Goal: Task Accomplishment & Management: Manage account settings

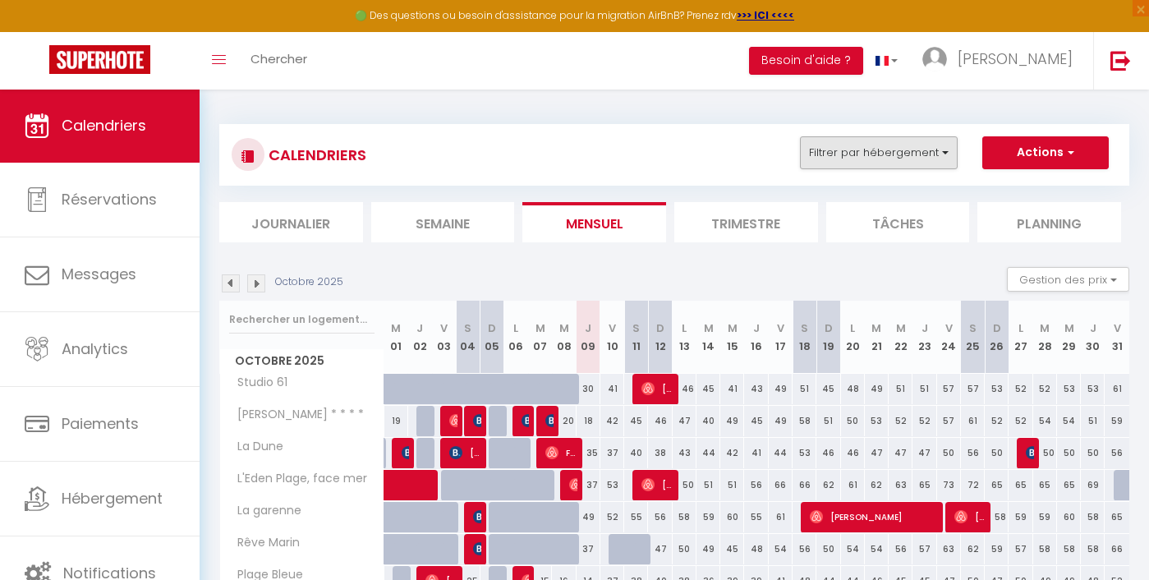
click at [878, 152] on button "Filtrer par hébergement" at bounding box center [879, 152] width 158 height 33
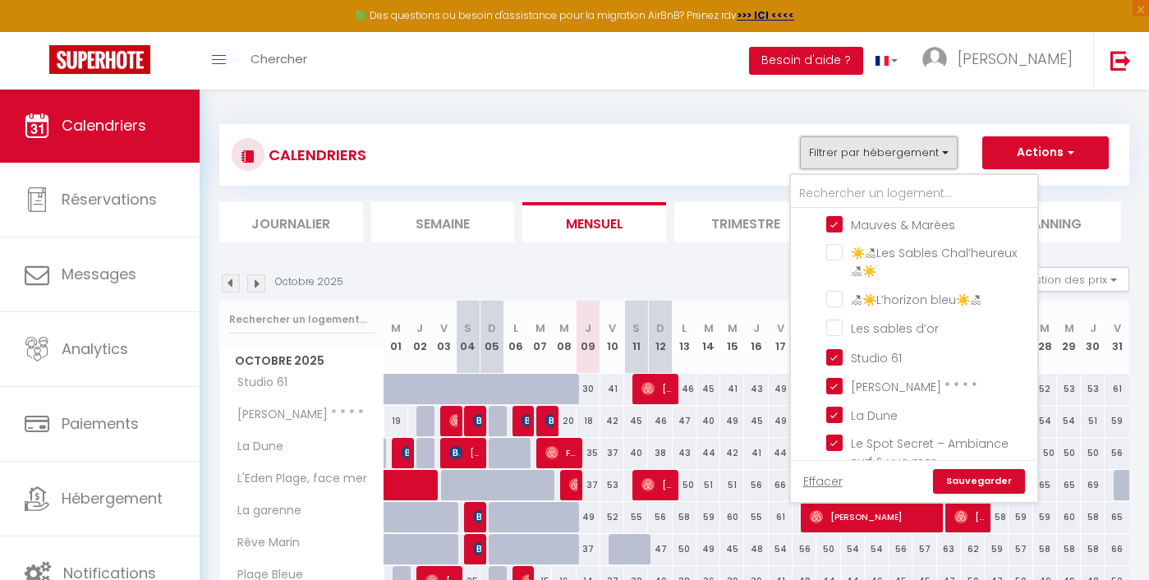
scroll to position [228, 0]
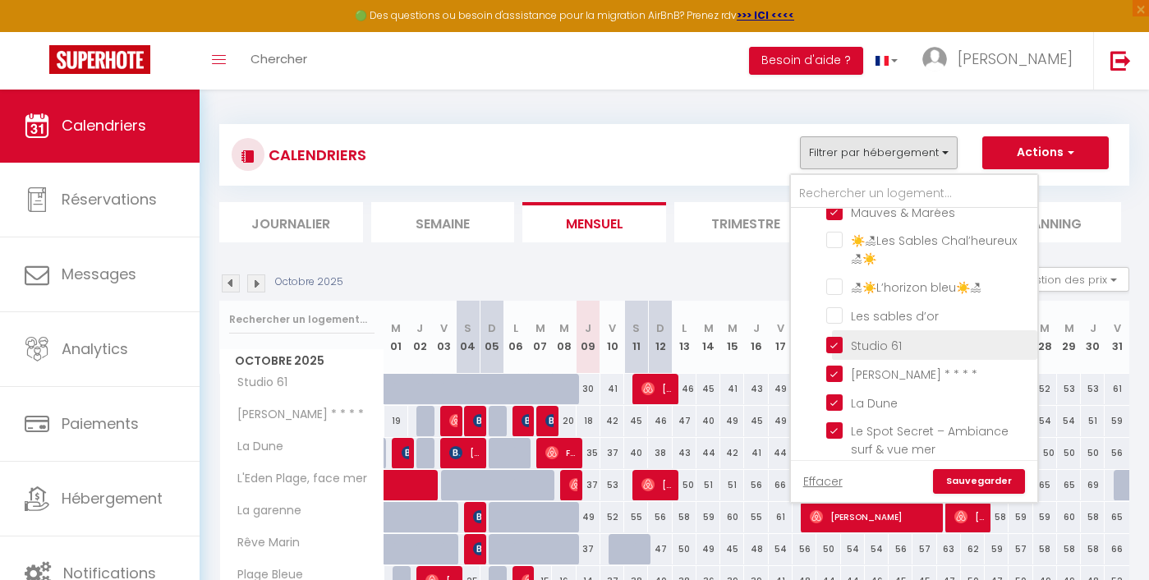
click at [873, 335] on input "Studio 61" at bounding box center [929, 343] width 205 height 16
checkbox input "false"
click at [950, 482] on link "Sauvegarder" at bounding box center [979, 481] width 92 height 25
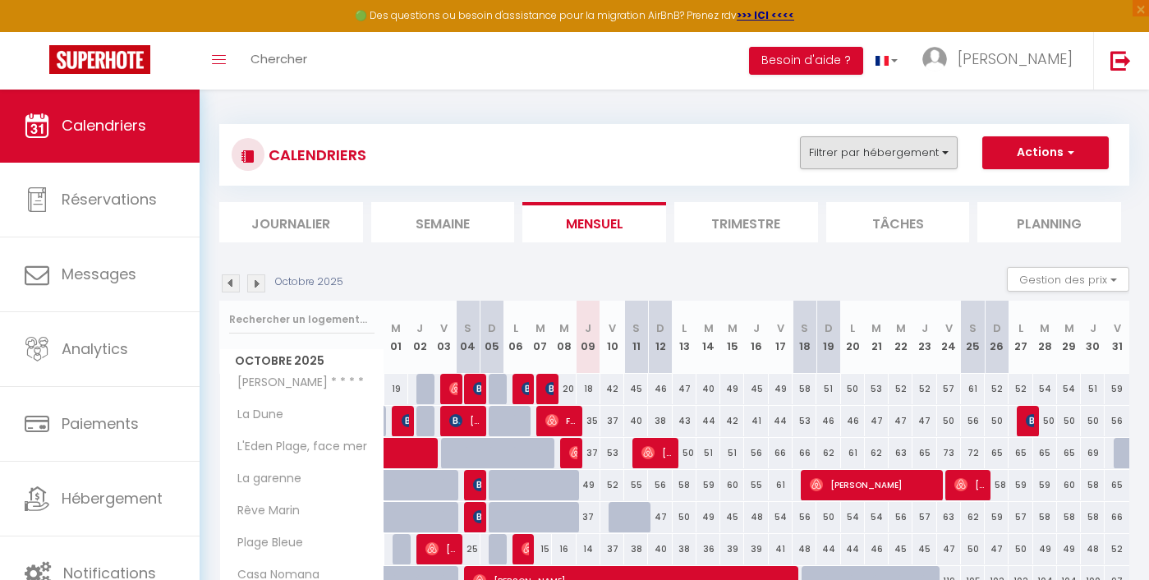
click at [926, 154] on button "Filtrer par hébergement" at bounding box center [879, 152] width 158 height 33
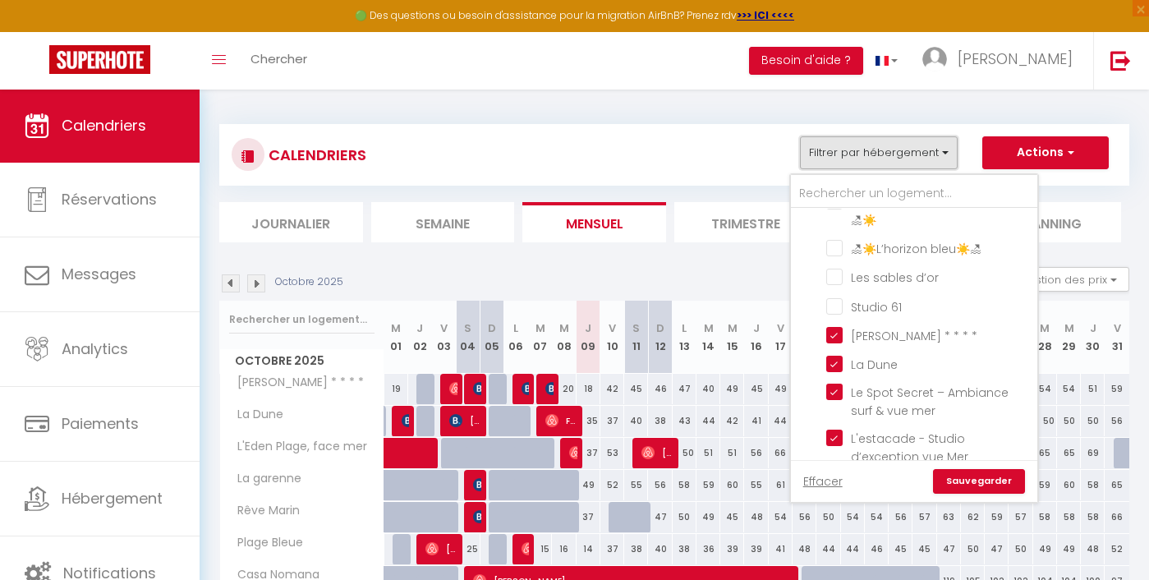
scroll to position [283, 0]
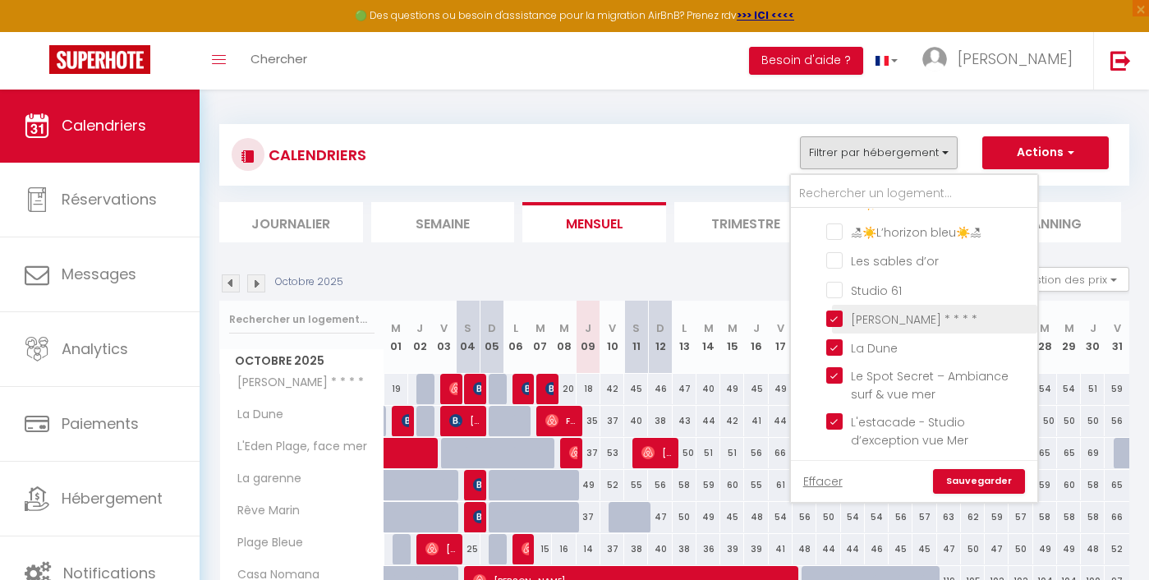
click at [900, 310] on input "[PERSON_NAME] * * * *" at bounding box center [929, 318] width 205 height 16
checkbox input "false"
click at [993, 479] on link "Sauvegarder" at bounding box center [979, 481] width 92 height 25
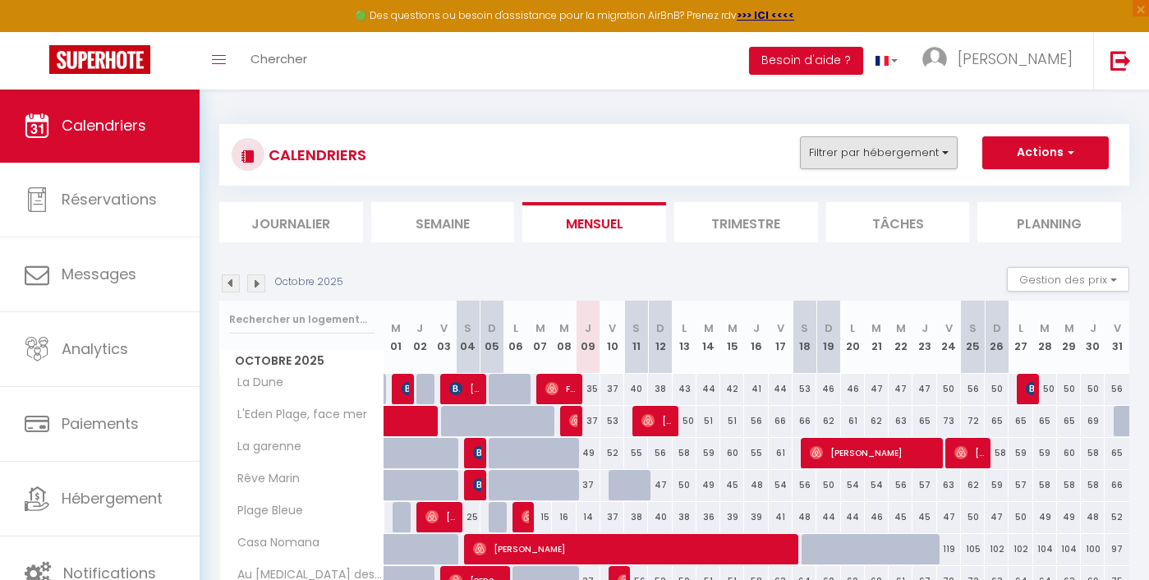
click at [912, 163] on button "Filtrer par hébergement" at bounding box center [879, 152] width 158 height 33
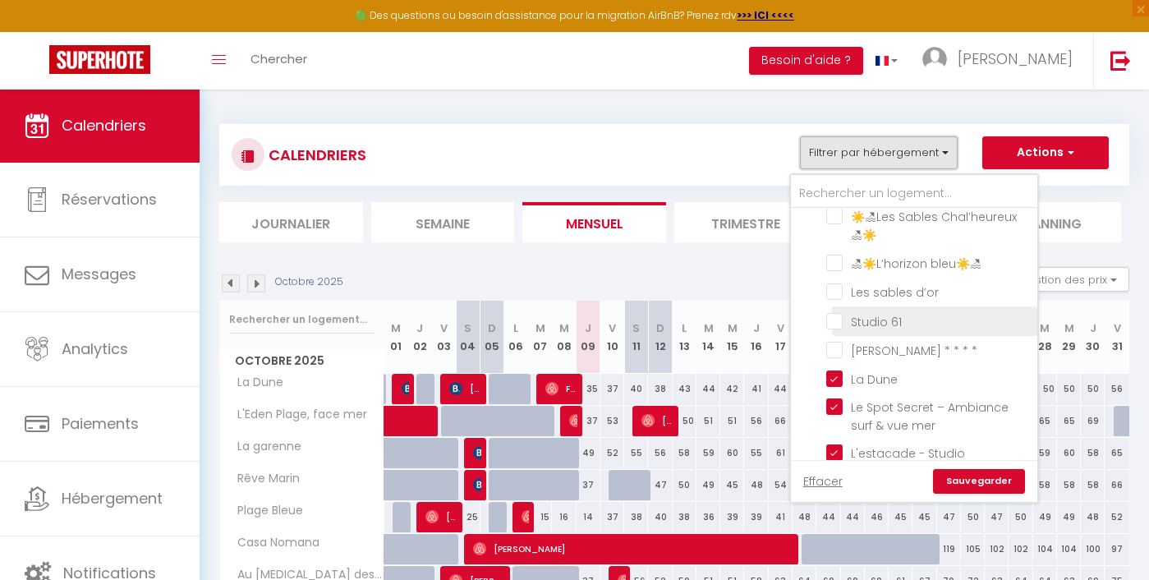
scroll to position [256, 0]
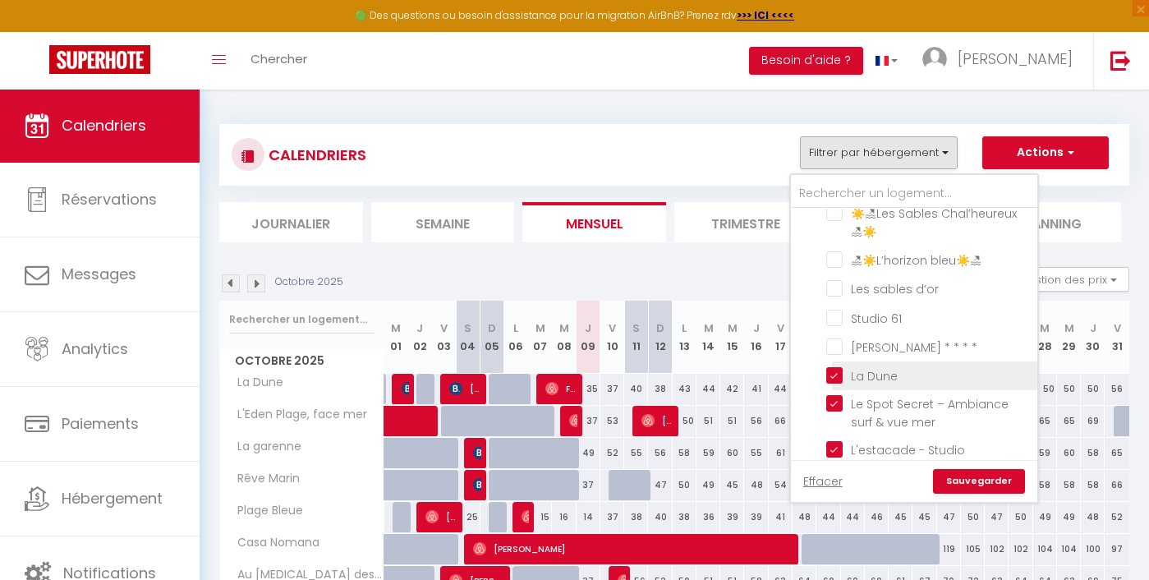
click at [887, 367] on input "La Dune" at bounding box center [929, 374] width 205 height 16
checkbox input "false"
click at [970, 487] on link "Sauvegarder" at bounding box center [979, 481] width 92 height 25
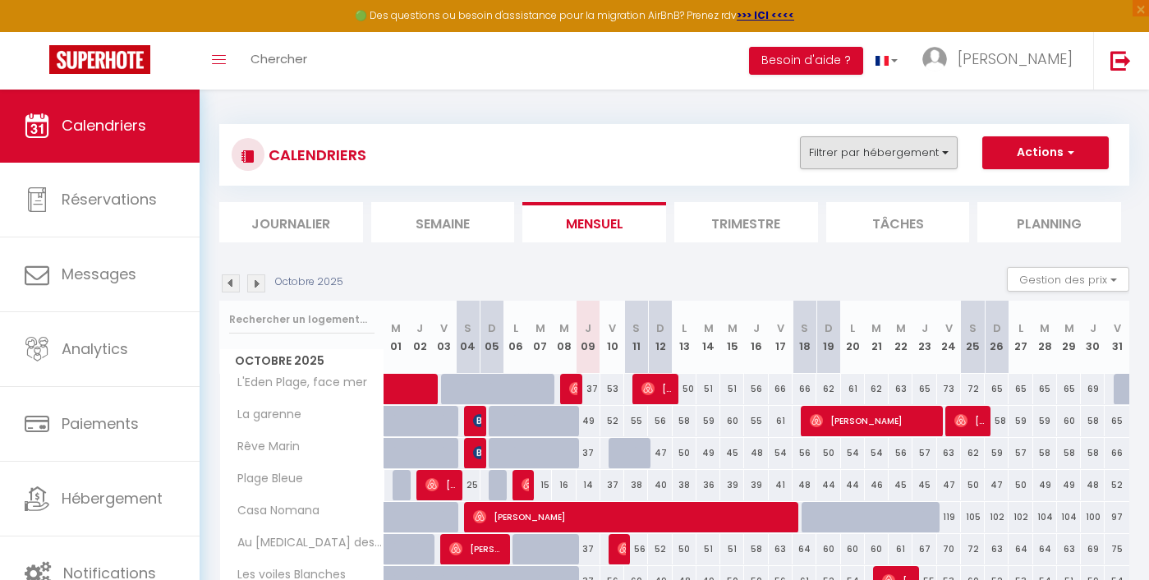
click at [883, 162] on button "Filtrer par hébergement" at bounding box center [879, 152] width 158 height 33
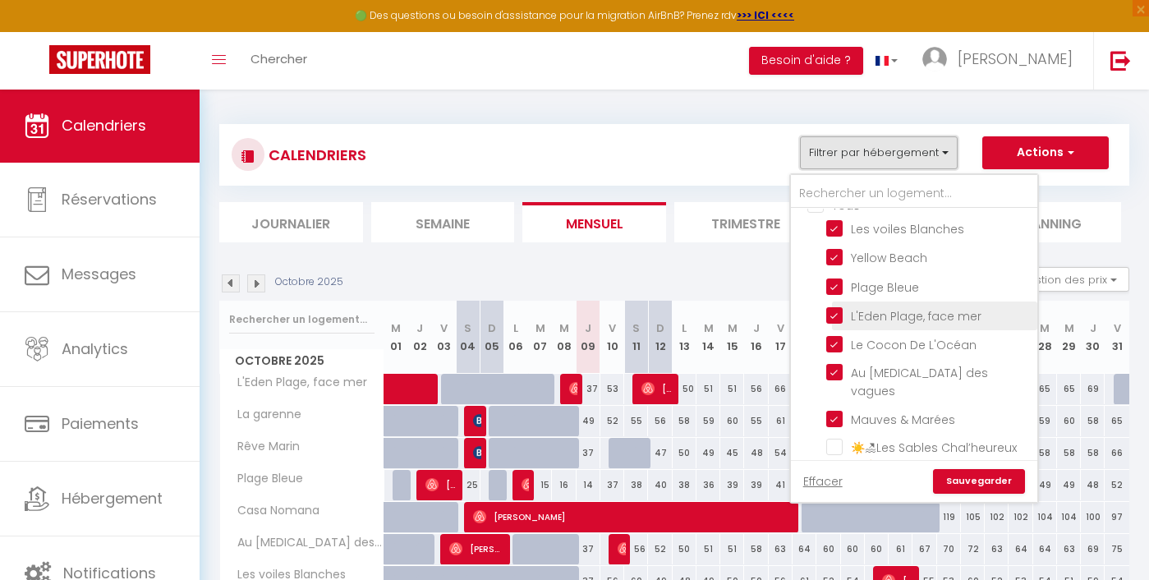
scroll to position [24, 0]
click at [857, 318] on input "L'Eden Plage, face mer" at bounding box center [929, 312] width 205 height 16
checkbox input "false"
click at [968, 486] on link "Sauvegarder" at bounding box center [979, 481] width 92 height 25
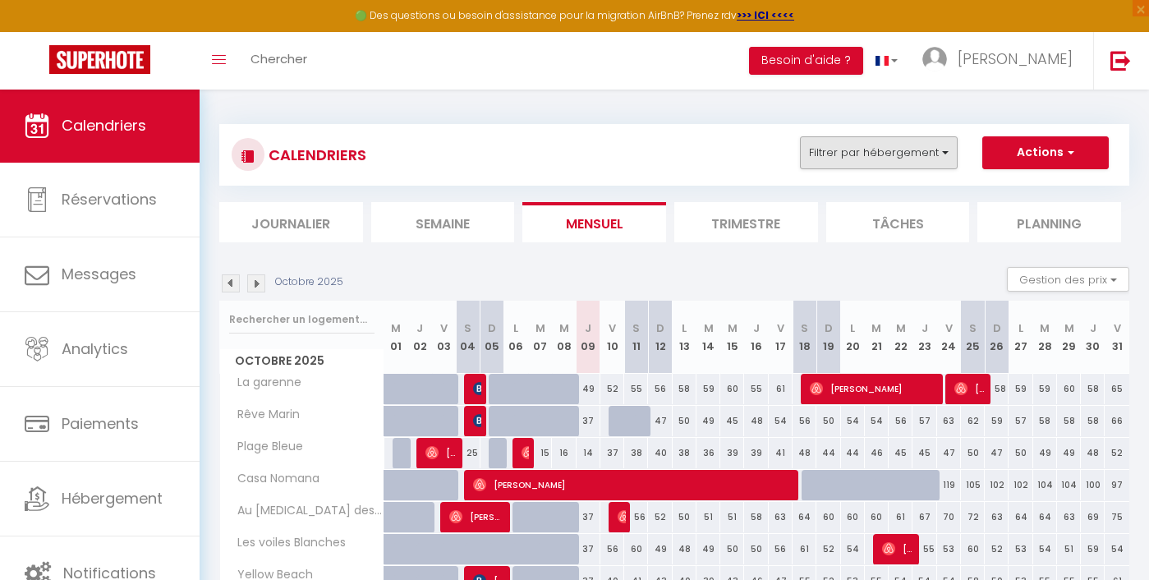
click at [876, 152] on button "Filtrer par hébergement" at bounding box center [879, 152] width 158 height 33
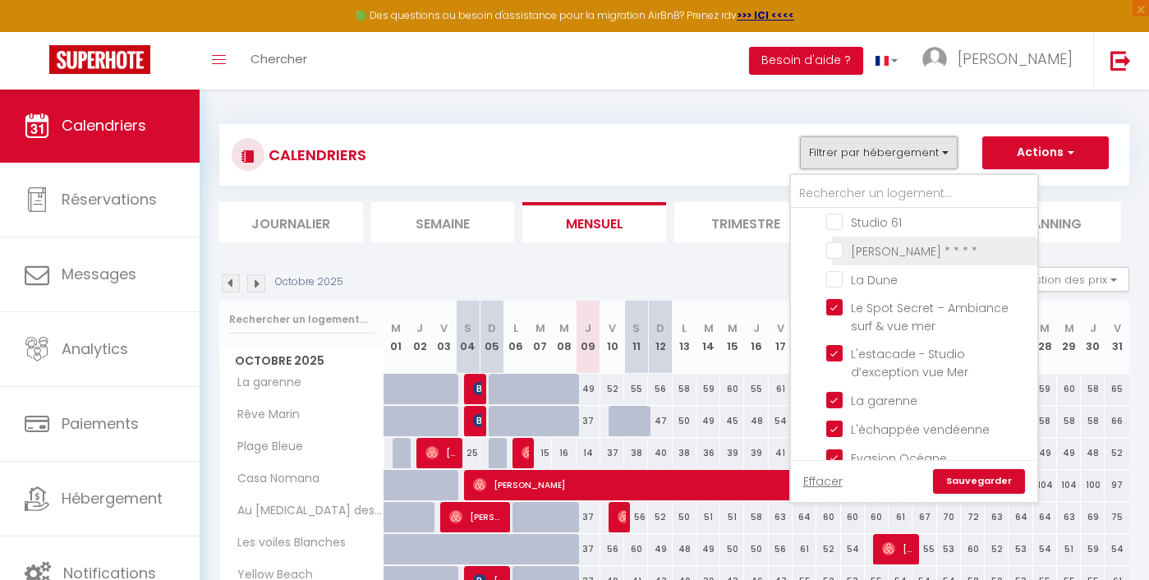
scroll to position [353, 0]
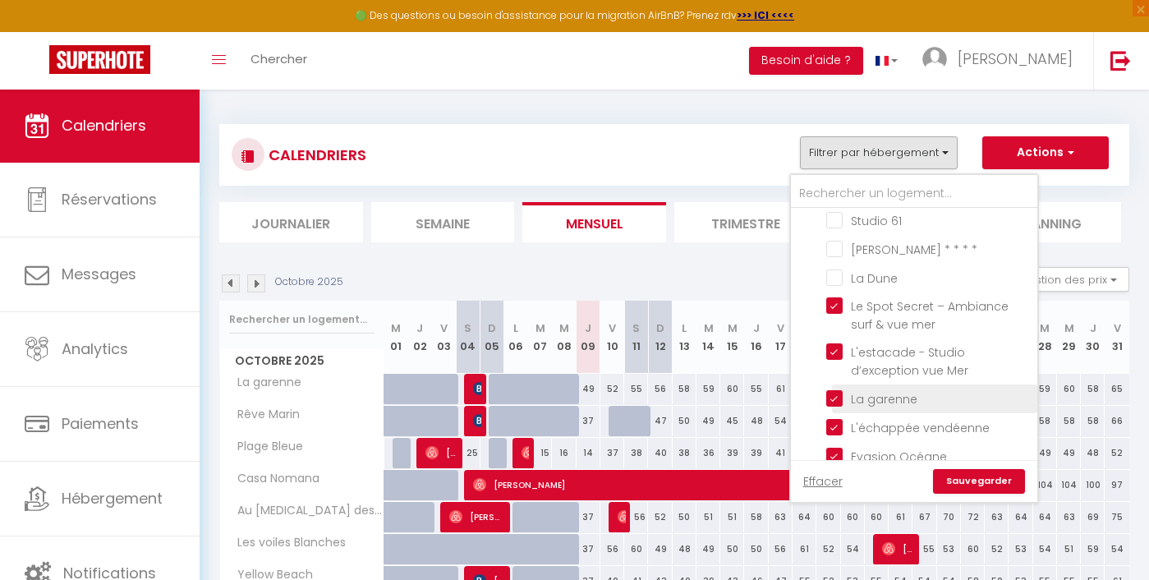
click at [880, 396] on input "La garenne" at bounding box center [929, 397] width 205 height 16
checkbox input "false"
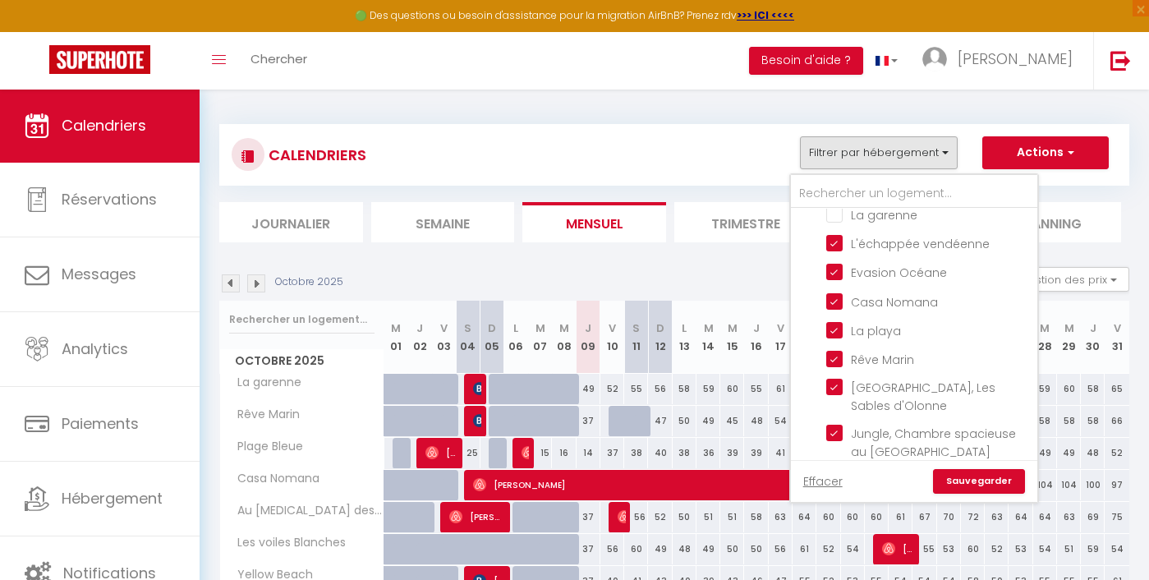
scroll to position [544, 0]
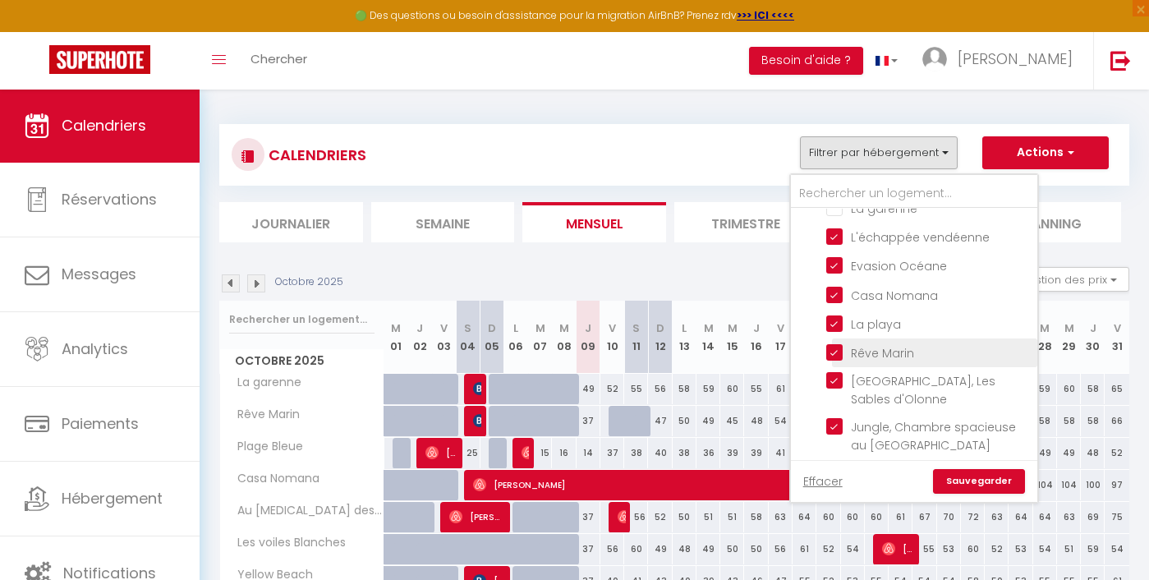
click at [875, 346] on input "Rêve Marin" at bounding box center [929, 351] width 205 height 16
checkbox input "false"
click at [986, 484] on link "Sauvegarder" at bounding box center [979, 481] width 92 height 25
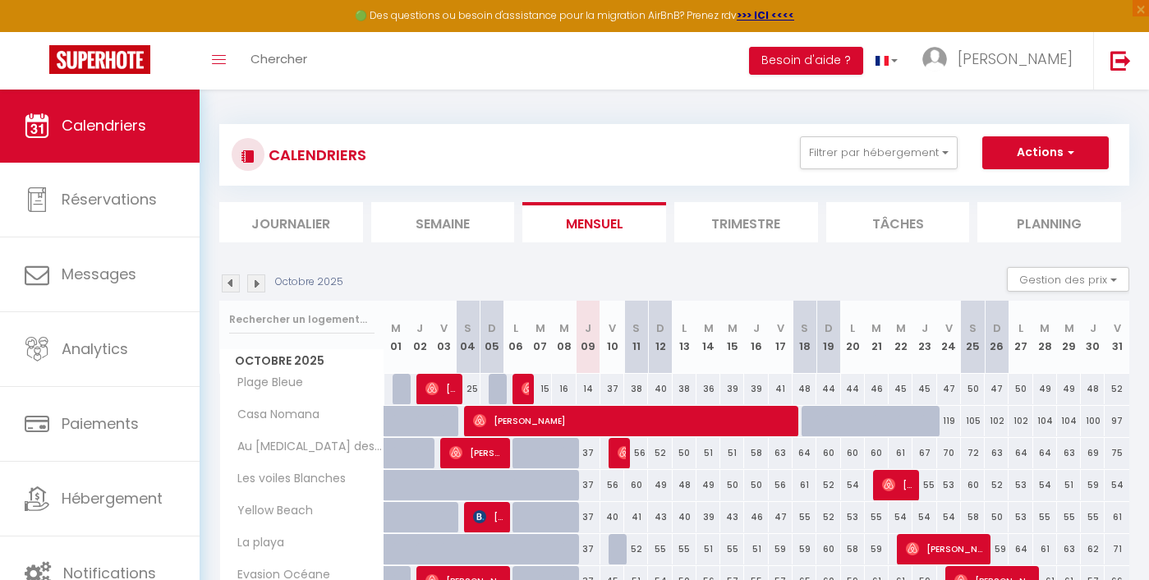
click at [889, 132] on div "CALENDRIERS Filtrer par hébergement Tous Les voiles Blanches Yellow Beach Plage…" at bounding box center [674, 155] width 910 height 62
click at [889, 140] on button "Filtrer par hébergement" at bounding box center [879, 152] width 158 height 33
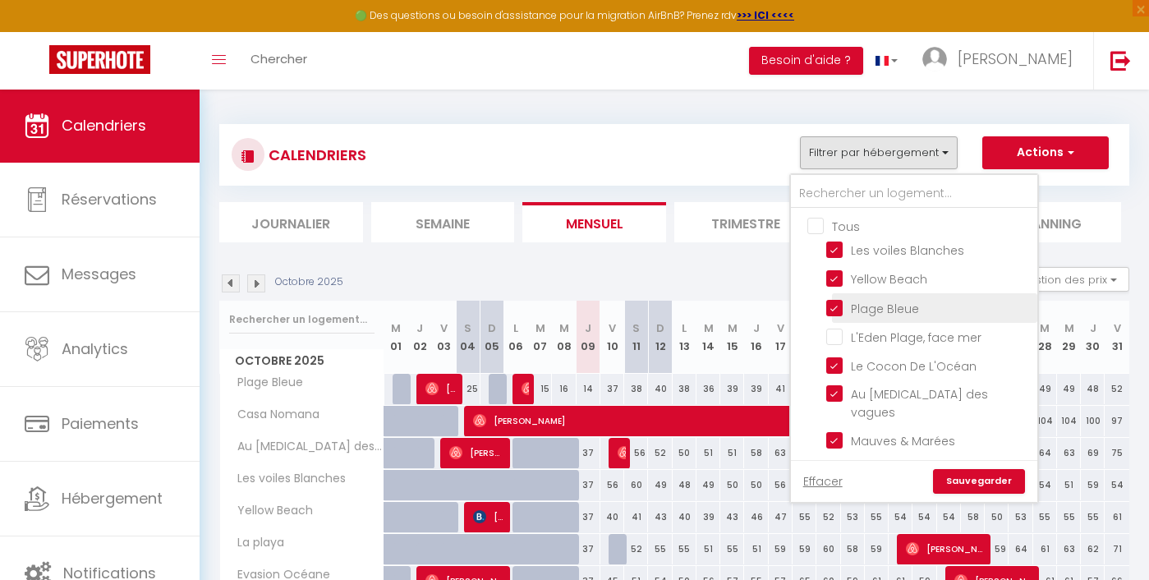
click at [881, 315] on input "Plage Bleue" at bounding box center [929, 306] width 205 height 16
checkbox input "false"
click at [1002, 468] on div "Effacer Sauvegarder" at bounding box center [914, 481] width 246 height 42
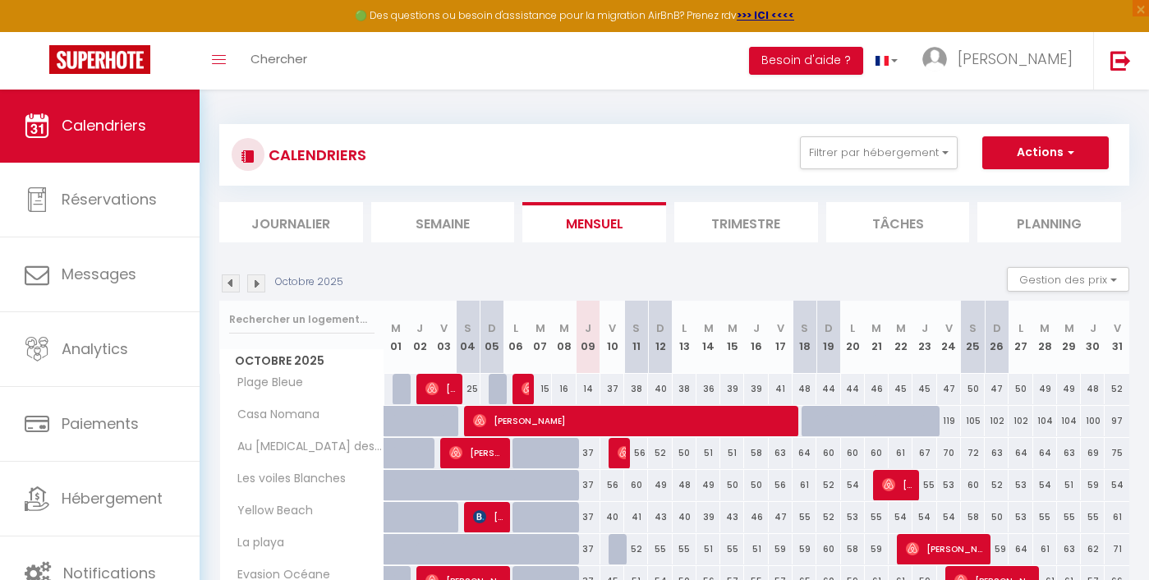
click at [873, 175] on div "CALENDRIERS Filtrer par hébergement Tous Les voiles Blanches Yellow Beach Plage…" at bounding box center [674, 155] width 910 height 62
click at [875, 159] on button "Filtrer par hébergement" at bounding box center [879, 152] width 158 height 33
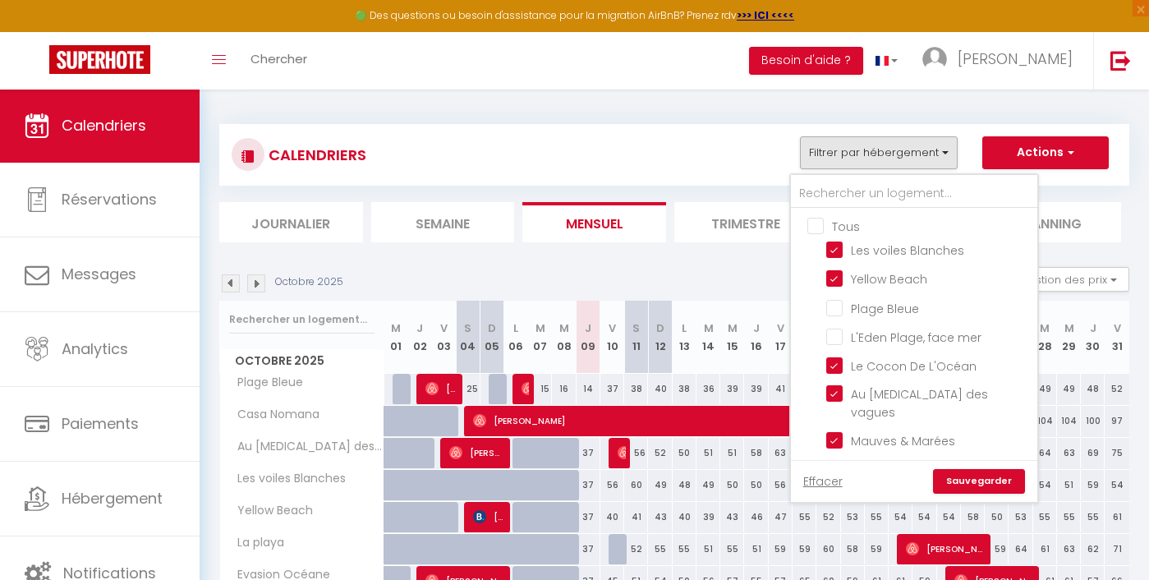
click at [958, 478] on link "Sauvegarder" at bounding box center [979, 481] width 92 height 25
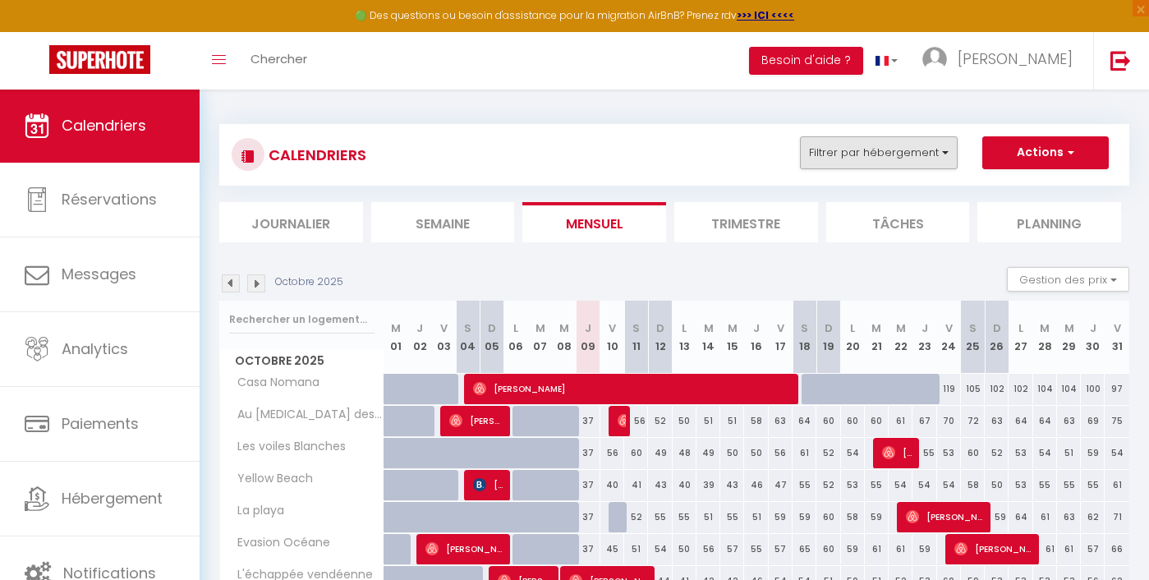
click at [898, 150] on button "Filtrer par hébergement" at bounding box center [879, 152] width 158 height 33
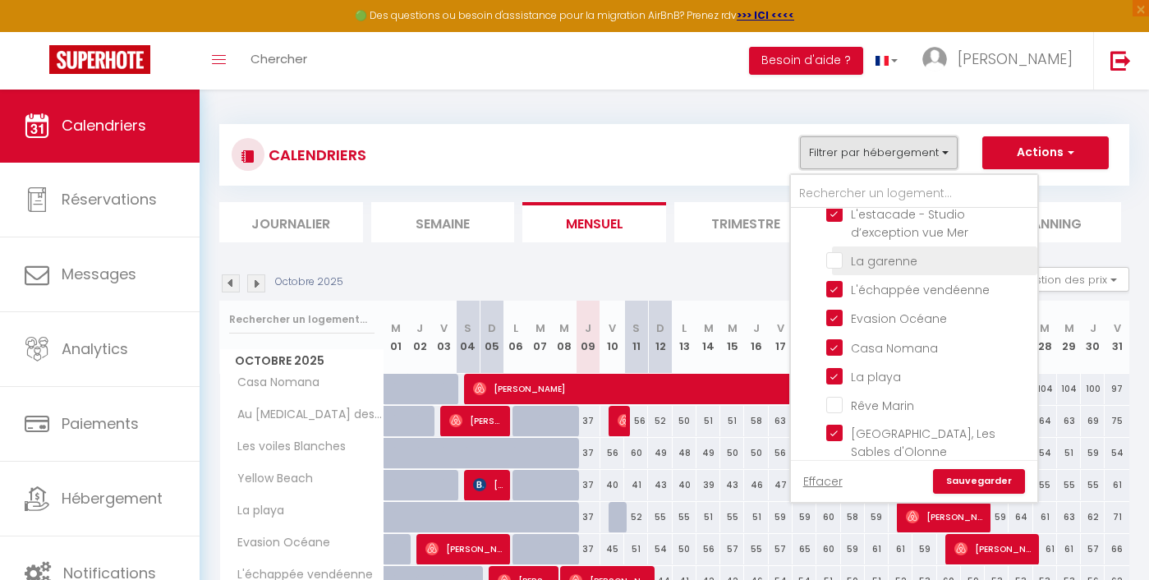
scroll to position [516, 0]
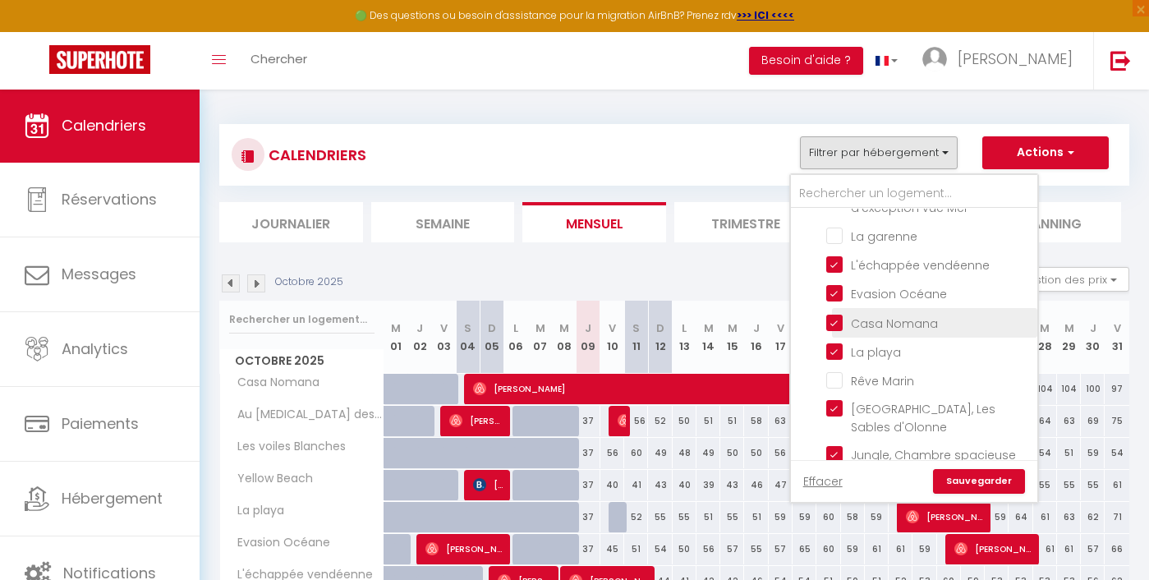
click at [891, 317] on input "Casa Nomana" at bounding box center [929, 321] width 205 height 16
checkbox input "false"
click at [972, 475] on link "Sauvegarder" at bounding box center [979, 481] width 92 height 25
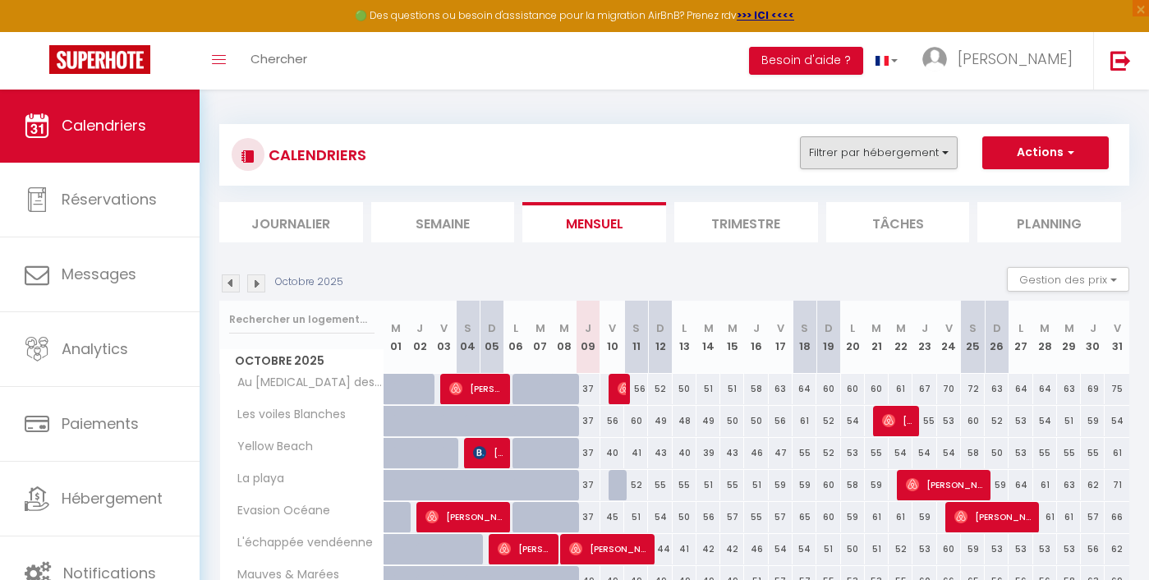
click at [929, 140] on button "Filtrer par hébergement" at bounding box center [879, 152] width 158 height 33
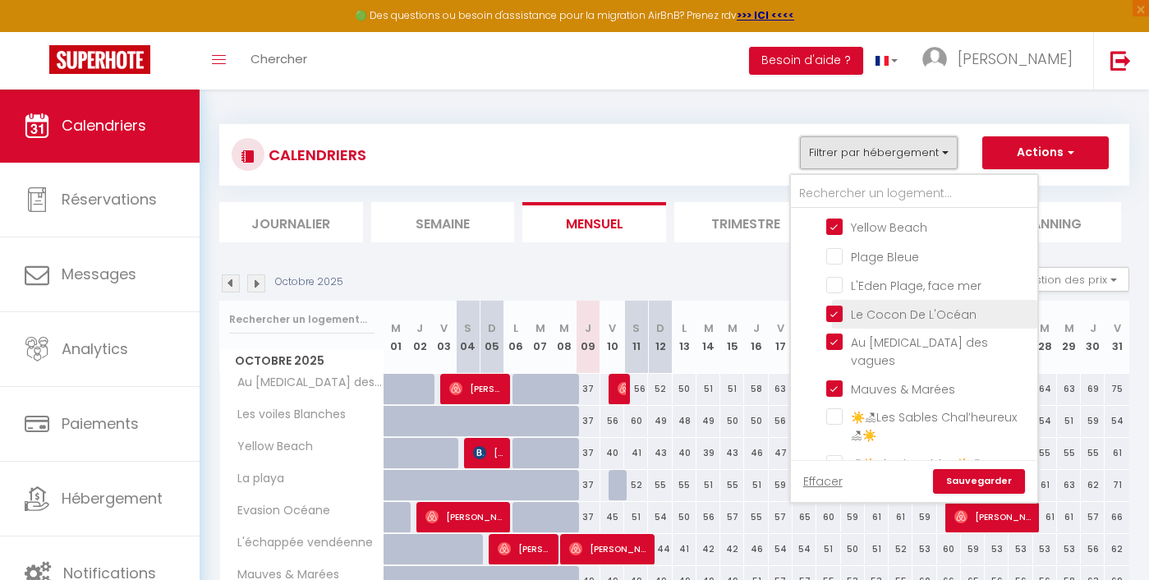
scroll to position [78, 0]
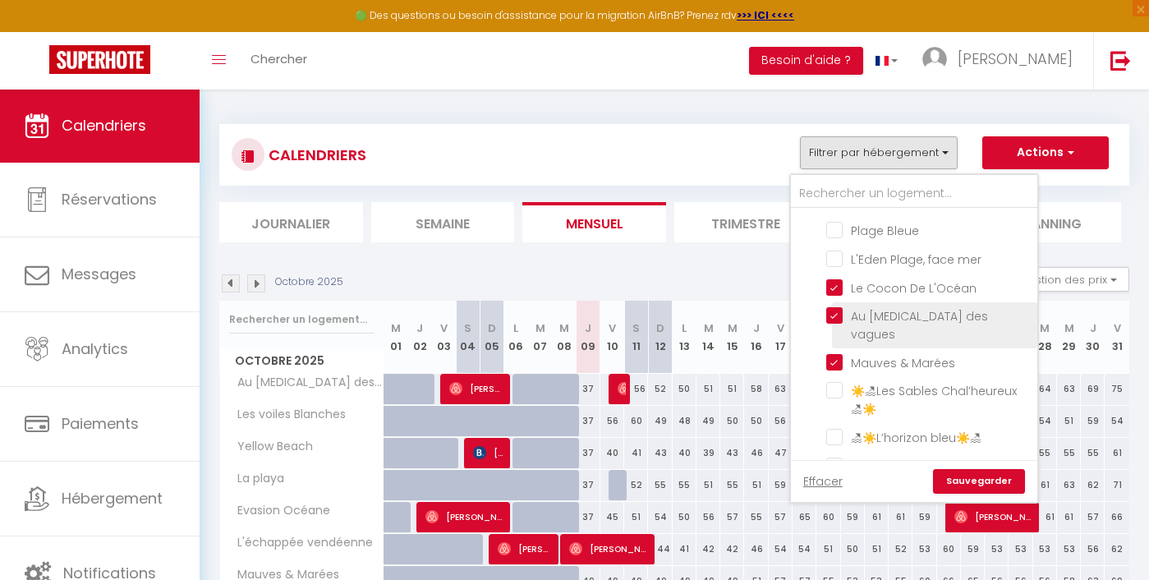
click at [909, 324] on input "Au [MEDICAL_DATA] des vagues" at bounding box center [929, 315] width 205 height 16
checkbox input "false"
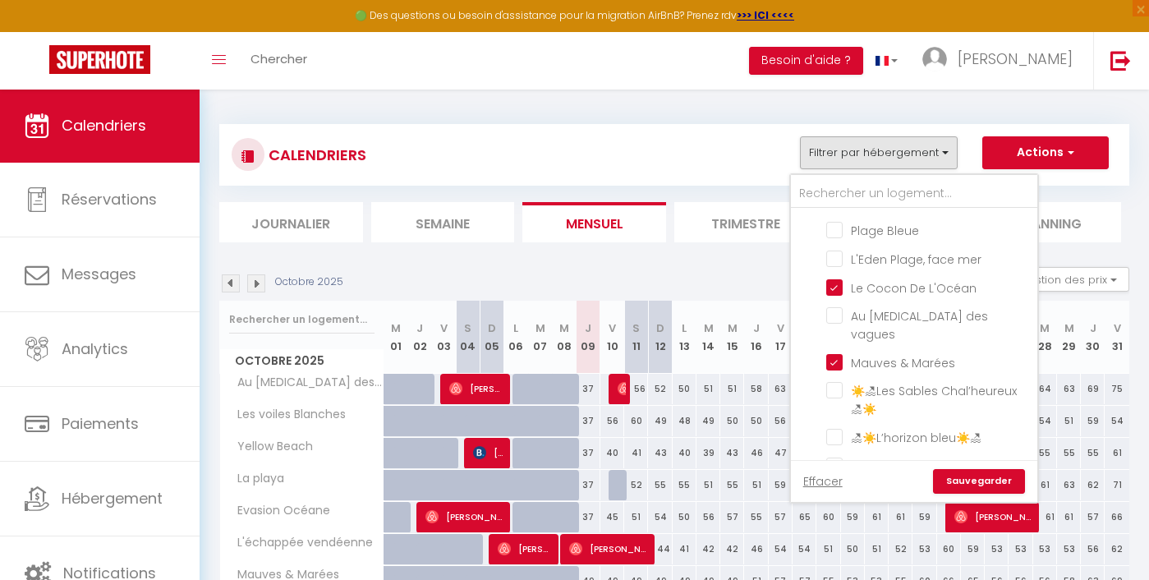
click at [998, 489] on link "Sauvegarder" at bounding box center [979, 481] width 92 height 25
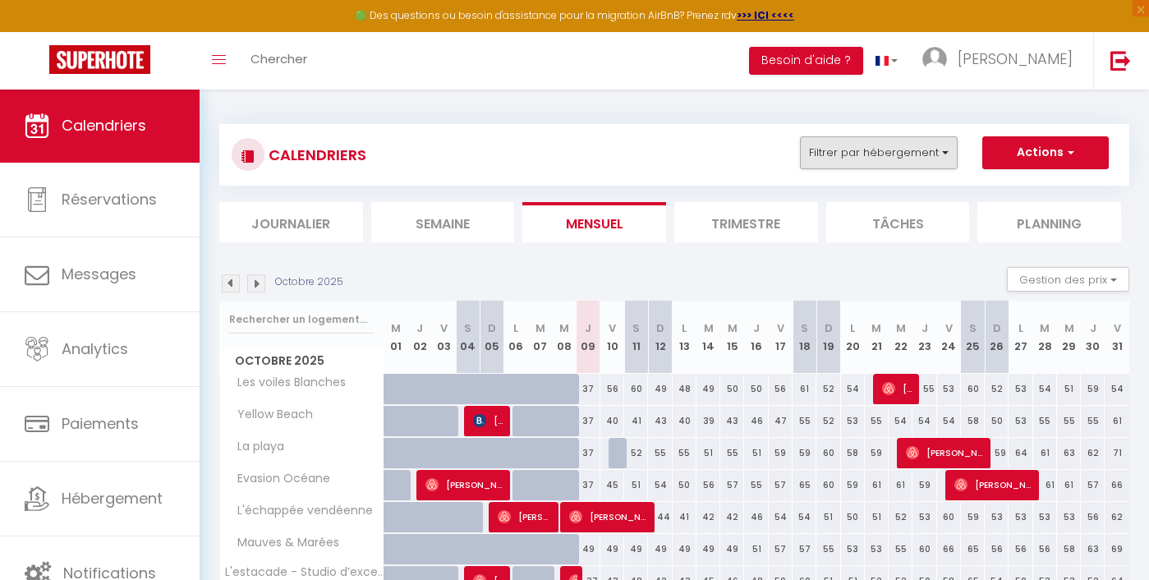
click at [887, 157] on button "Filtrer par hébergement" at bounding box center [879, 152] width 158 height 33
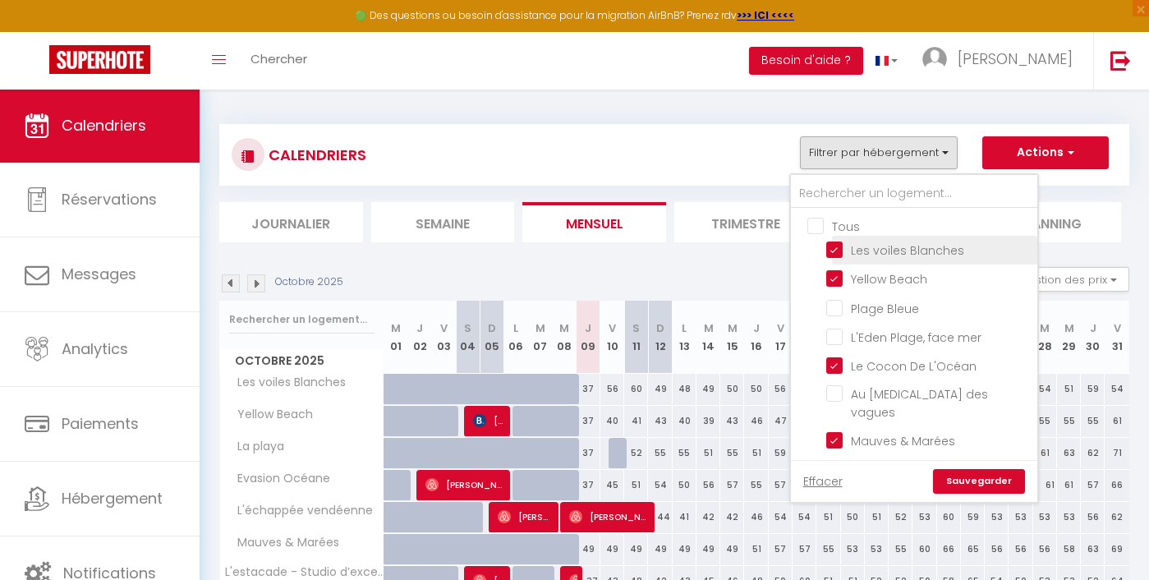
click at [882, 246] on input "Les voiles Blanches" at bounding box center [929, 249] width 205 height 16
checkbox input "false"
click at [967, 475] on link "Sauvegarder" at bounding box center [979, 481] width 92 height 25
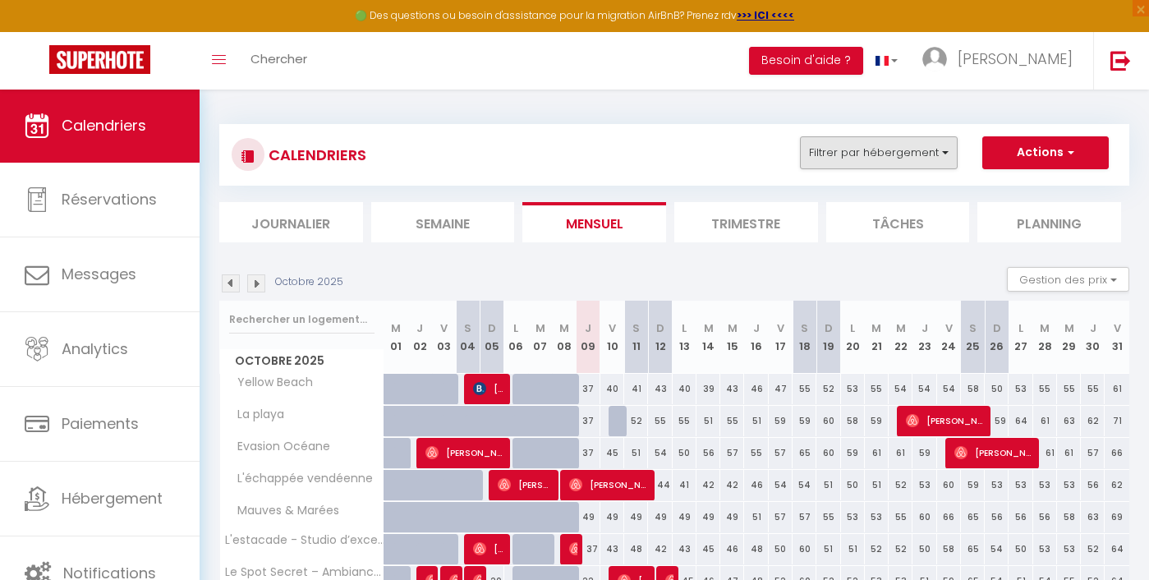
click at [878, 146] on button "Filtrer par hébergement" at bounding box center [879, 152] width 158 height 33
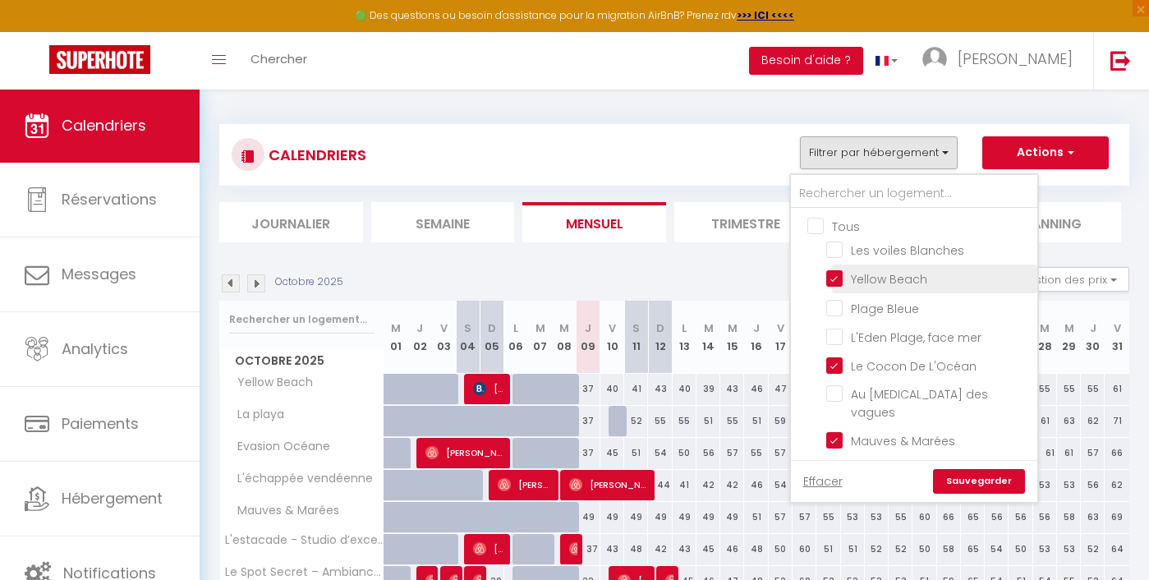
click at [860, 277] on input "Yellow Beach" at bounding box center [929, 278] width 205 height 16
checkbox input "false"
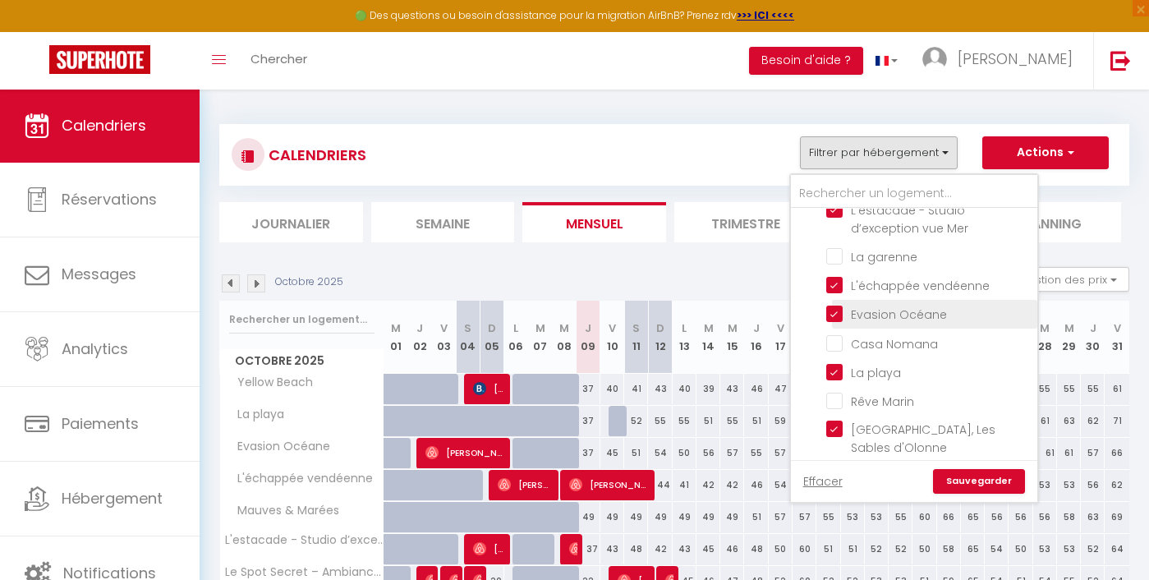
scroll to position [497, 0]
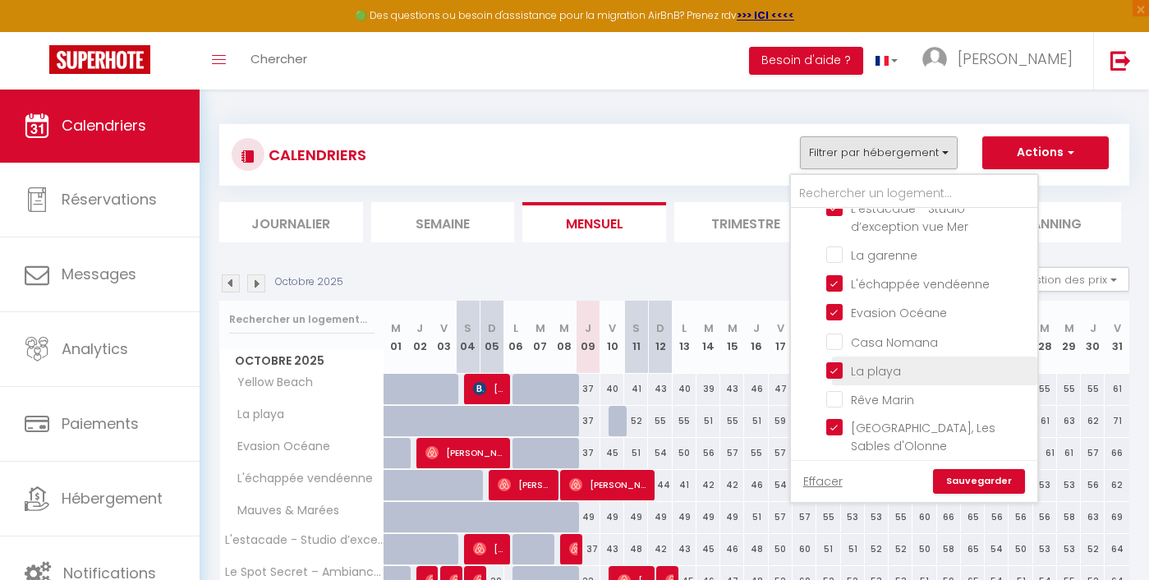
click at [883, 363] on input "La playa" at bounding box center [929, 370] width 205 height 16
checkbox input "false"
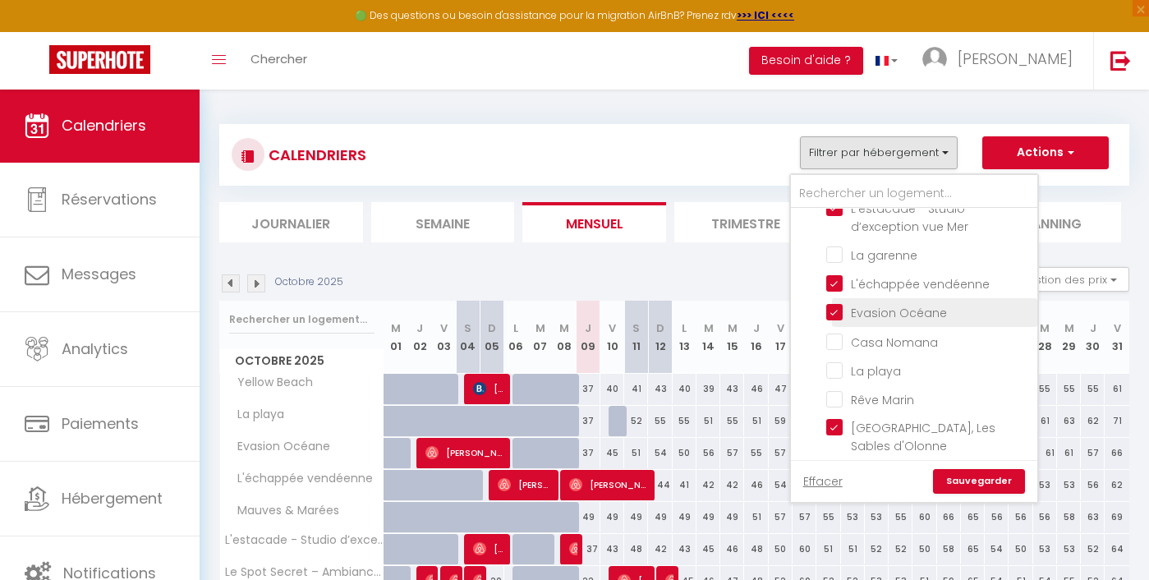
click at [900, 306] on input "Evasion Océane" at bounding box center [929, 311] width 205 height 16
checkbox input "false"
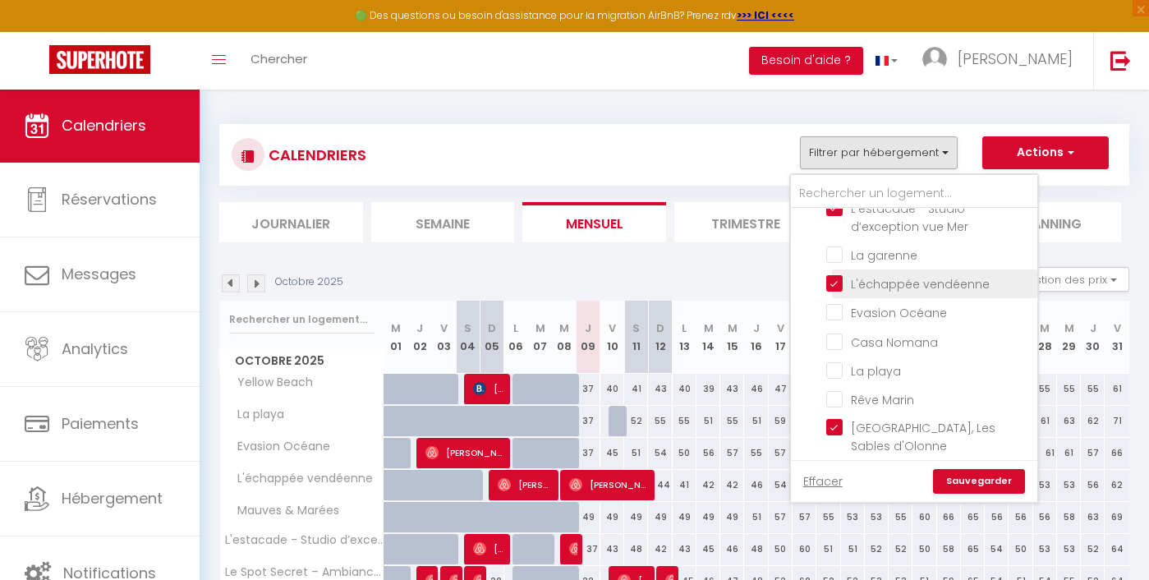
click at [910, 278] on input "L'échappée vendéenne" at bounding box center [929, 282] width 205 height 16
checkbox input "false"
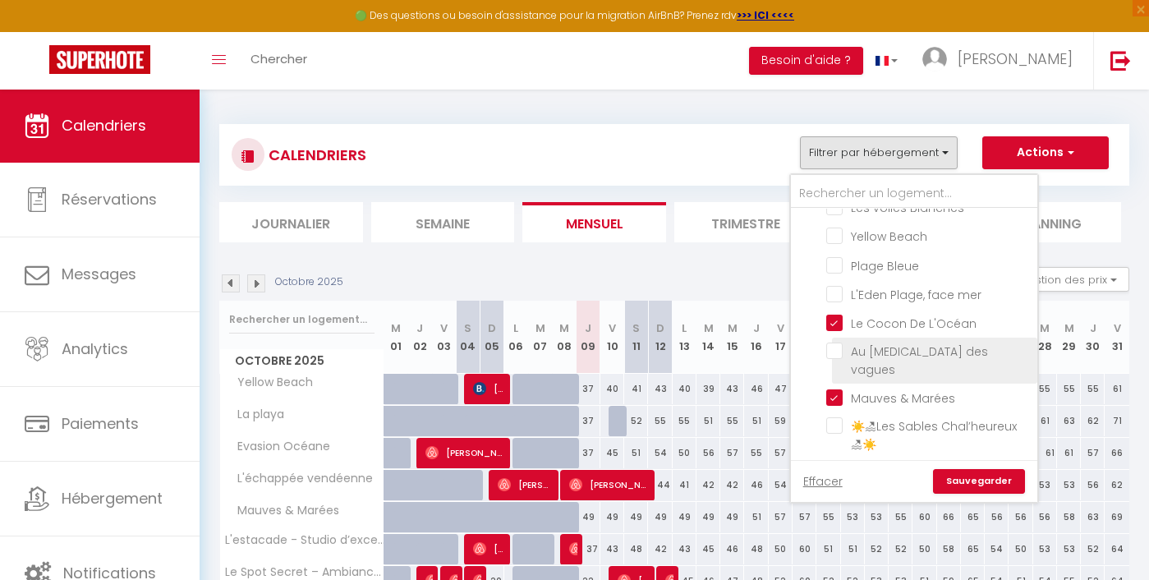
scroll to position [50, 0]
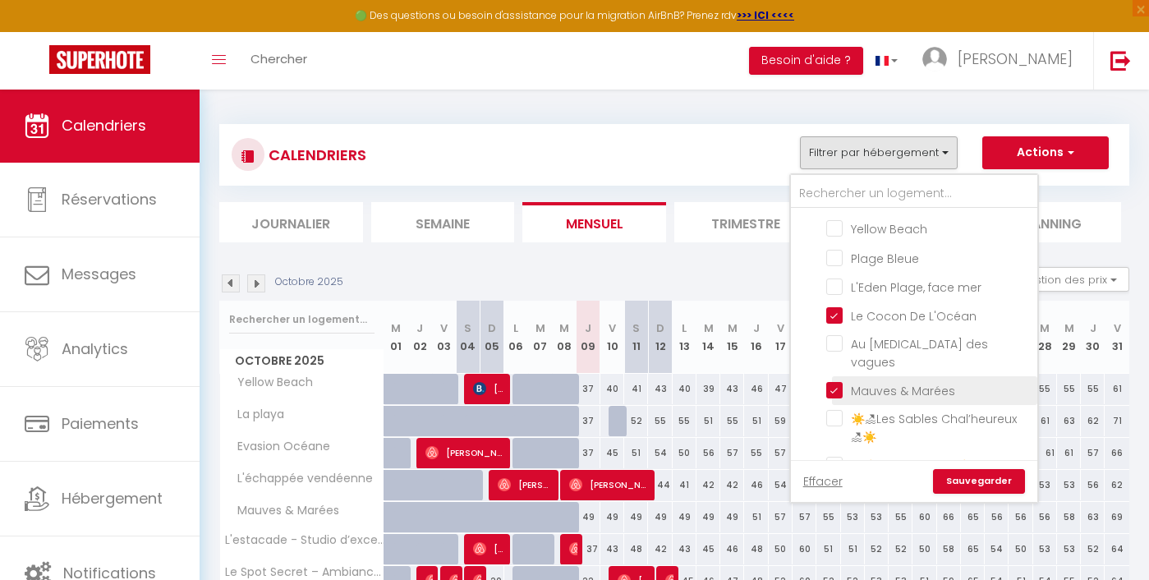
click at [904, 387] on label "Mauves & Marées" at bounding box center [899, 391] width 113 height 18
click at [904, 387] on input "Mauves & Marées" at bounding box center [929, 389] width 205 height 16
checkbox input "false"
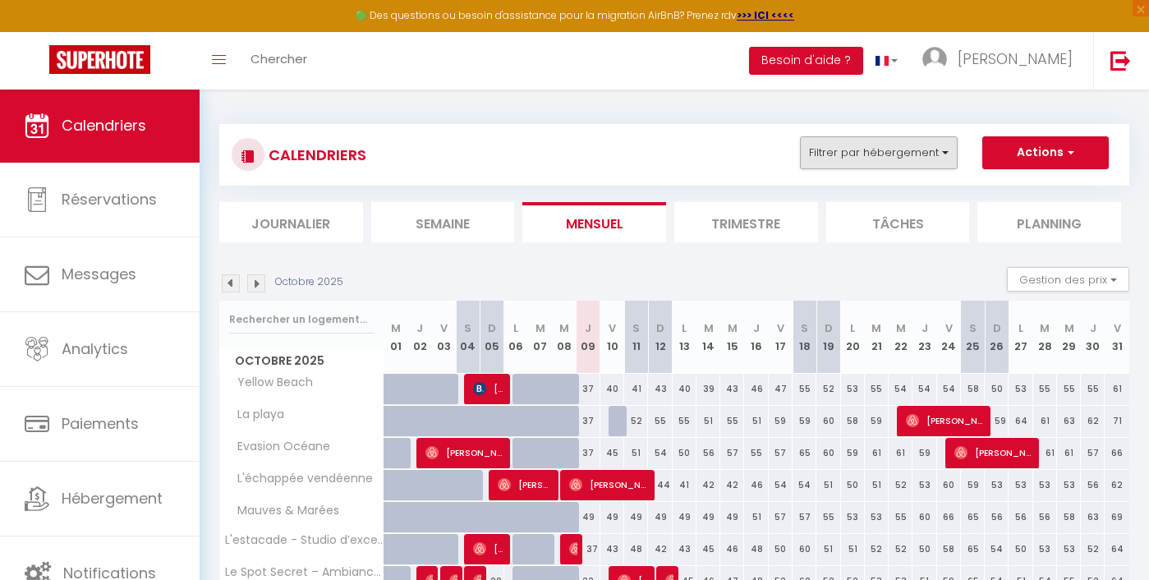
click at [910, 158] on button "Filtrer par hébergement" at bounding box center [879, 152] width 158 height 33
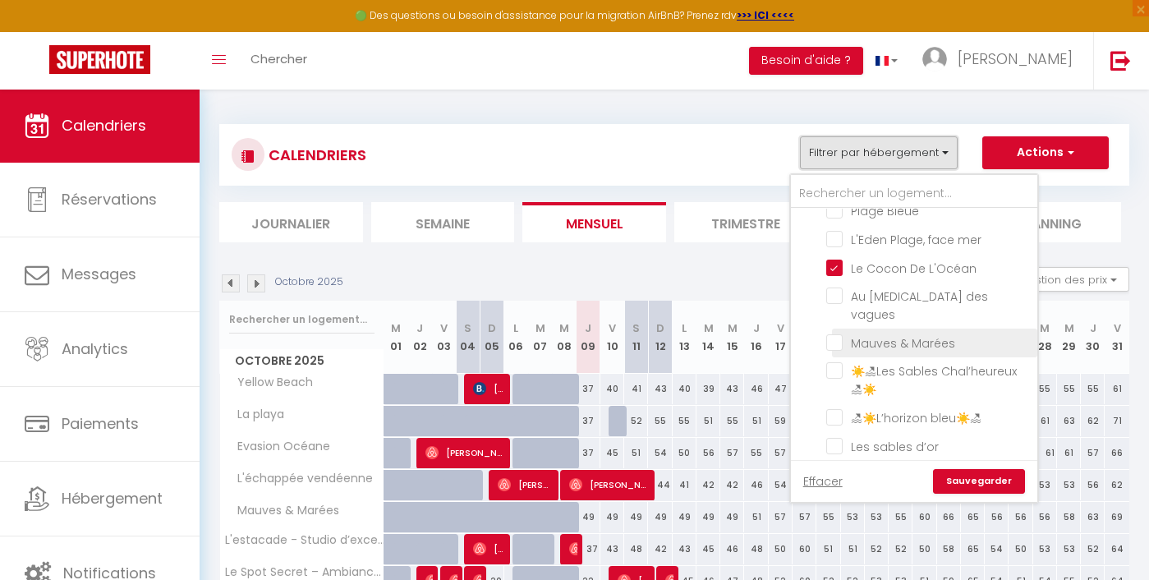
scroll to position [103, 0]
click at [961, 483] on link "Sauvegarder" at bounding box center [979, 481] width 92 height 25
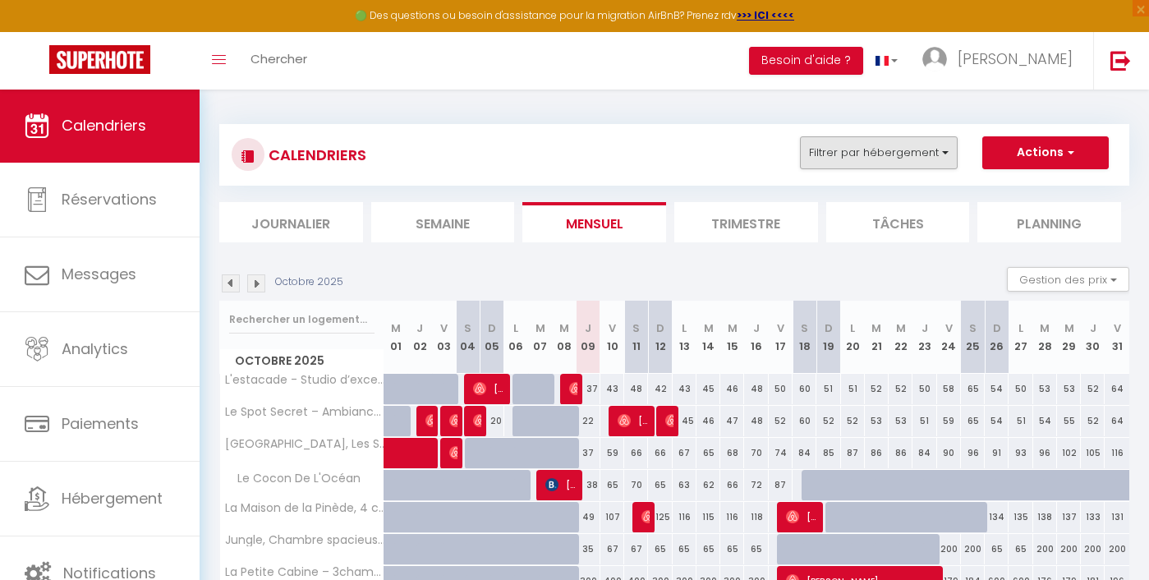
click at [871, 141] on button "Filtrer par hébergement" at bounding box center [879, 152] width 158 height 33
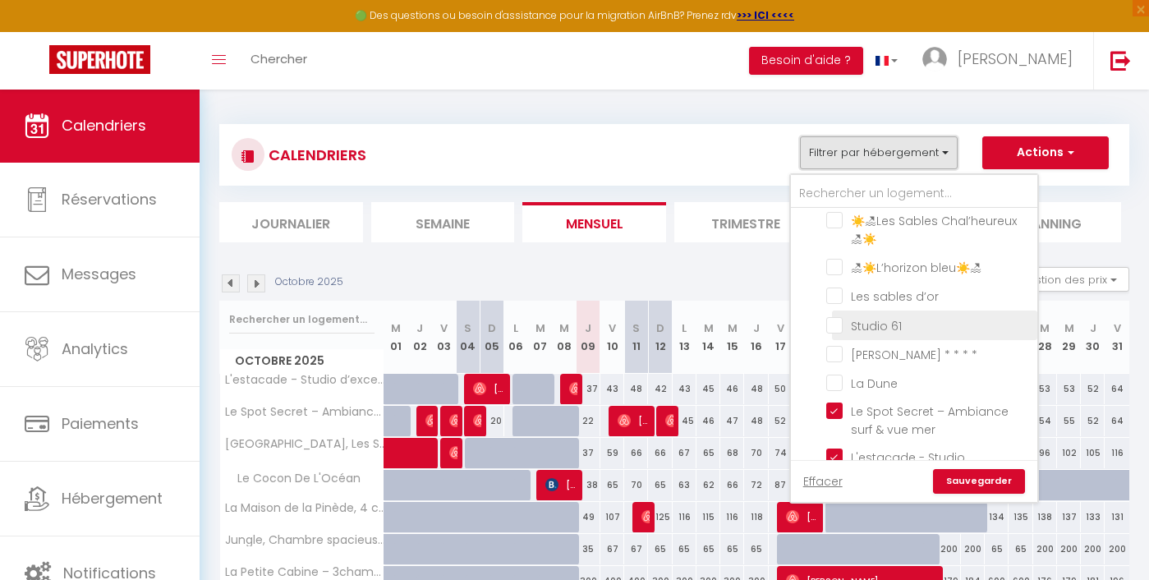
scroll to position [249, 0]
click at [865, 448] on input "L'estacade - Studio d’exception vue Mer" at bounding box center [929, 456] width 205 height 16
checkbox input "false"
click at [968, 482] on link "Sauvegarder" at bounding box center [979, 481] width 92 height 25
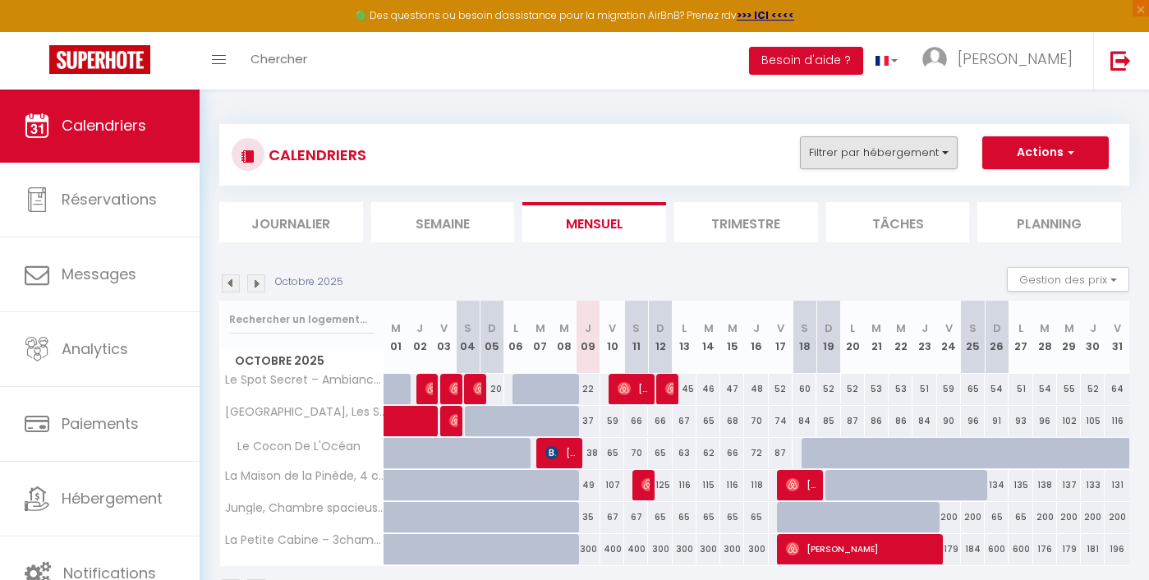
click at [873, 159] on button "Filtrer par hébergement" at bounding box center [879, 152] width 158 height 33
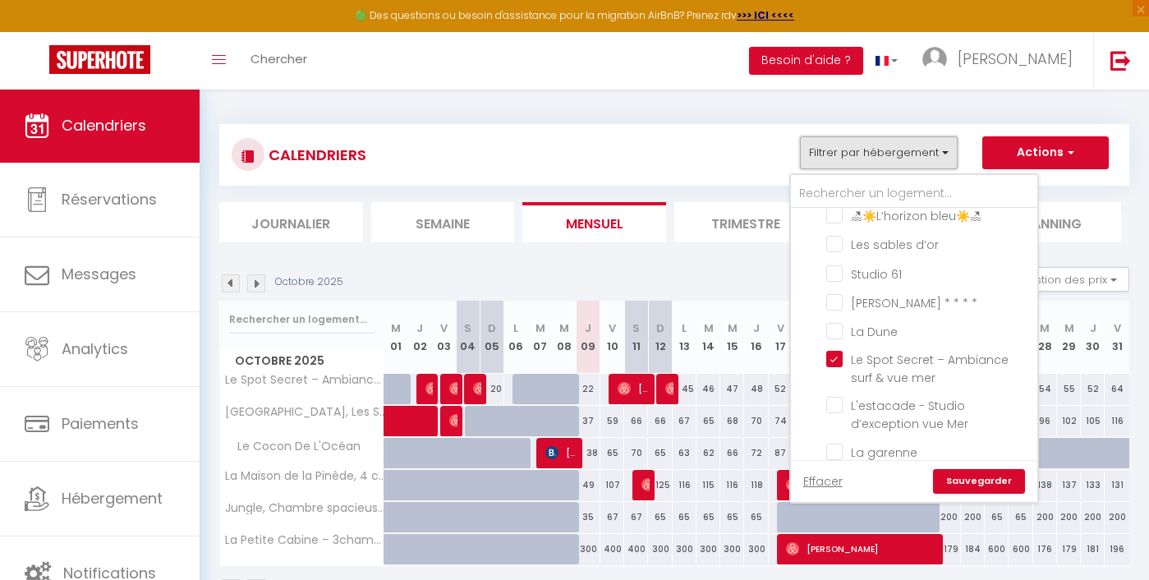
scroll to position [301, 0]
click at [846, 359] on label "Le Spot Secret – Ambiance surf & vue mer" at bounding box center [935, 368] width 184 height 36
click at [846, 359] on input "Le Spot Secret – Ambiance surf & vue mer" at bounding box center [929, 358] width 205 height 16
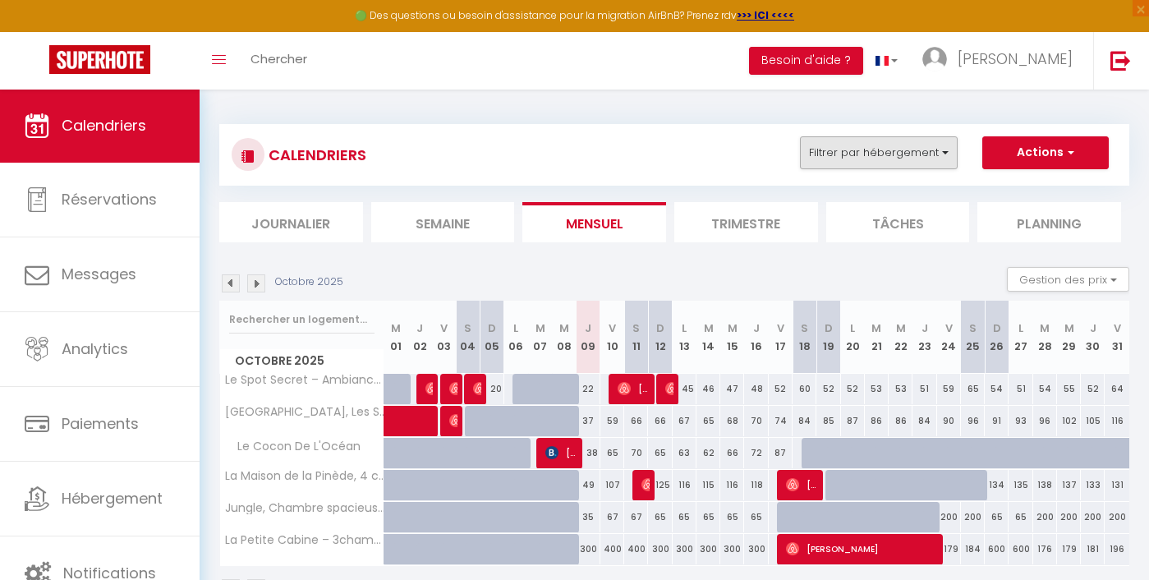
click at [887, 158] on button "Filtrer par hébergement" at bounding box center [879, 152] width 158 height 33
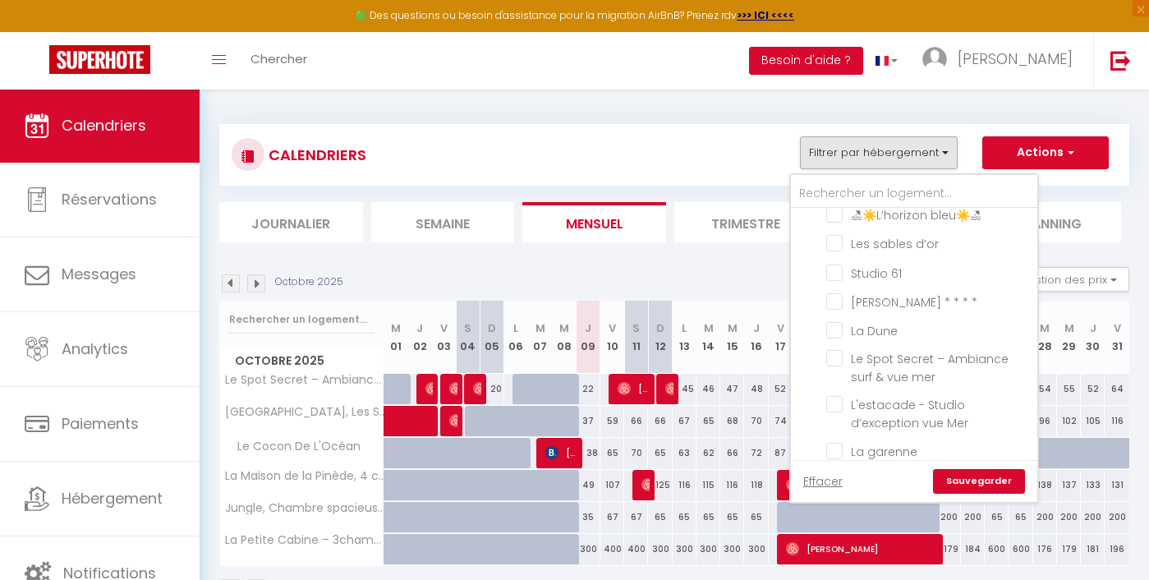
click at [977, 480] on link "Sauvegarder" at bounding box center [979, 481] width 92 height 25
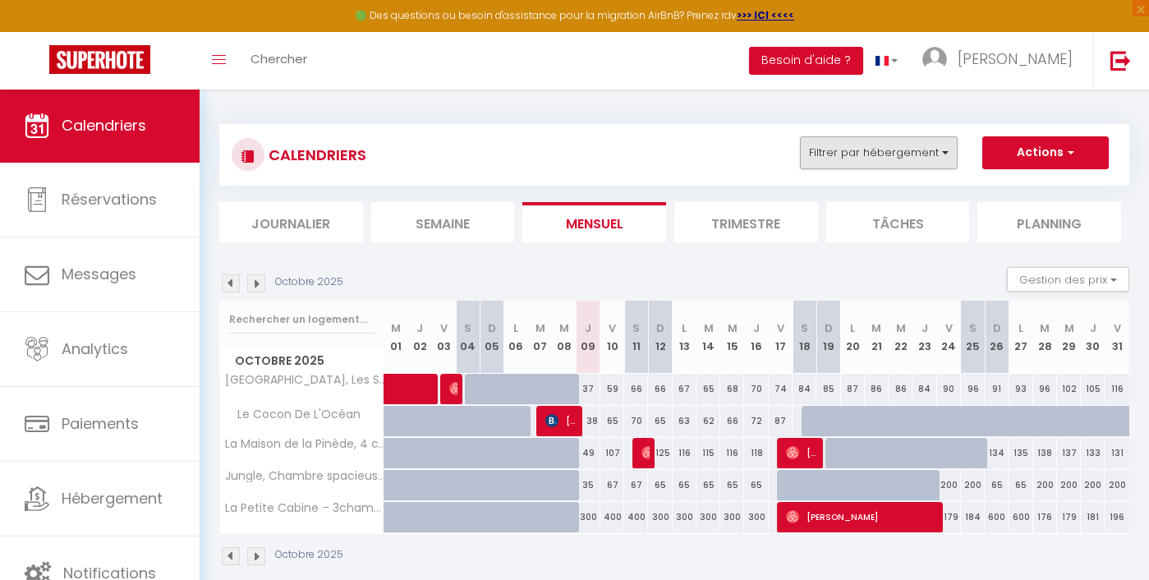
click at [868, 141] on button "Filtrer par hébergement" at bounding box center [879, 152] width 158 height 33
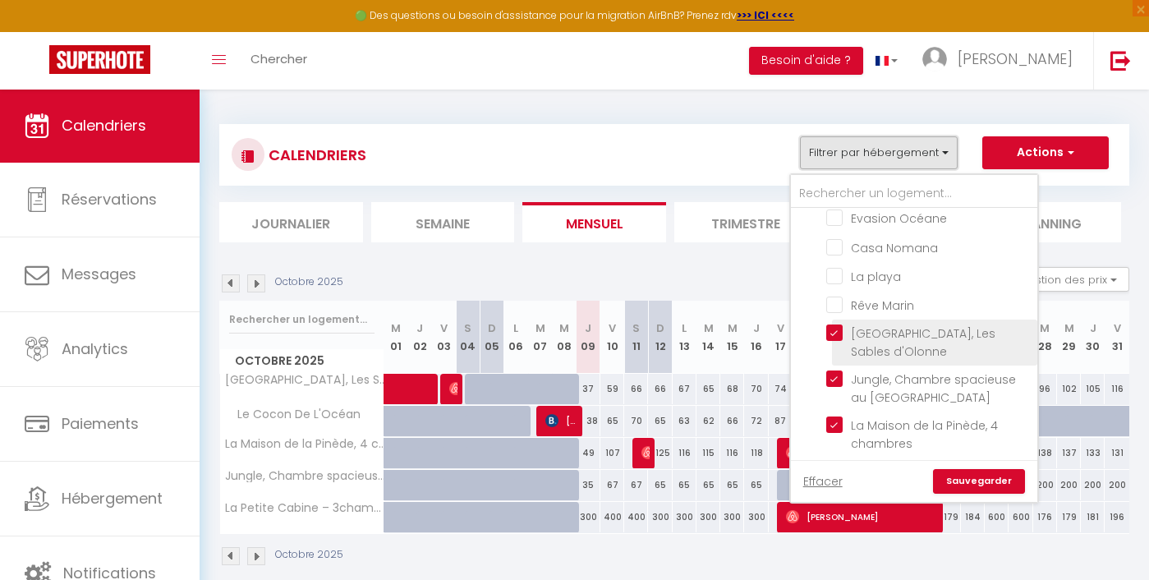
scroll to position [594, 0]
click at [879, 328] on input "[GEOGRAPHIC_DATA], Les Sables d'Olonne" at bounding box center [929, 330] width 205 height 16
checkbox input "false"
click at [970, 489] on link "Sauvegarder" at bounding box center [979, 481] width 92 height 25
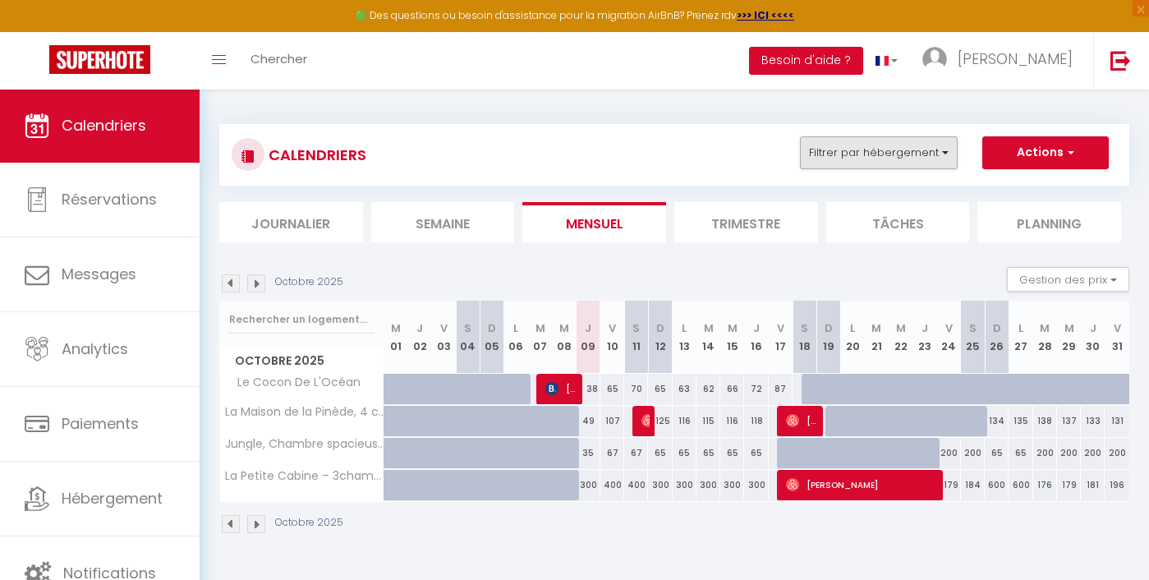
click at [885, 150] on button "Filtrer par hébergement" at bounding box center [879, 152] width 158 height 33
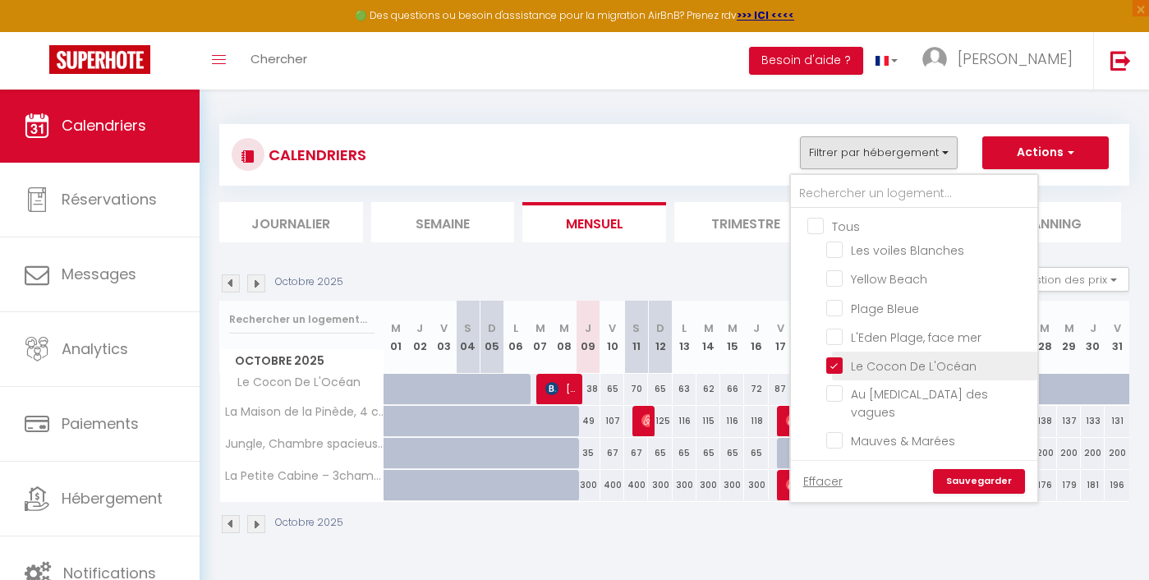
click at [850, 371] on input "Le Cocon De L'Océan" at bounding box center [929, 365] width 205 height 16
checkbox input "false"
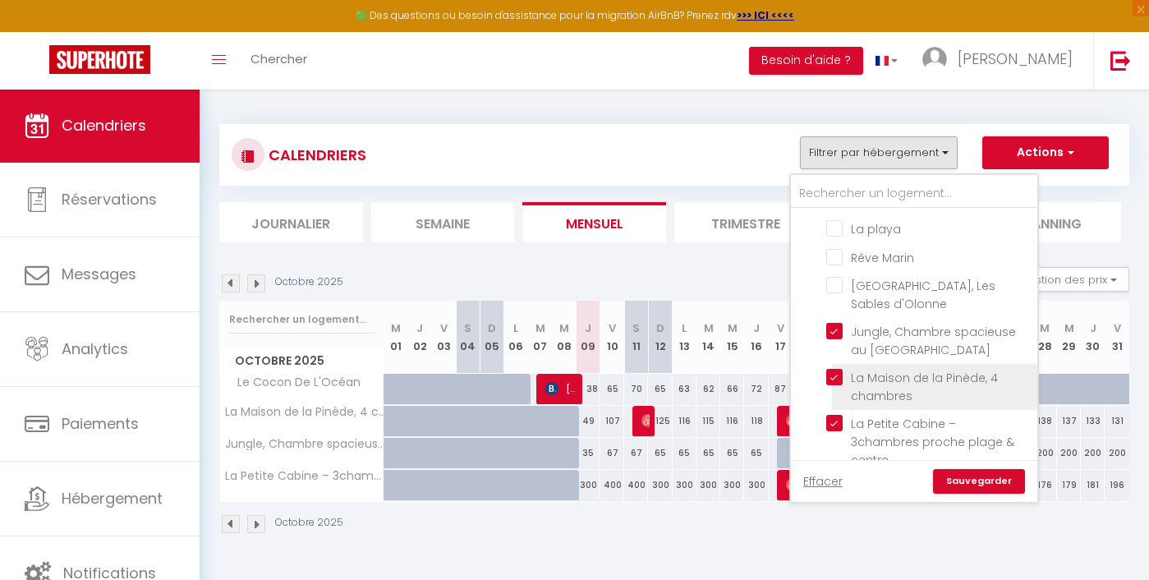
scroll to position [638, 0]
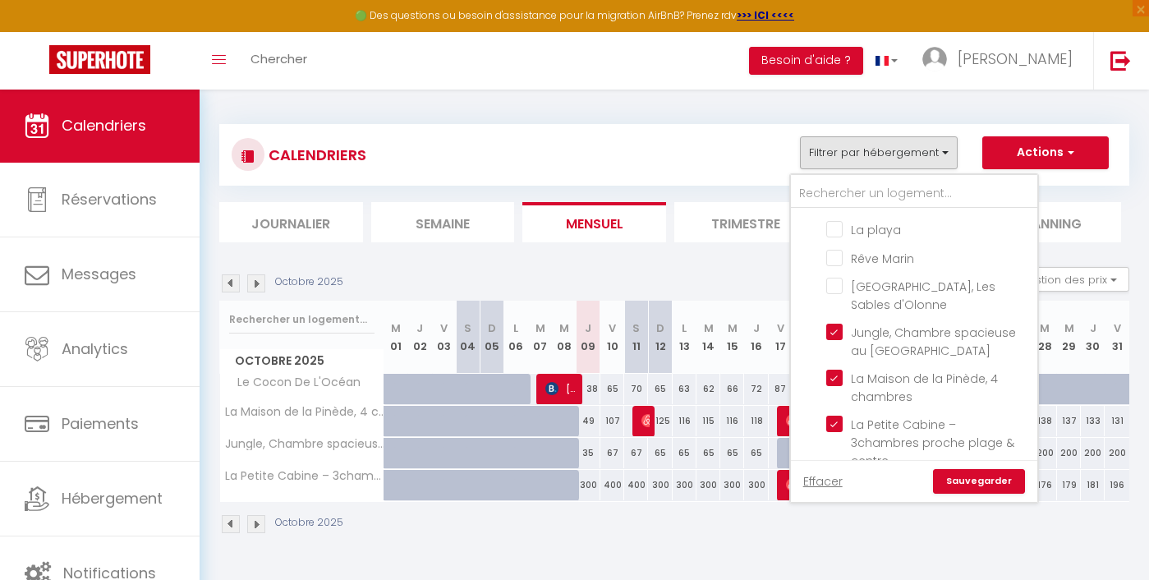
click at [982, 481] on link "Sauvegarder" at bounding box center [979, 481] width 92 height 25
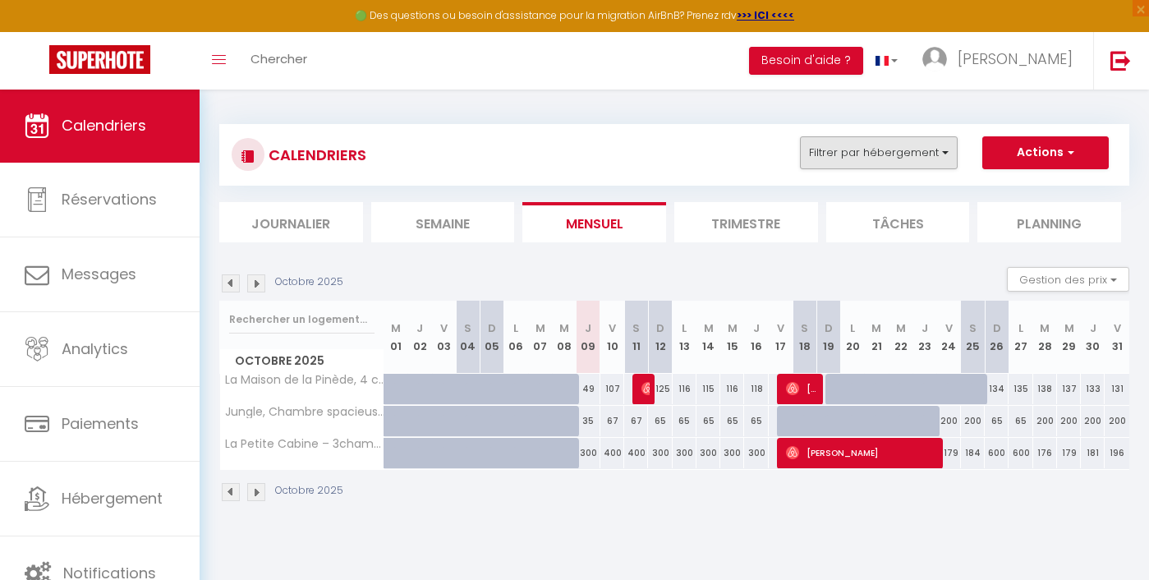
click at [924, 154] on button "Filtrer par hébergement" at bounding box center [879, 152] width 158 height 33
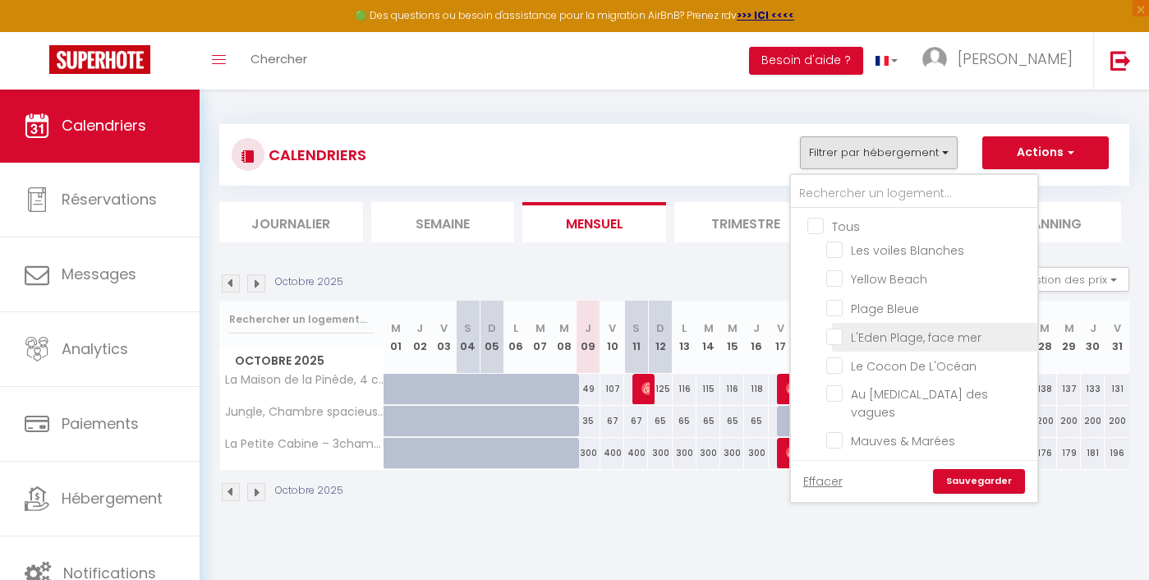
click at [883, 333] on input "L'Eden Plage, face mer" at bounding box center [929, 336] width 205 height 16
checkbox input "true"
click at [1000, 486] on link "Sauvegarder" at bounding box center [979, 481] width 92 height 25
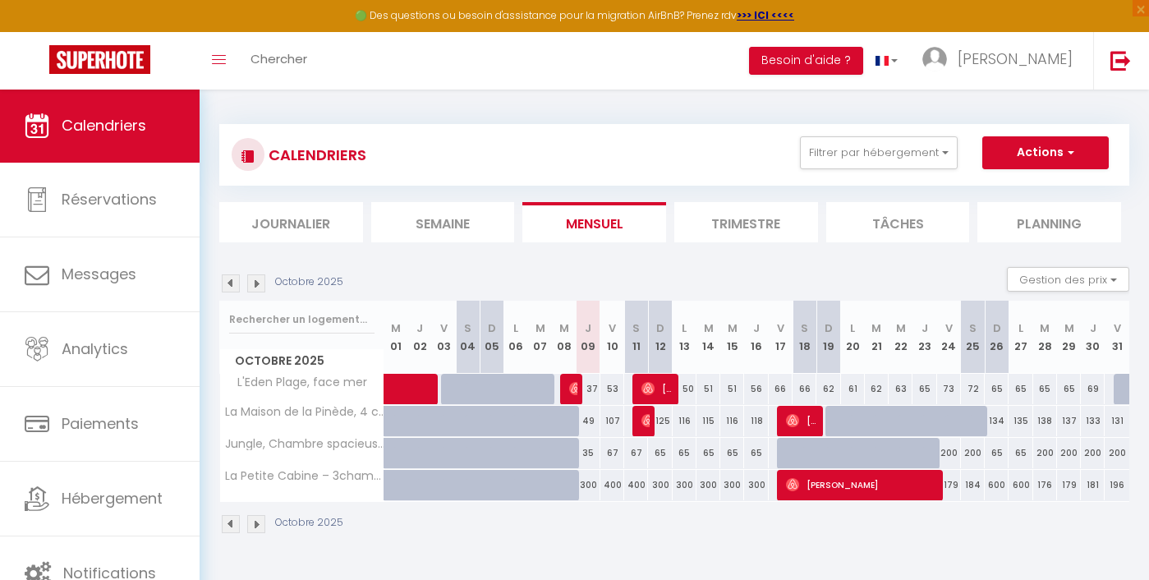
click at [568, 386] on div at bounding box center [572, 389] width 24 height 31
click at [573, 387] on img at bounding box center [575, 388] width 13 height 13
select select "OK"
select select "1"
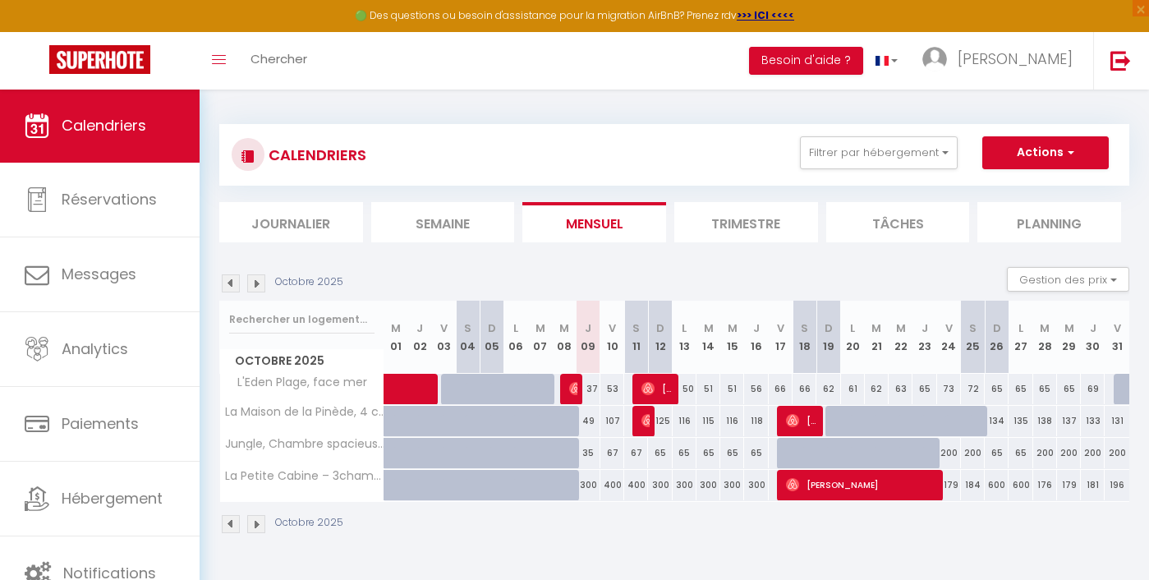
select select "0"
select select "1"
select select
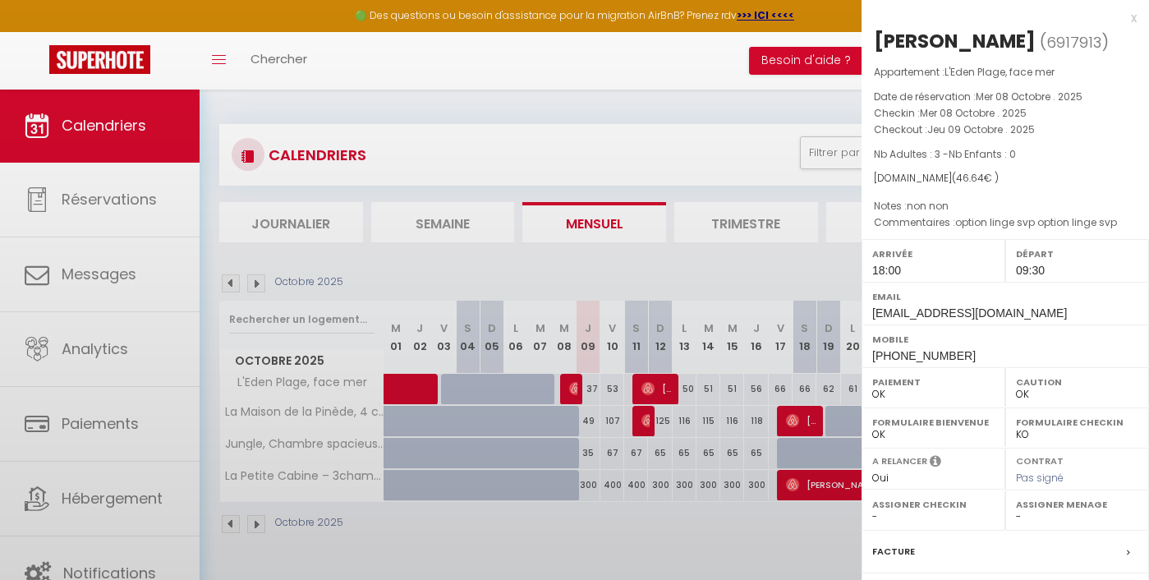
select select "47723"
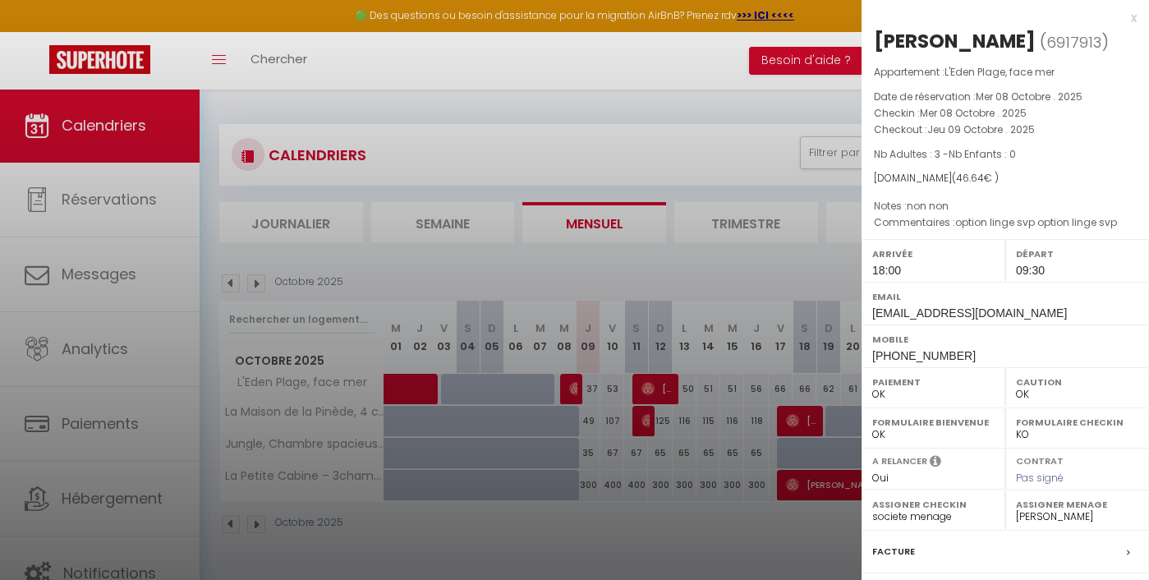
click at [426, 383] on div at bounding box center [574, 290] width 1149 height 580
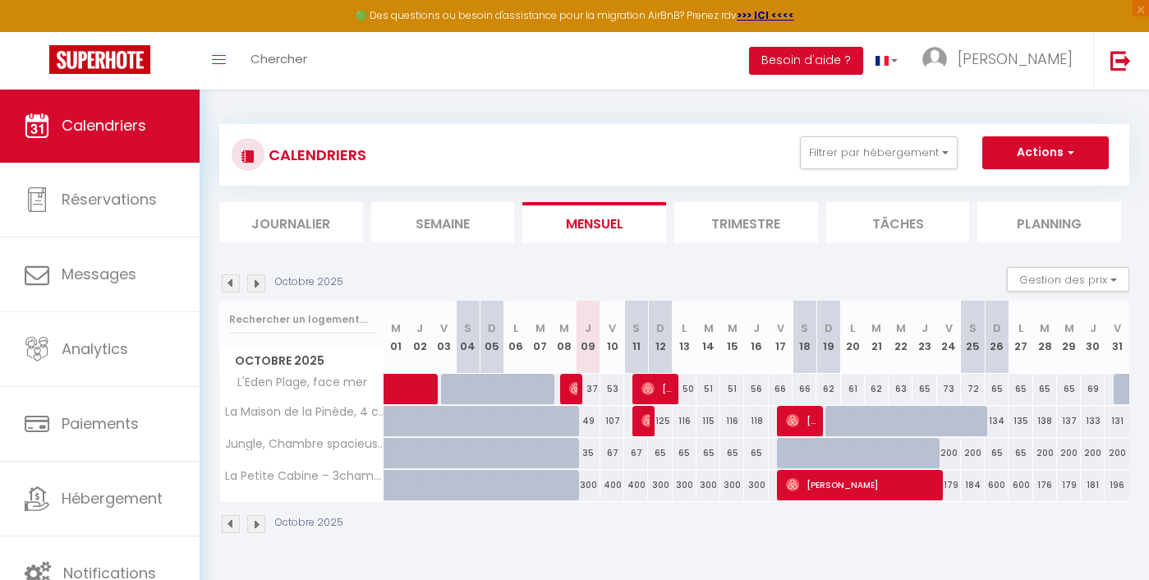
click at [426, 383] on span at bounding box center [440, 389] width 76 height 31
select select "47723"
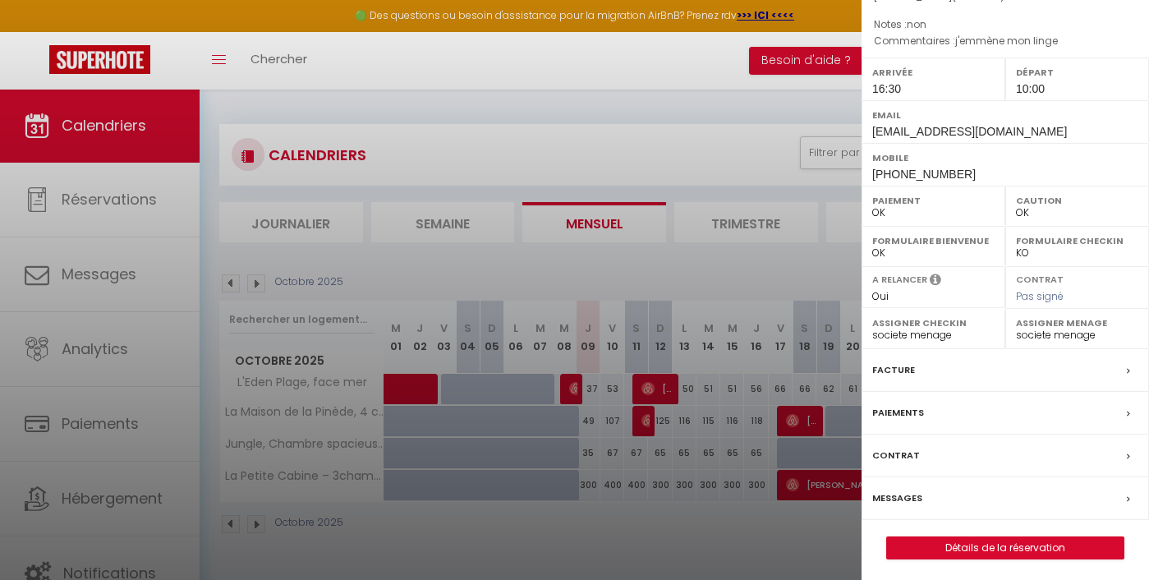
scroll to position [181, 0]
click at [901, 413] on label "Paiements" at bounding box center [899, 413] width 52 height 17
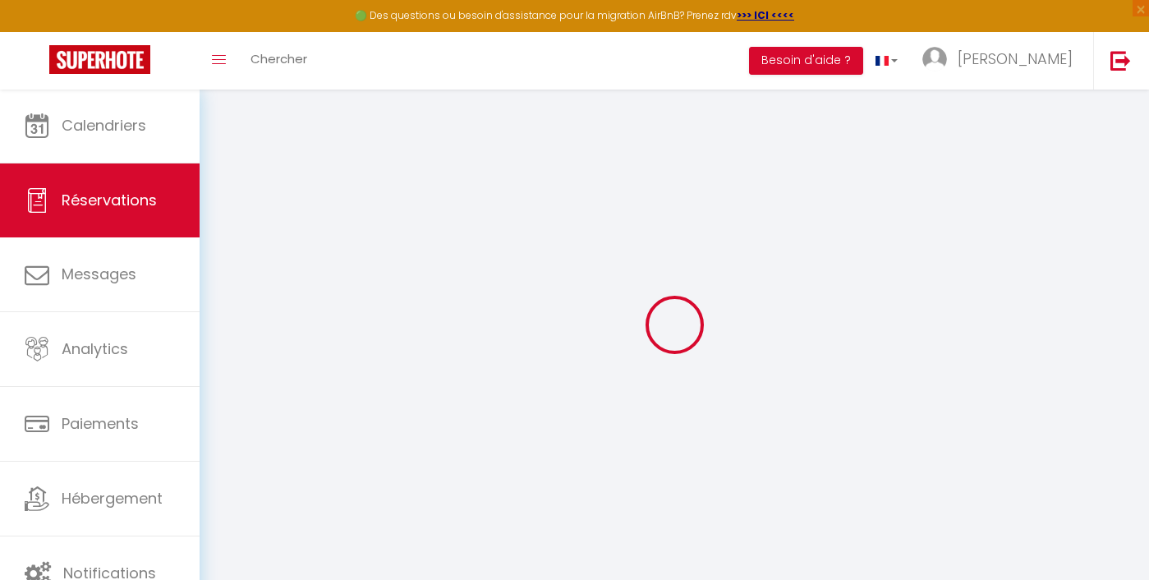
select select
checkbox input "false"
select index
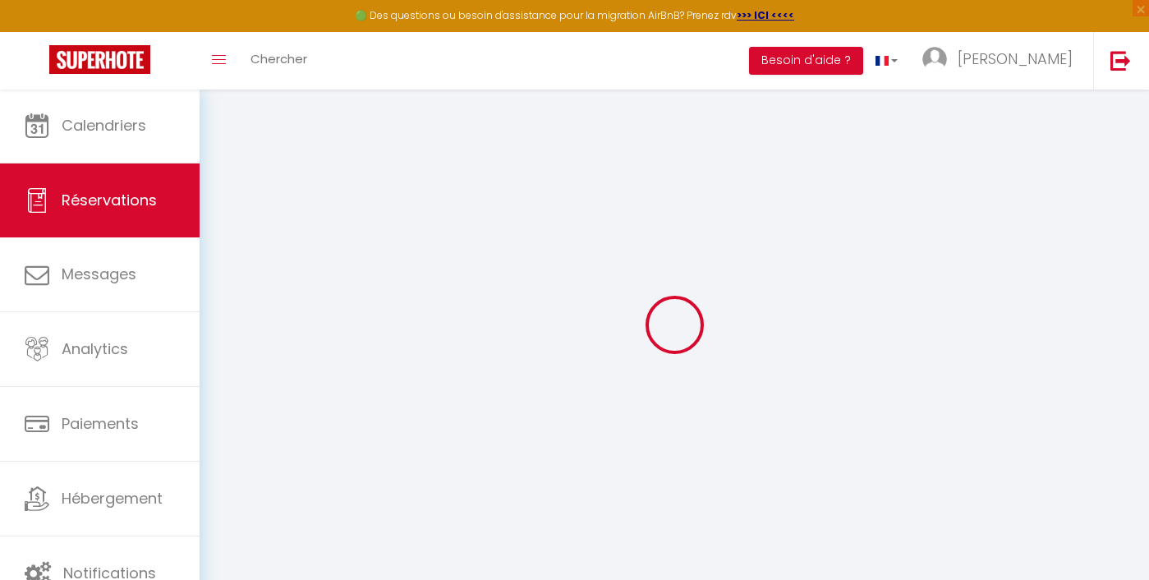
select index
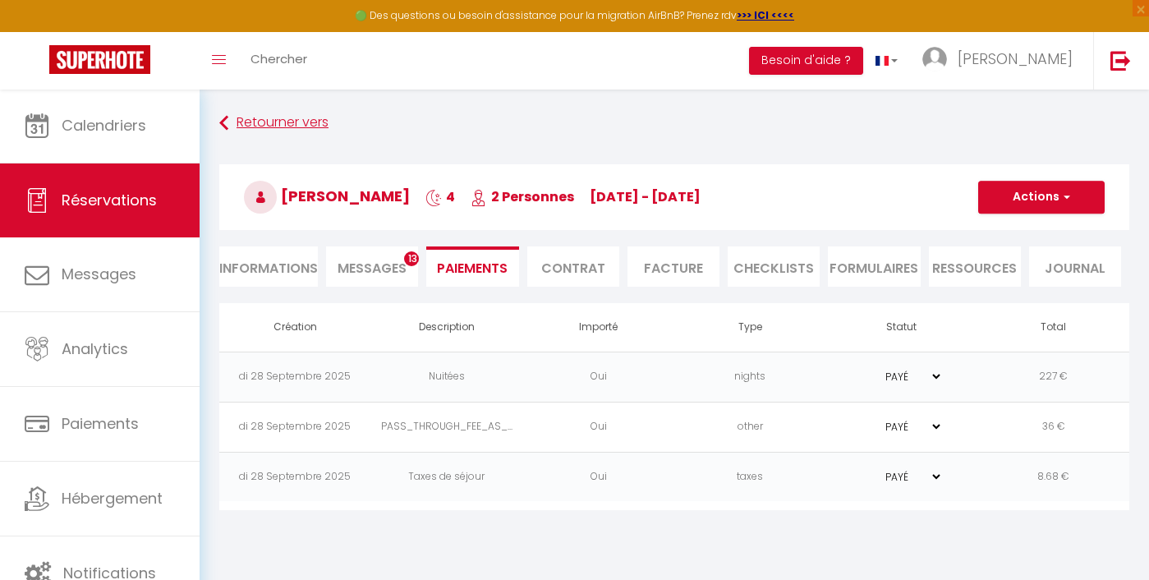
click at [231, 122] on link "Retourner vers" at bounding box center [674, 123] width 910 height 30
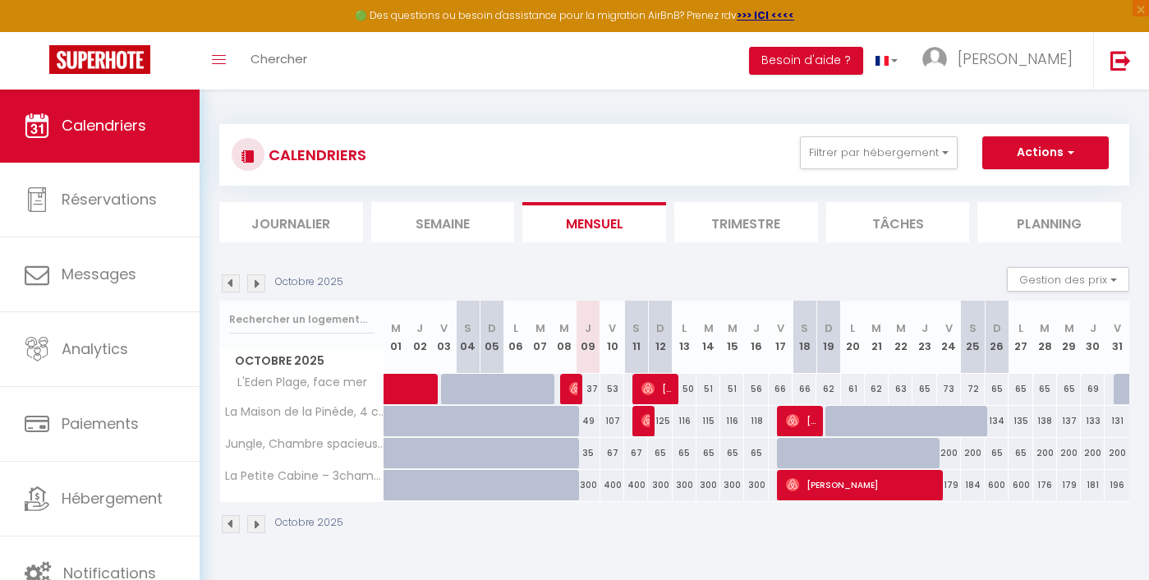
click at [231, 293] on div "Octobre 2025 Gestion des prix Nb Nuits minimum Règles Disponibilité" at bounding box center [674, 284] width 910 height 34
click at [231, 288] on img at bounding box center [231, 283] width 18 height 18
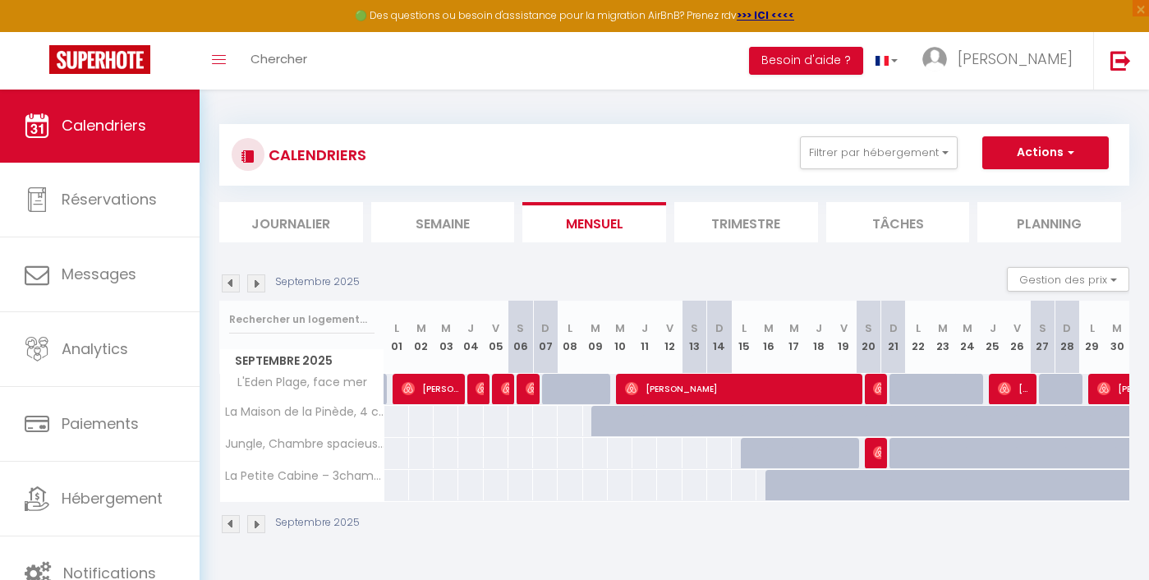
click at [1106, 391] on img at bounding box center [1104, 388] width 13 height 13
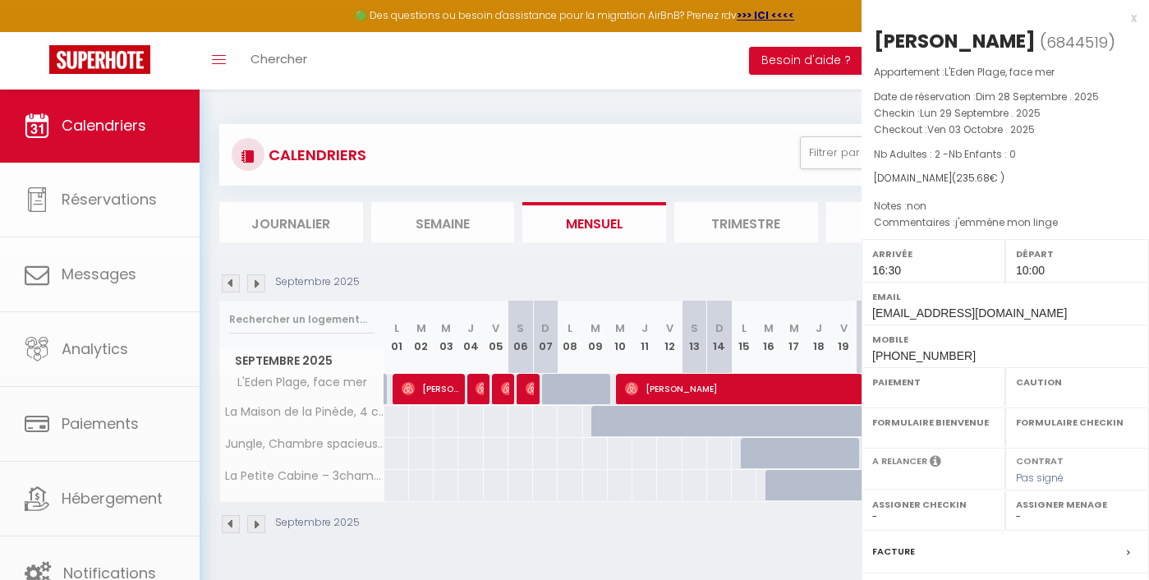
select select "OK"
select select "1"
select select "0"
select select "1"
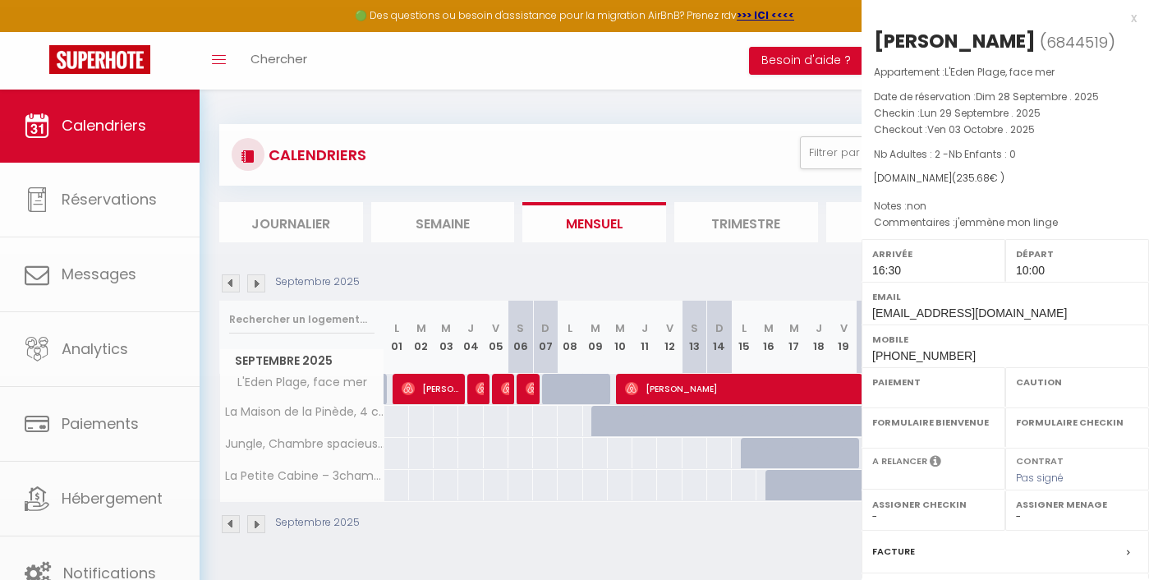
select select
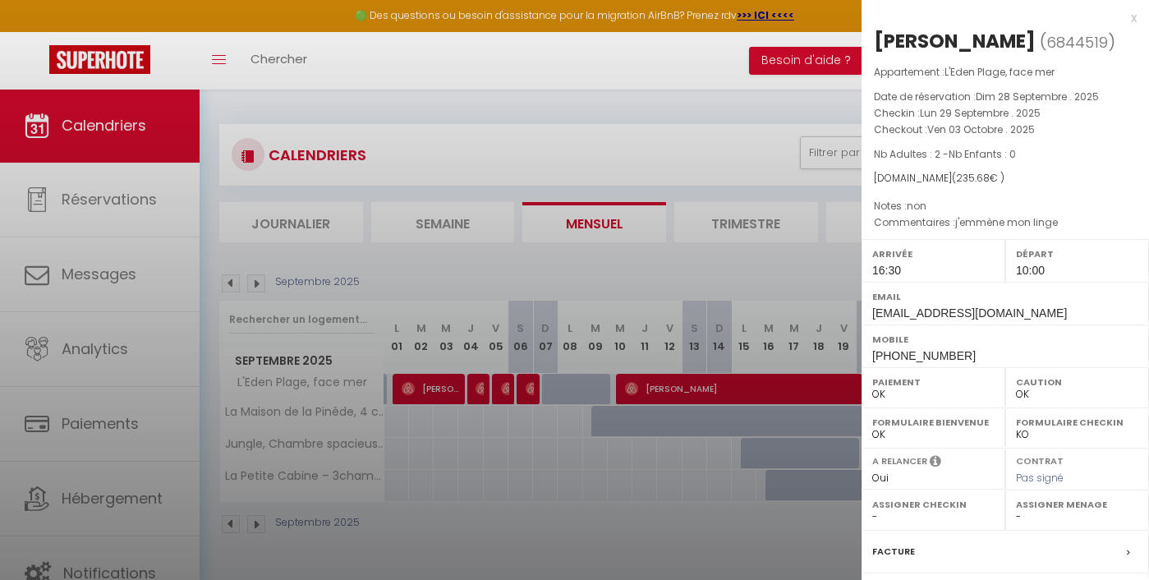
select select "47723"
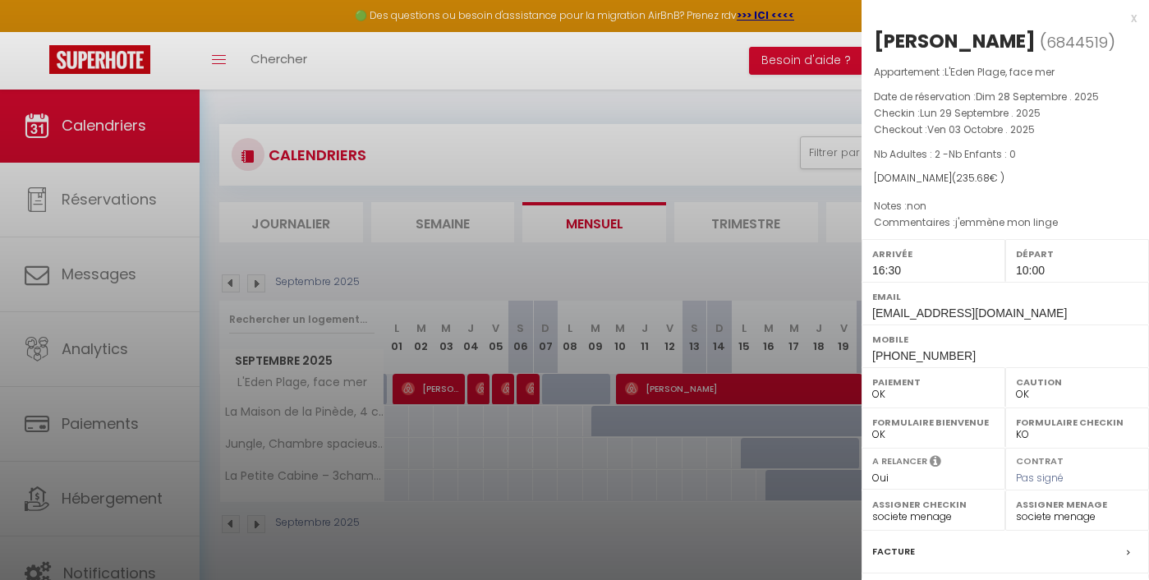
click at [727, 144] on div at bounding box center [574, 290] width 1149 height 580
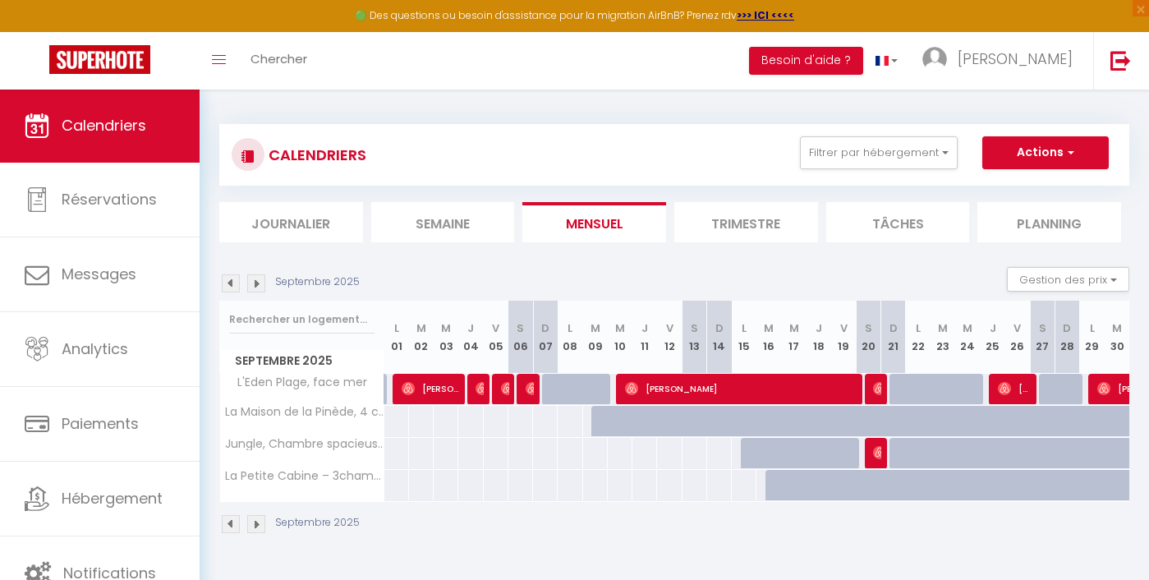
click at [1004, 393] on img at bounding box center [1004, 388] width 13 height 13
select select "33854"
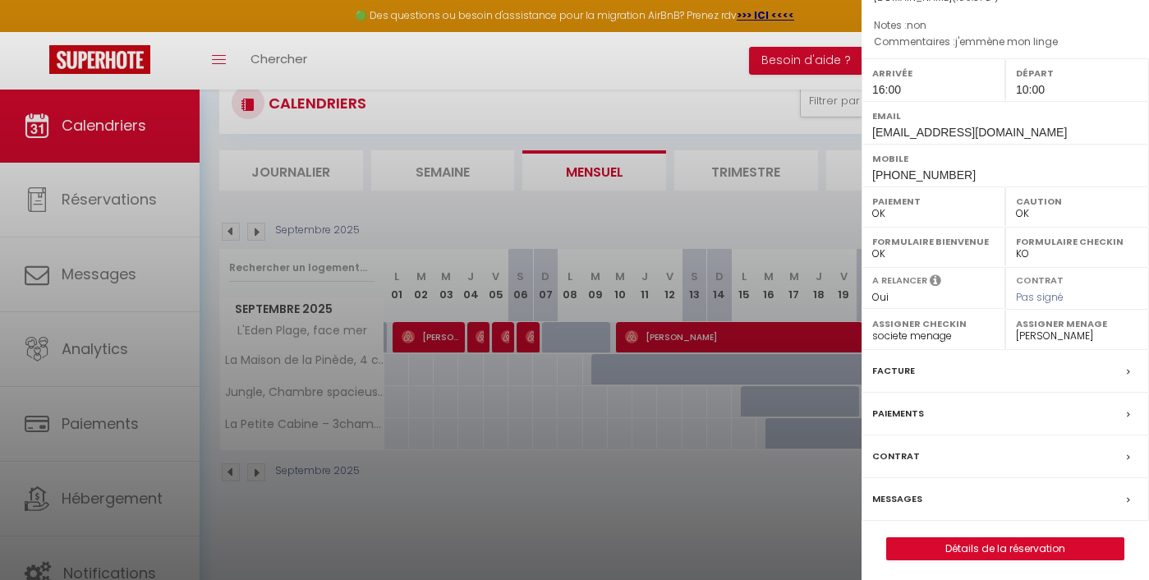
scroll to position [57, 0]
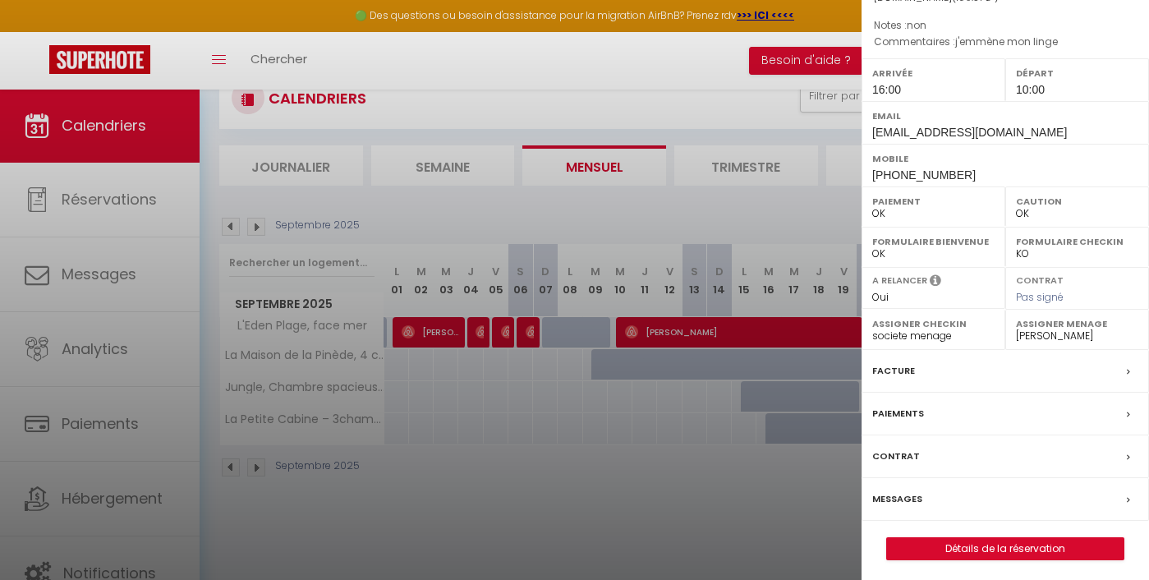
click at [894, 416] on label "Paiements" at bounding box center [899, 413] width 52 height 17
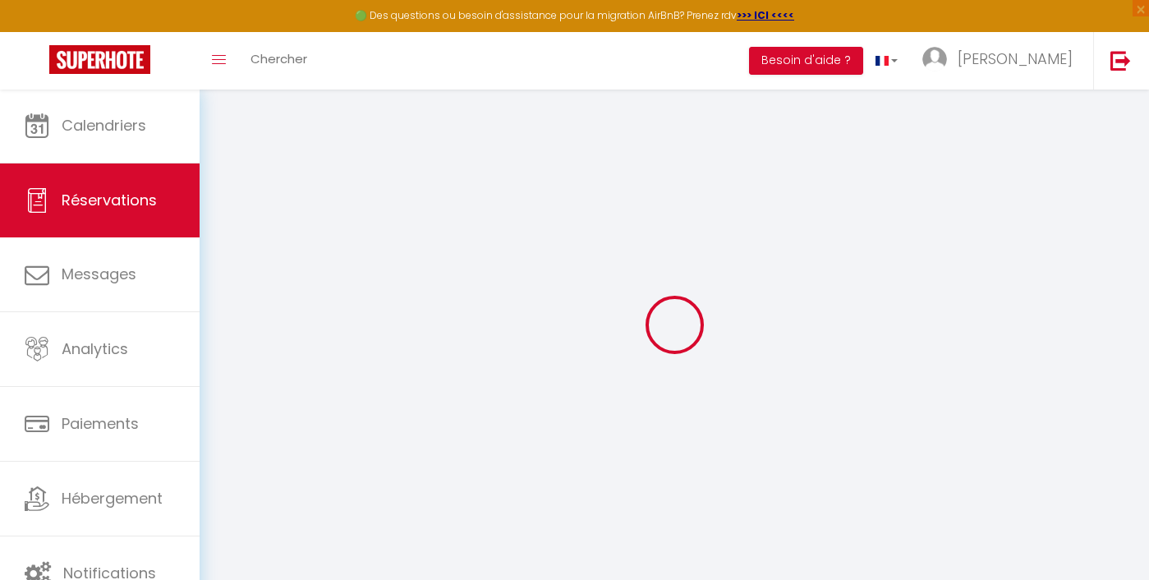
select select
checkbox input "false"
select index
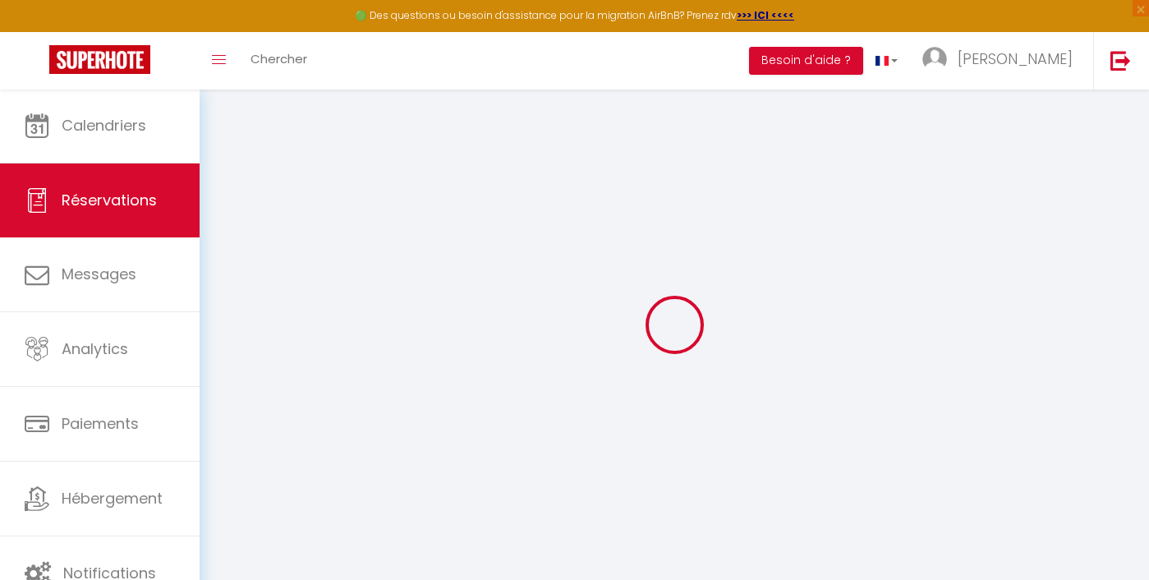
select index
select select
checkbox input "false"
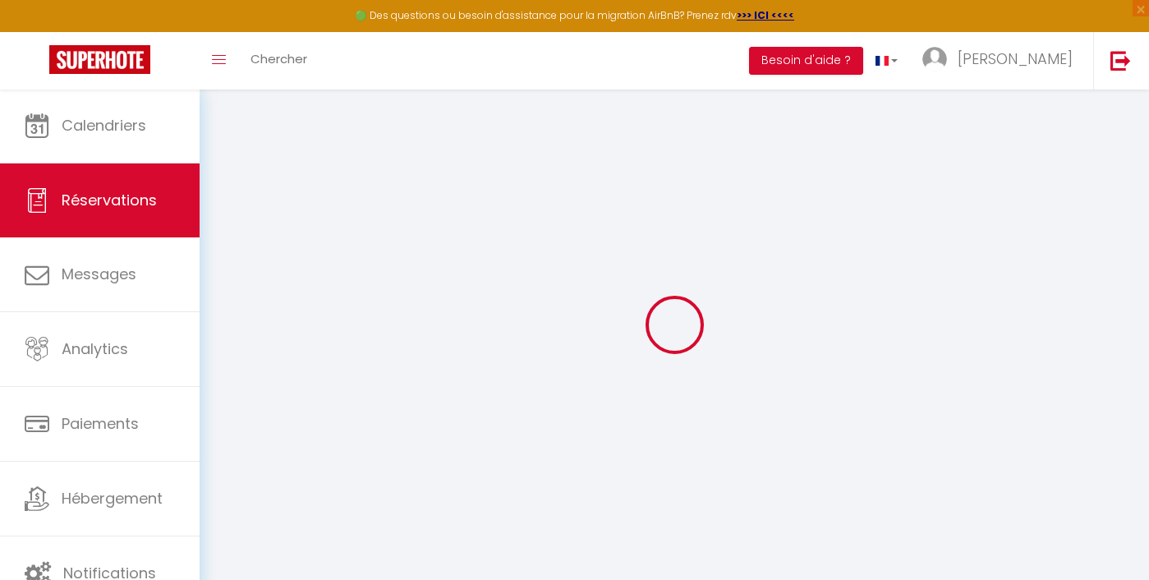
select index
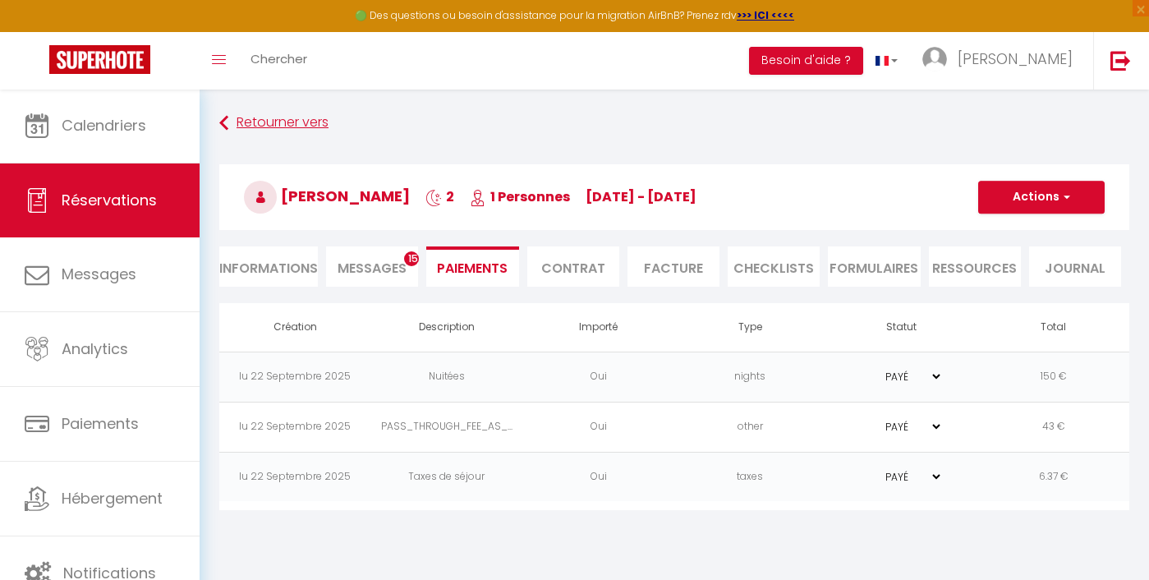
click at [265, 127] on link "Retourner vers" at bounding box center [674, 123] width 910 height 30
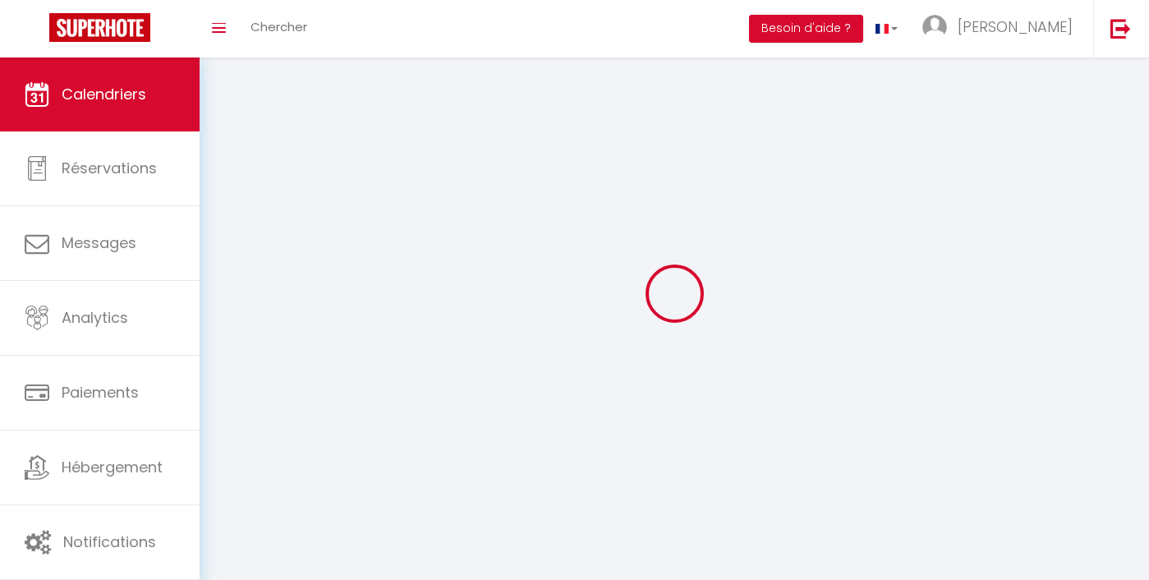
scroll to position [57, 0]
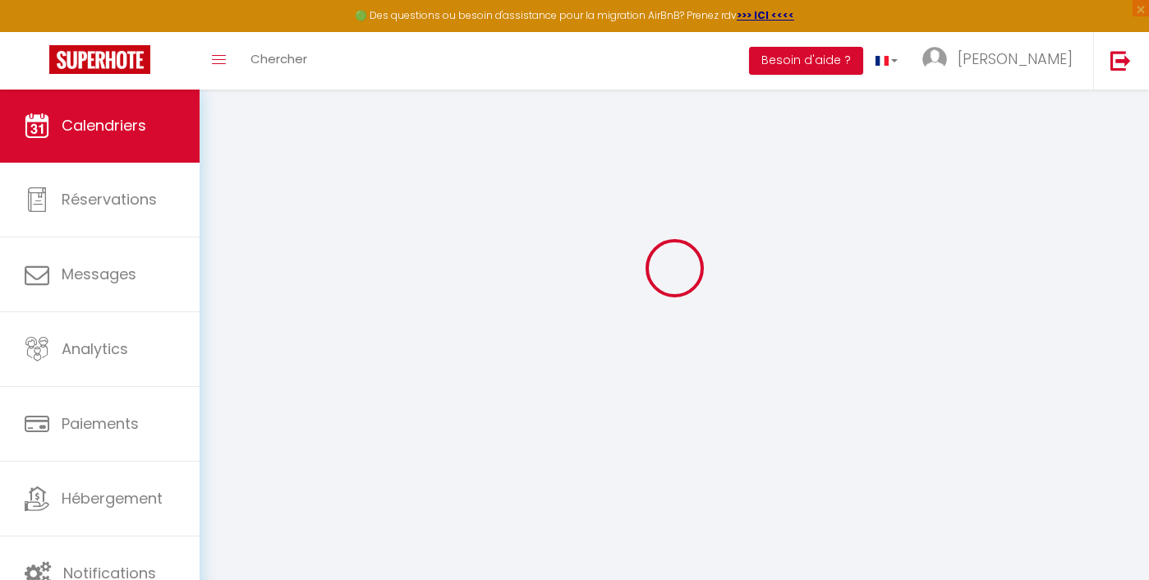
select select
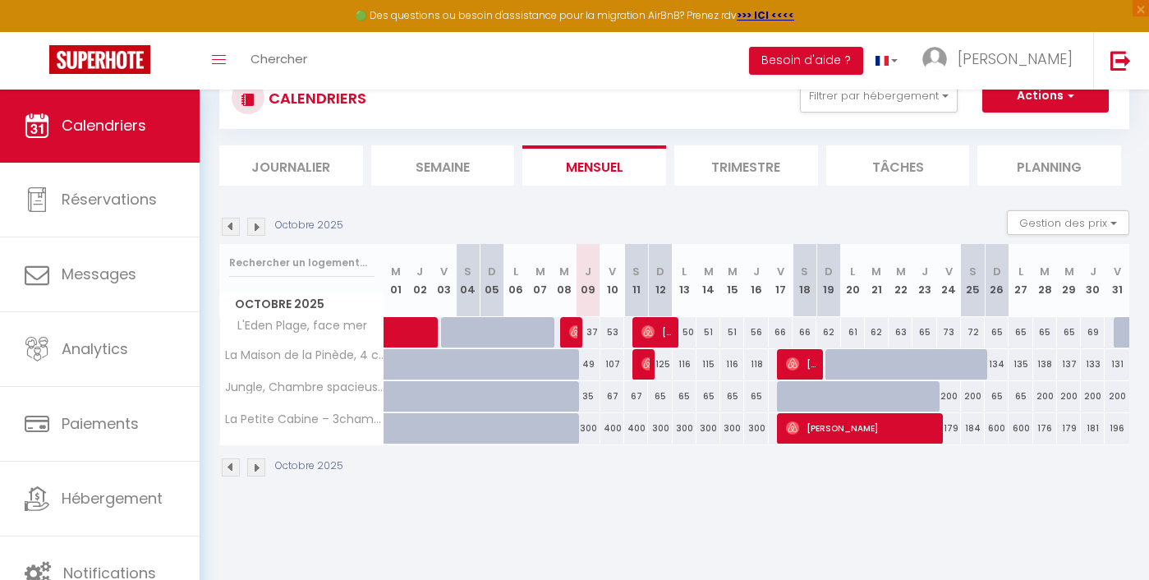
click at [570, 325] on img at bounding box center [575, 331] width 13 height 13
select select "OK"
select select "1"
select select "0"
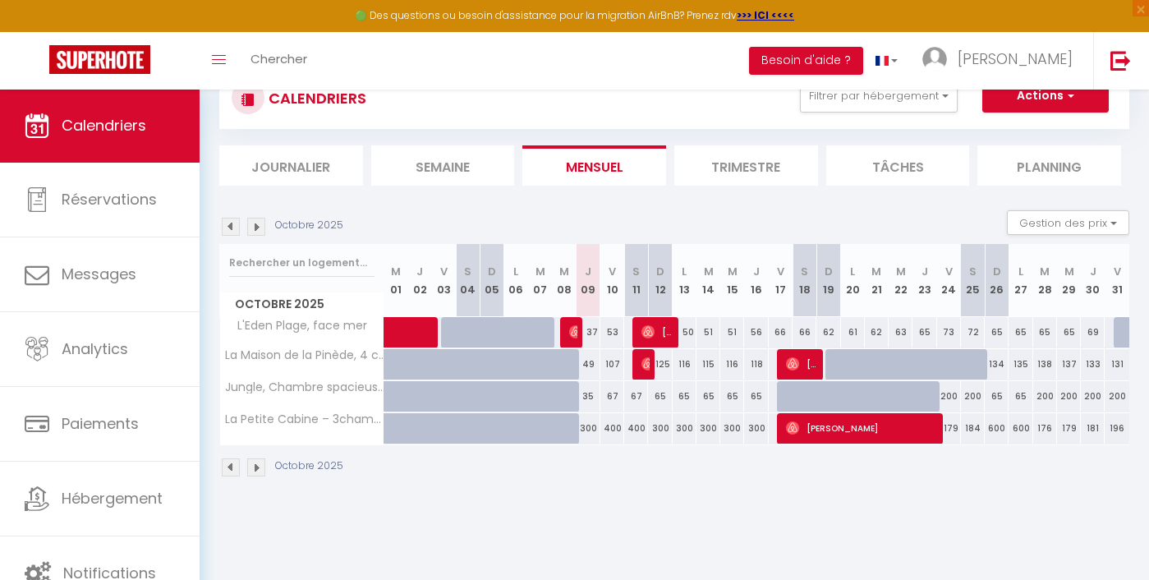
select select "1"
select select
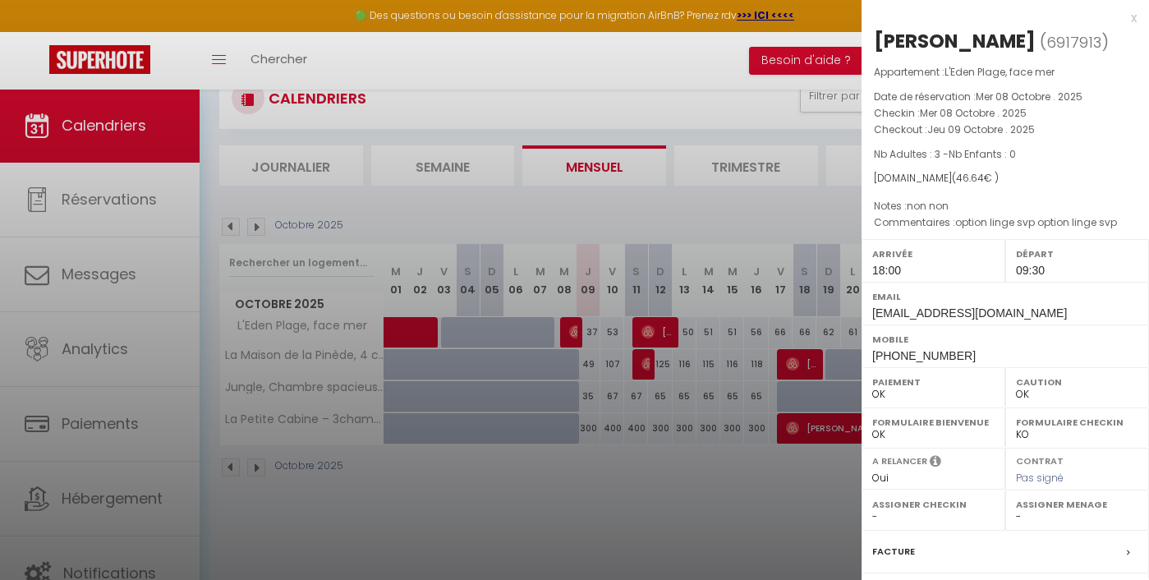
select select "47723"
select select "23677"
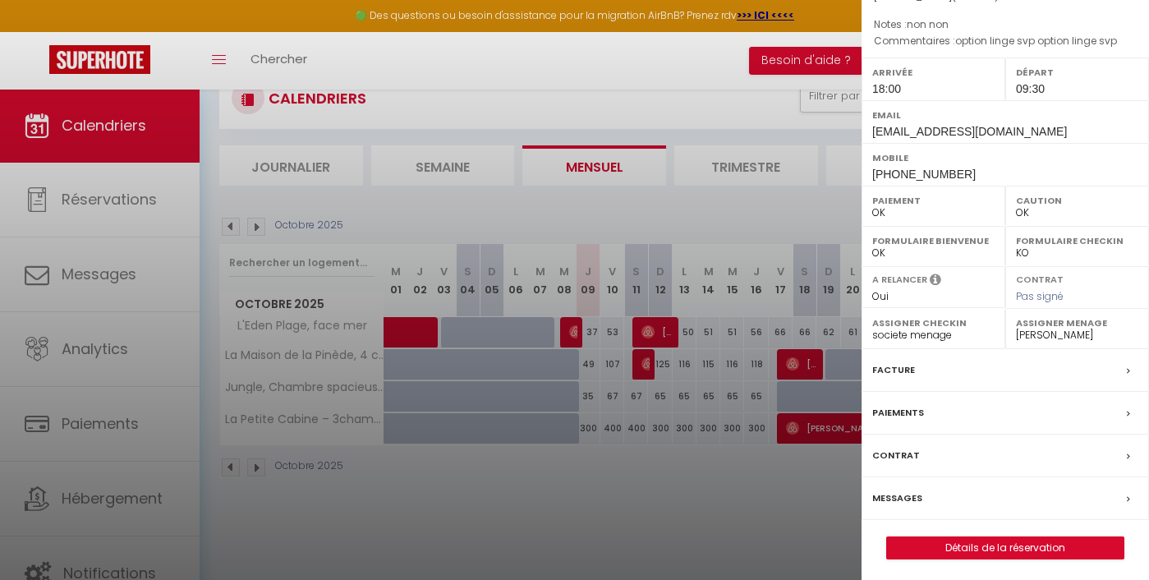
scroll to position [181, 0]
click at [896, 413] on label "Paiements" at bounding box center [899, 413] width 52 height 17
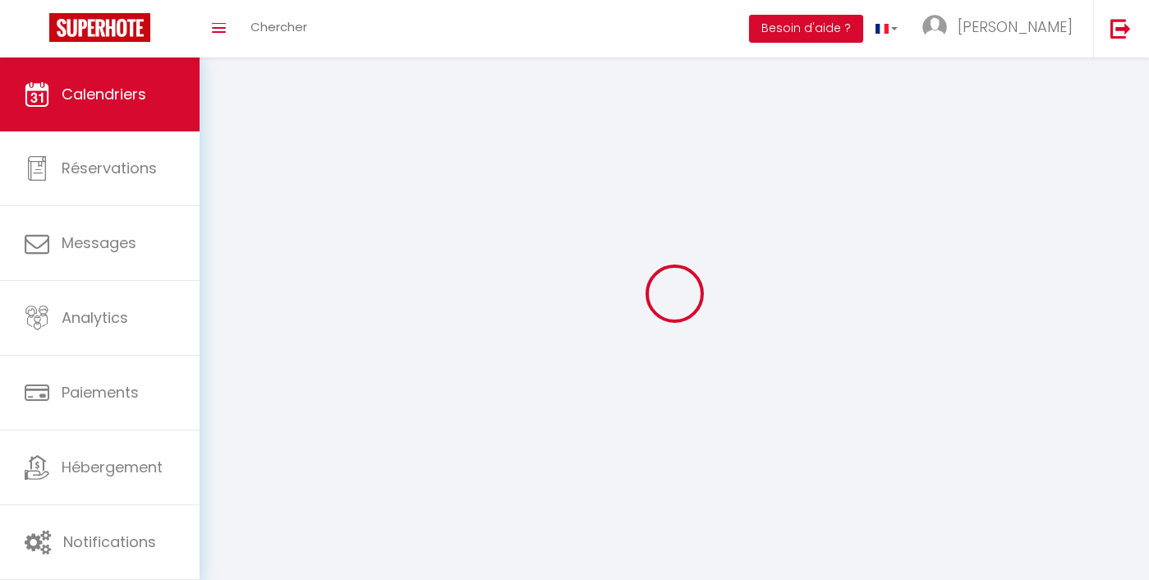
scroll to position [57, 0]
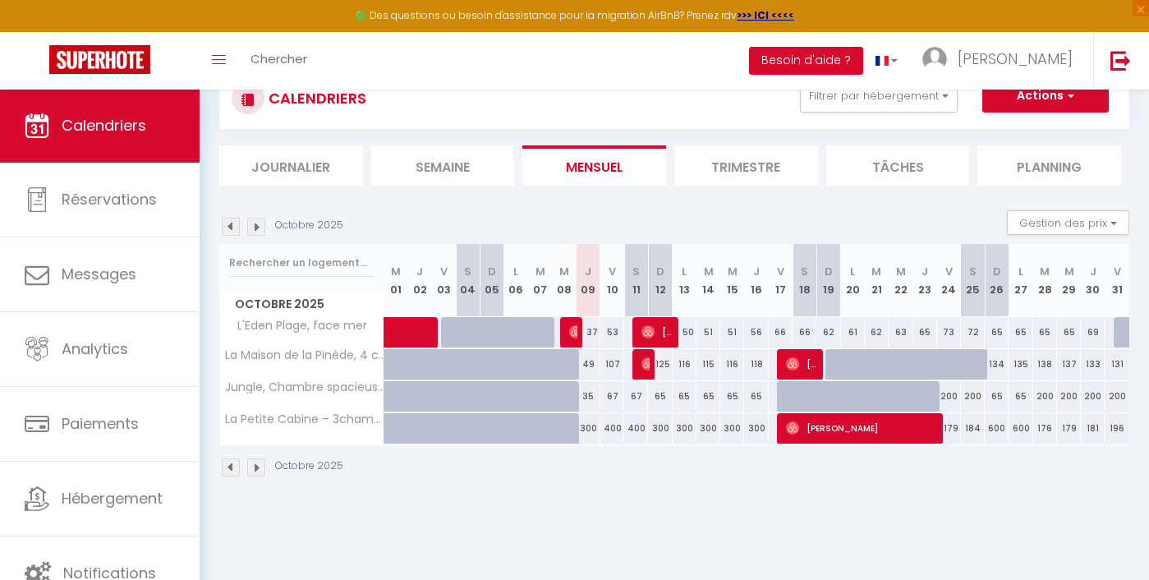
click at [228, 233] on img at bounding box center [231, 227] width 18 height 18
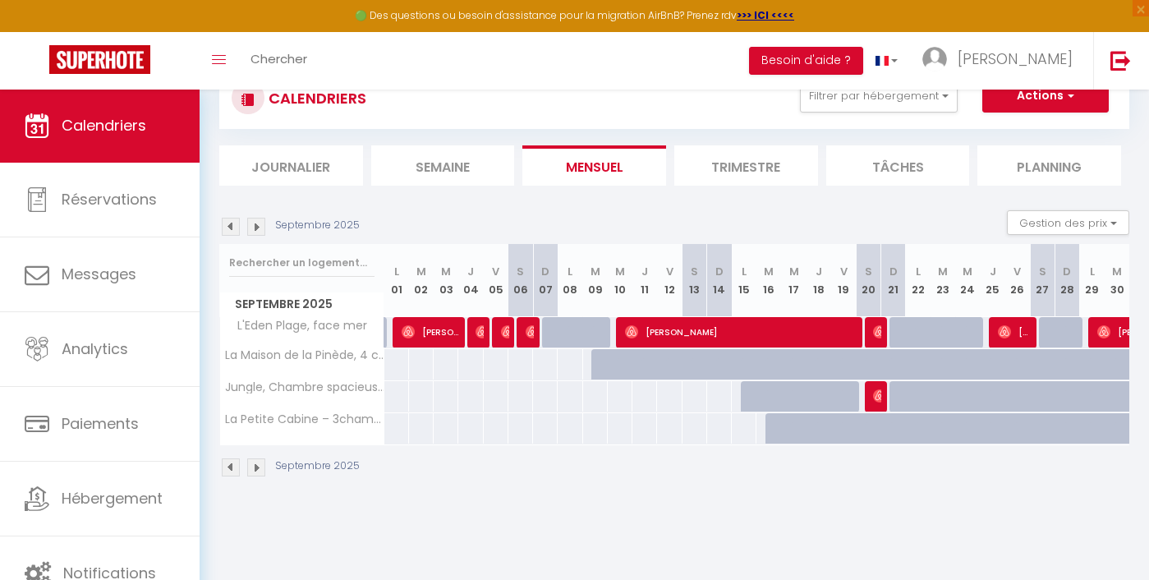
click at [889, 330] on div "37" at bounding box center [893, 332] width 25 height 30
type input "37"
type input "Dim 21 Septembre 2025"
type input "Lun 22 Septembre 2025"
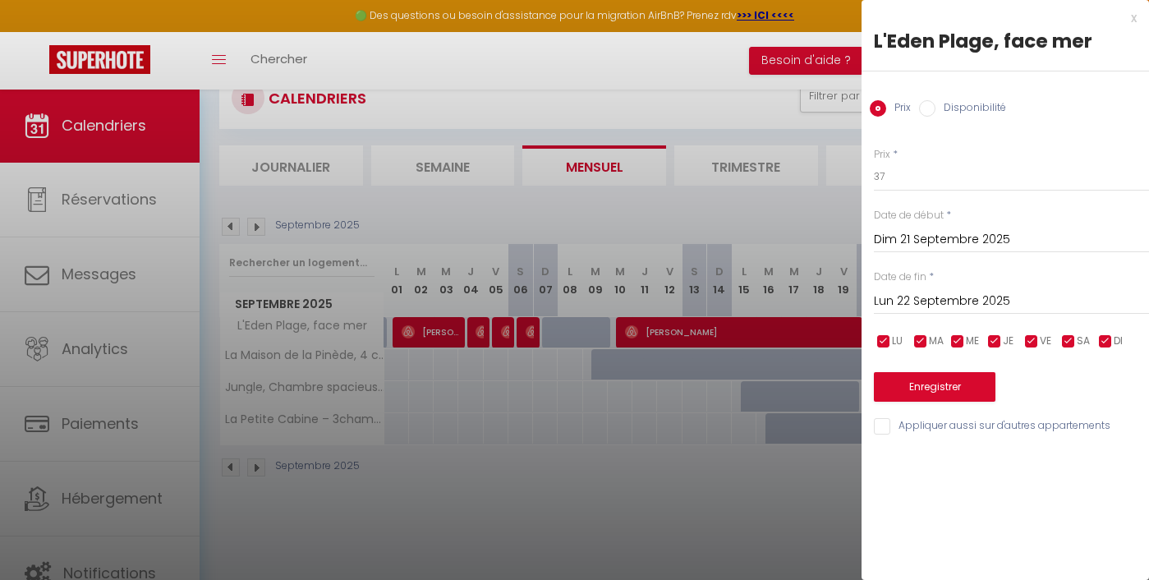
click at [882, 331] on body "🟢 Des questions ou besoin d'assistance pour la migration AirBnB? Prenez rdv >>>…" at bounding box center [574, 322] width 1149 height 580
click at [749, 133] on div at bounding box center [574, 290] width 1149 height 580
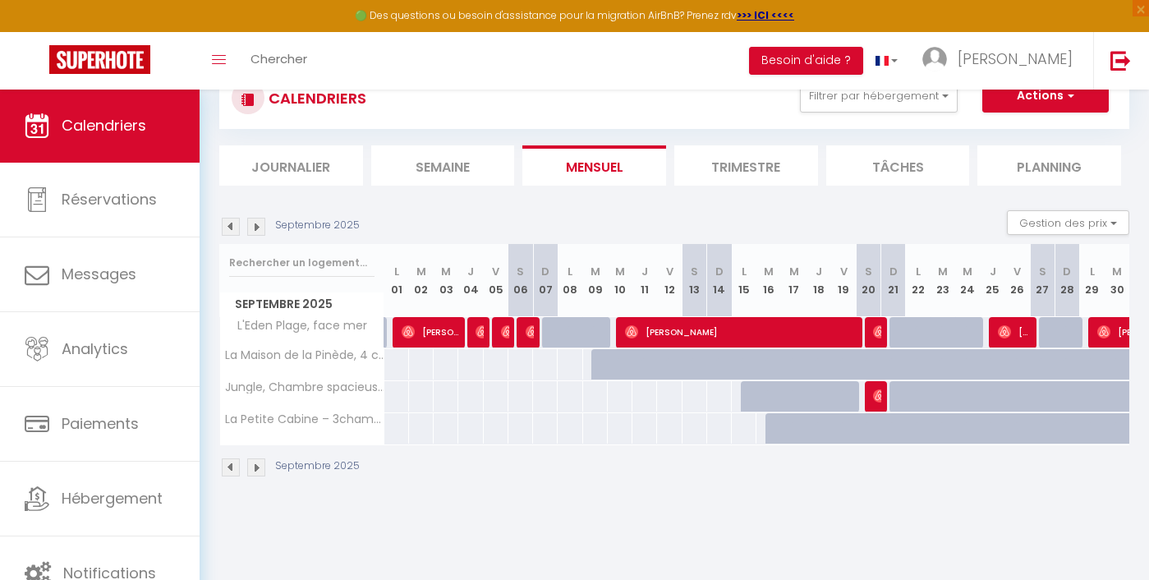
click at [1003, 321] on span "[PERSON_NAME]" at bounding box center [1014, 331] width 33 height 31
select select "OK"
select select "1"
select select "0"
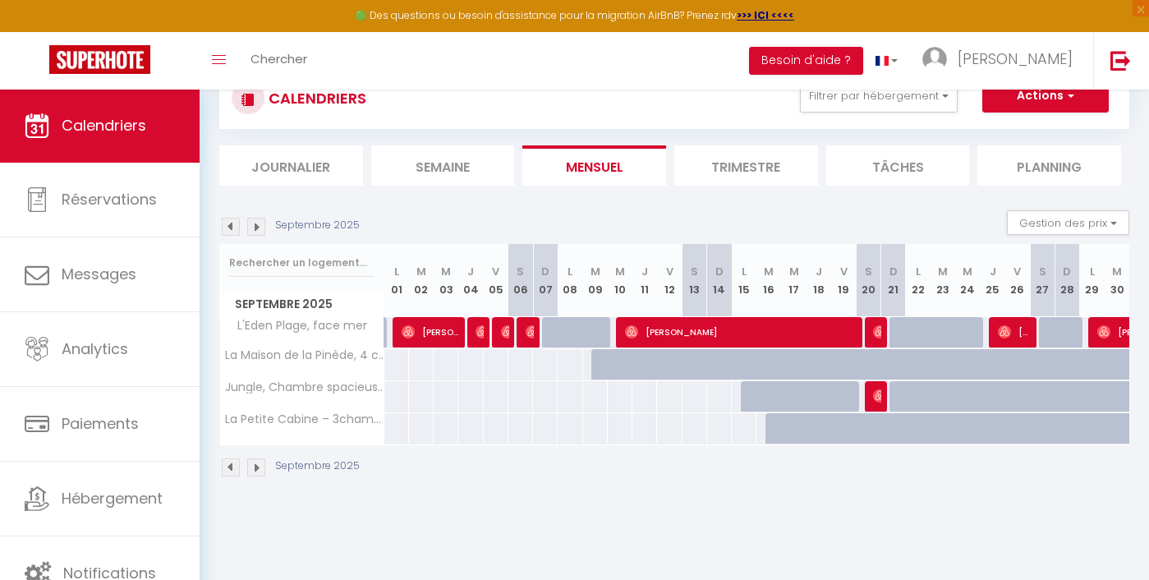
select select "1"
select select
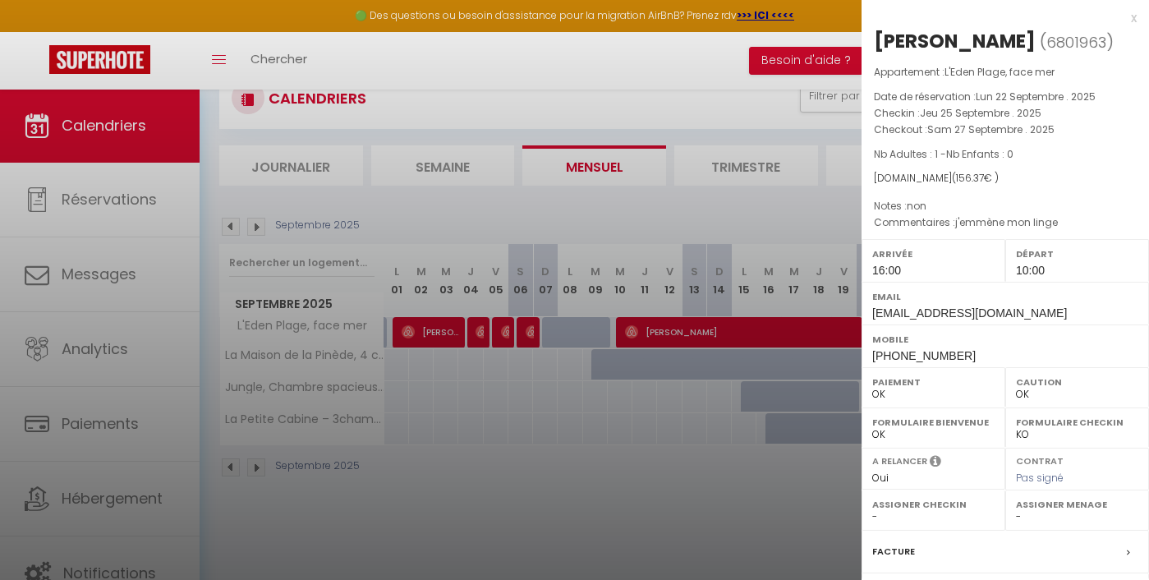
select select "47723"
click at [728, 89] on div at bounding box center [574, 290] width 1149 height 580
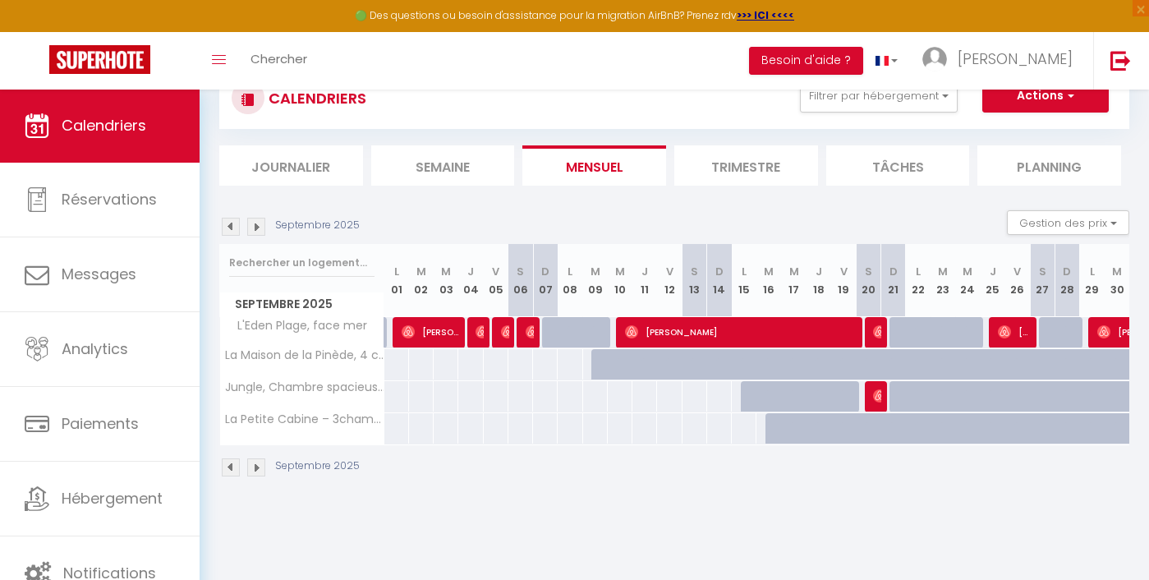
click at [879, 325] on img at bounding box center [879, 331] width 13 height 13
select select "49674"
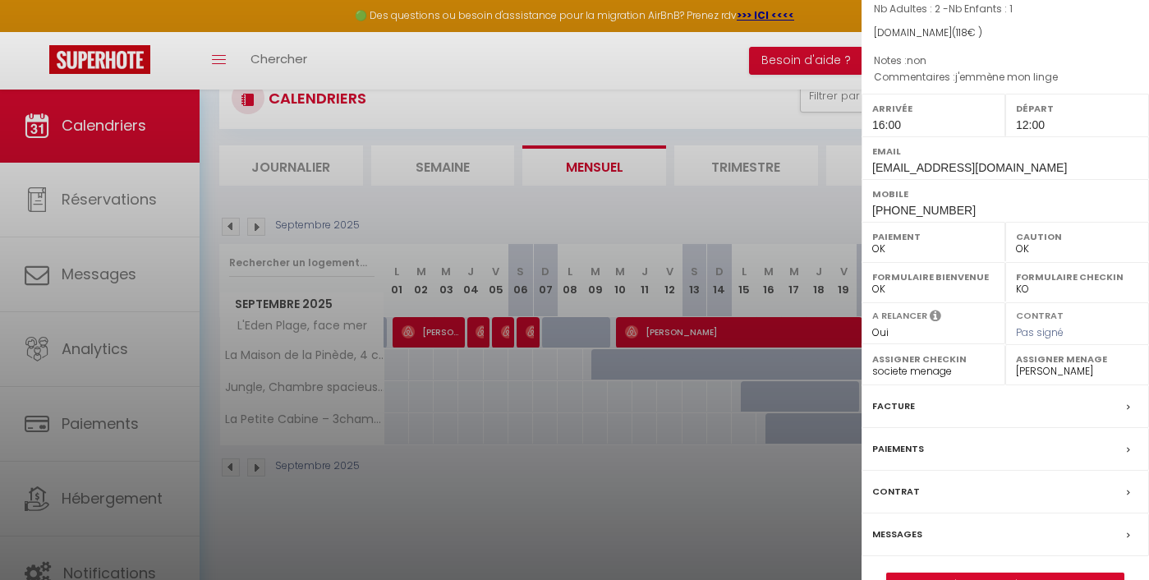
scroll to position [163, 0]
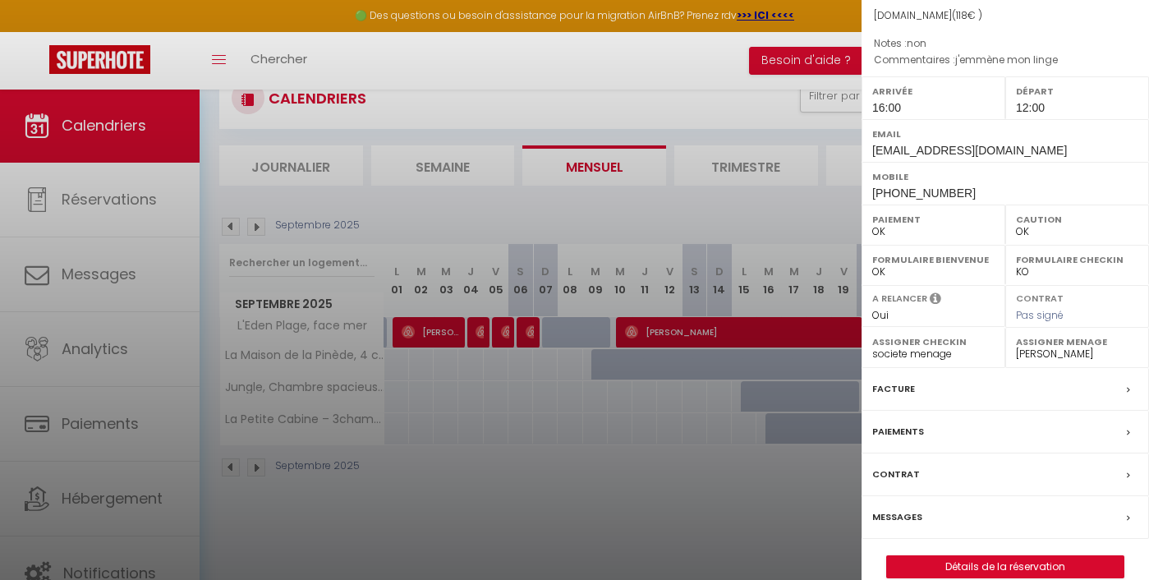
click at [905, 427] on label "Paiements" at bounding box center [899, 431] width 52 height 17
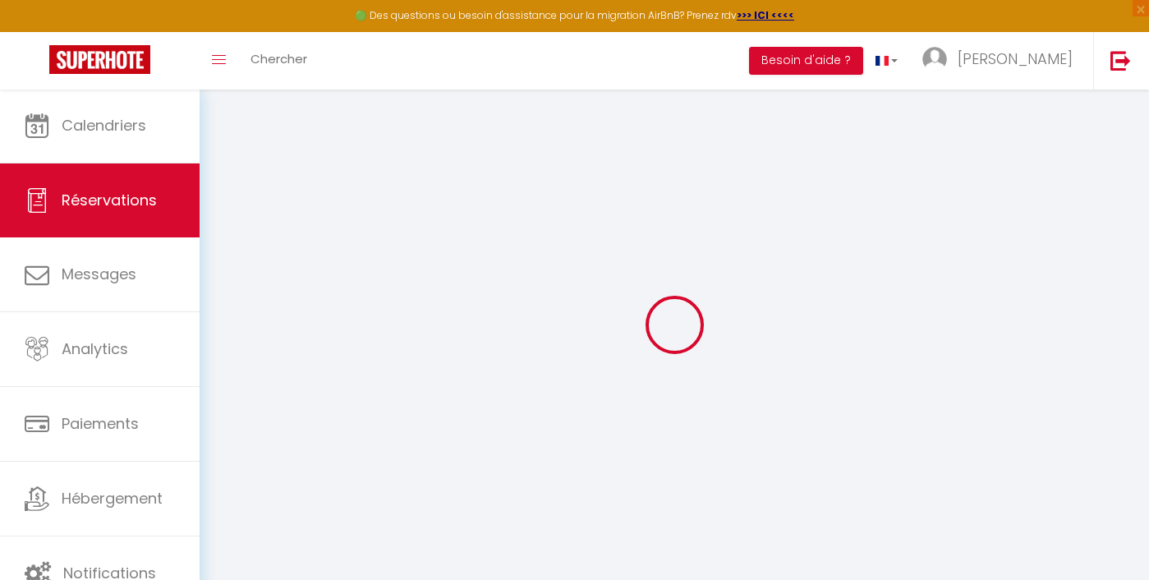
select select
checkbox input "false"
select index
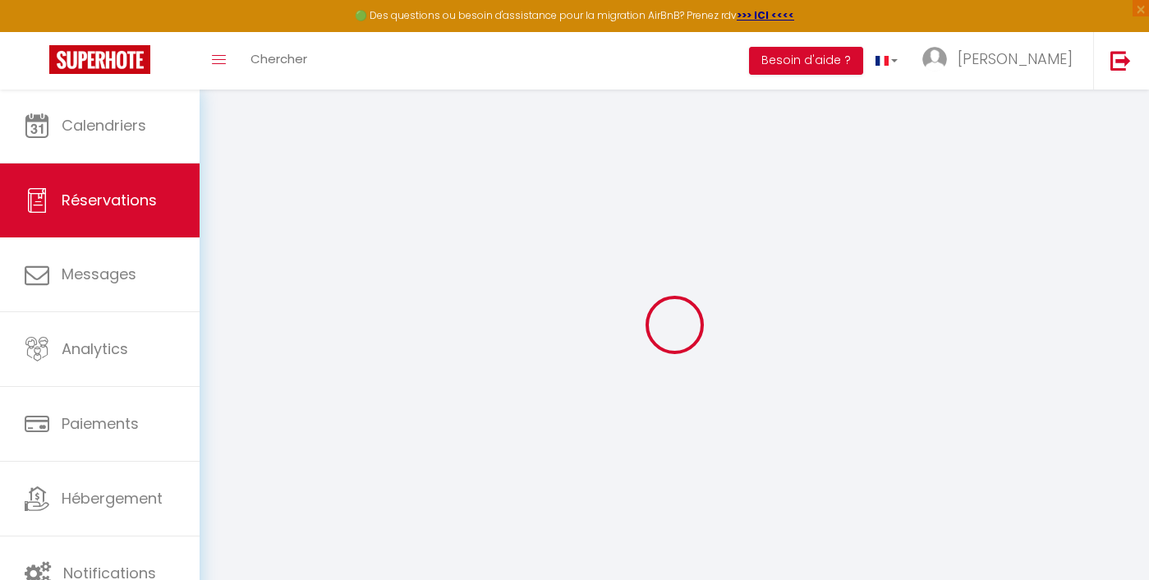
select index
select select
checkbox input "false"
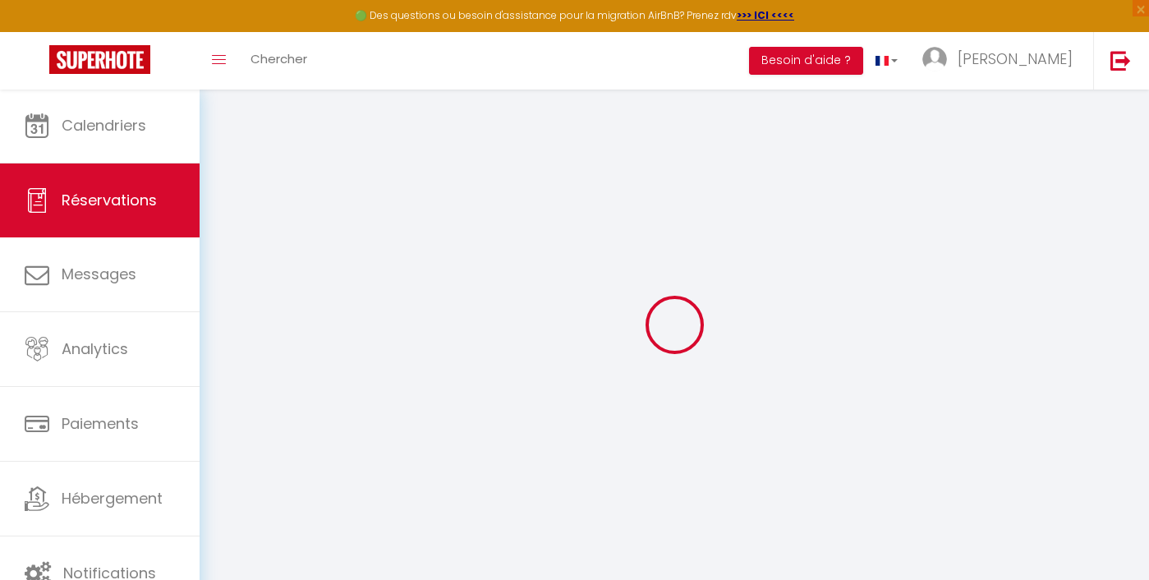
select index "non"
select index "j'emmène mon linge"
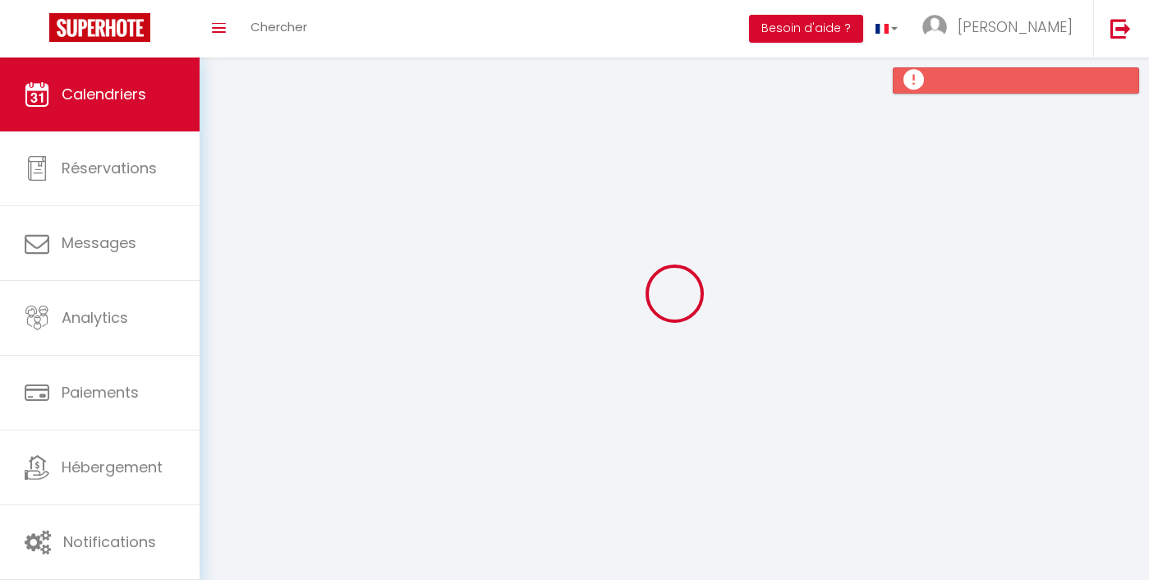
scroll to position [57, 0]
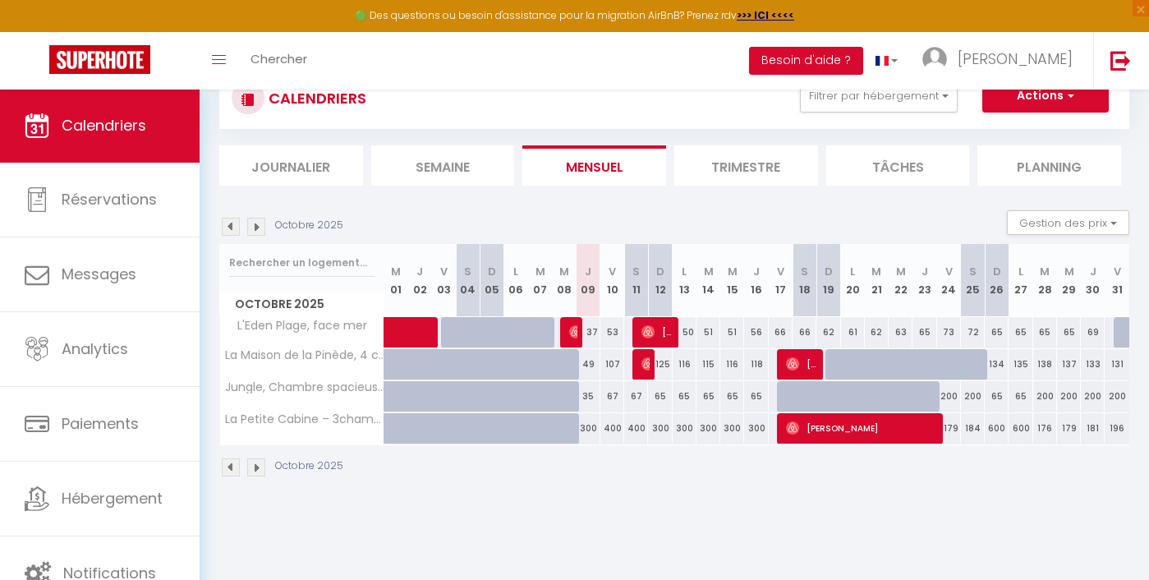
click at [226, 229] on img at bounding box center [231, 227] width 18 height 18
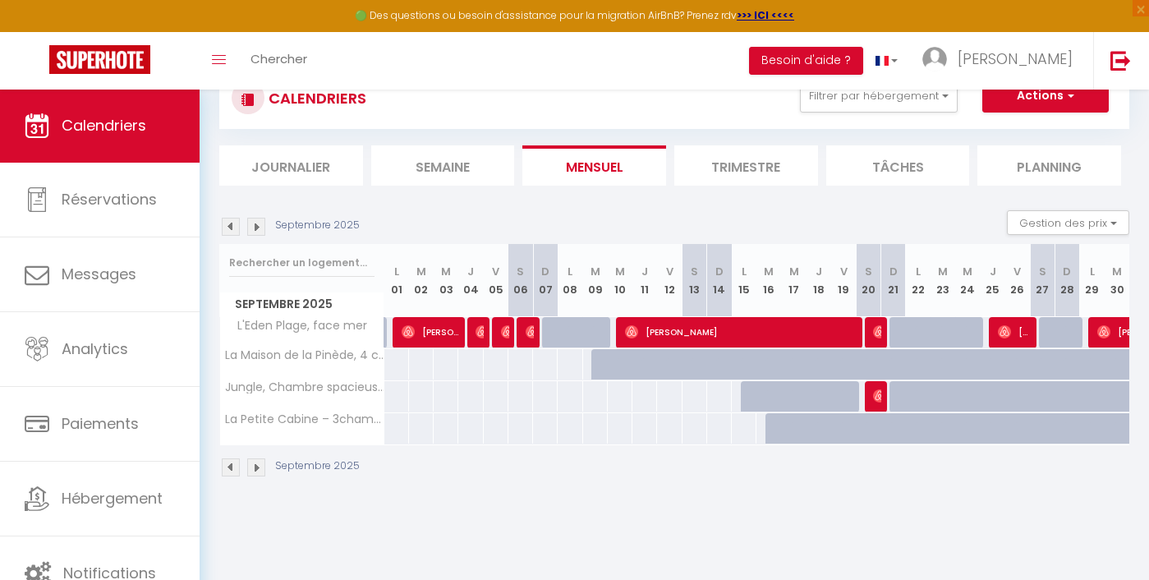
click at [653, 334] on span "[PERSON_NAME]" at bounding box center [740, 331] width 230 height 31
select select "OK"
select select "0"
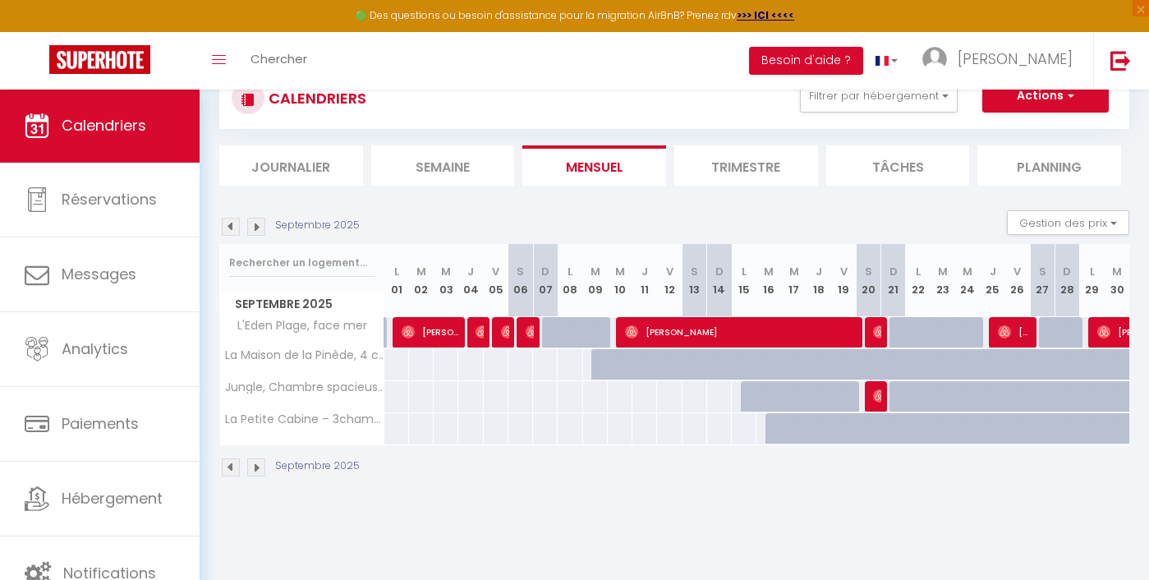
select select "1"
select select
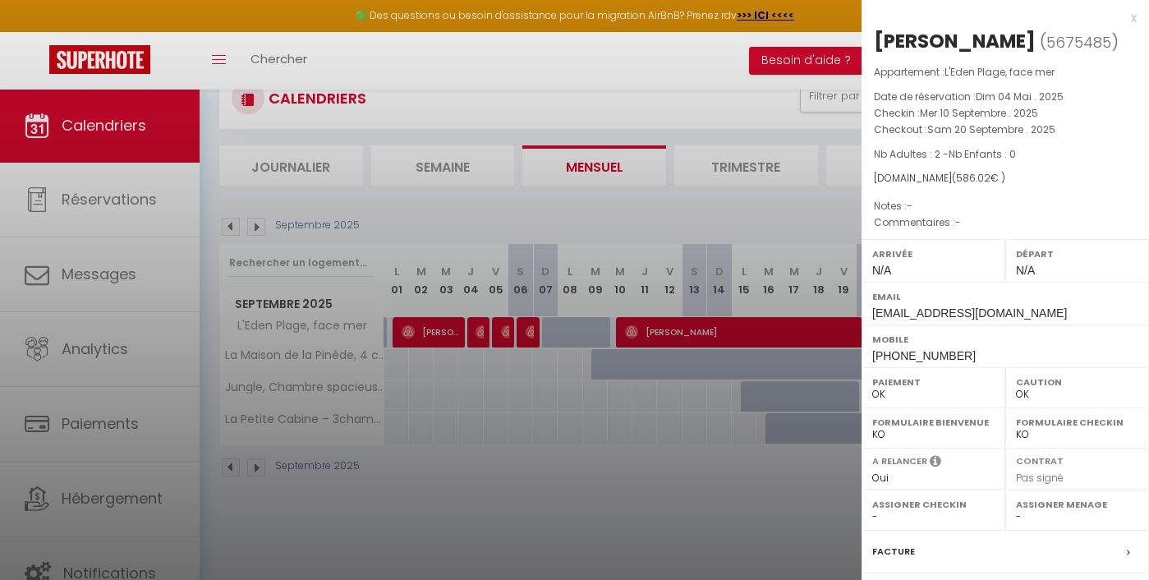
select select "44297"
select select "33854"
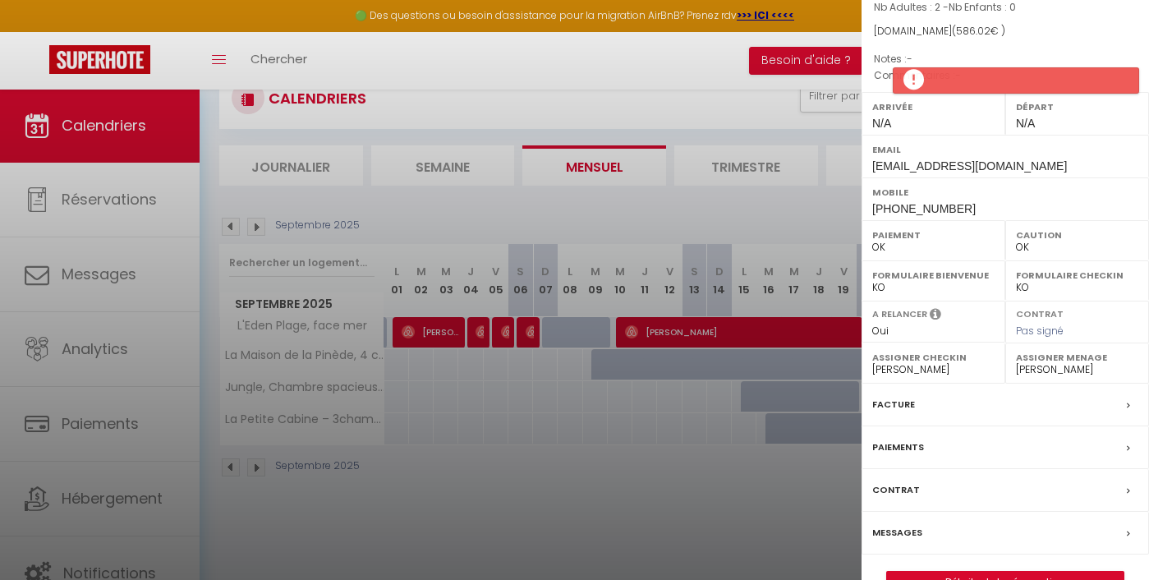
scroll to position [155, 0]
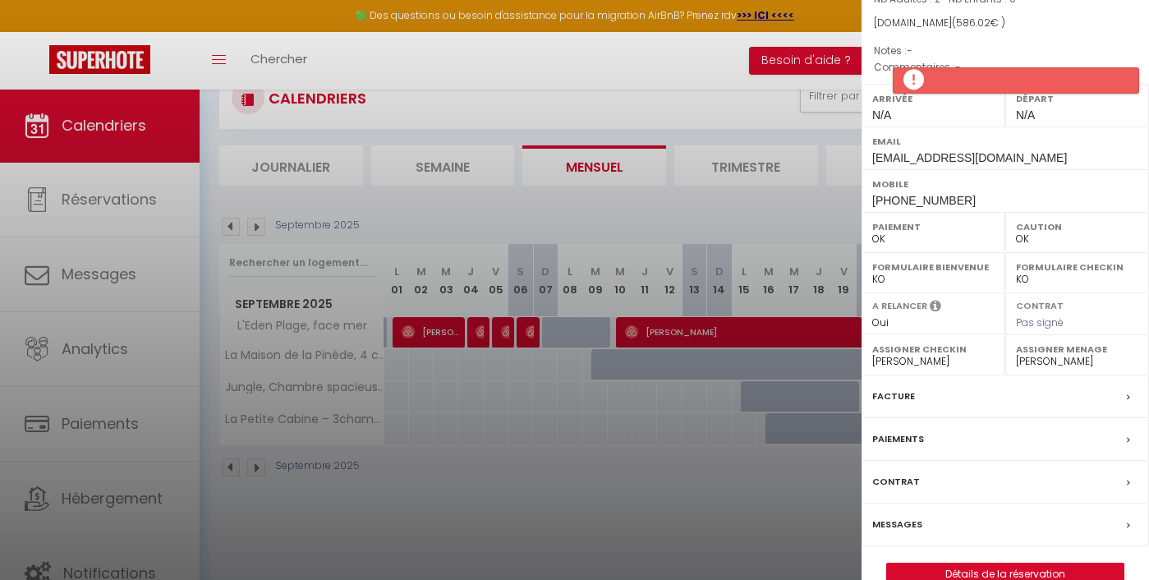
click at [898, 435] on label "Paiements" at bounding box center [899, 439] width 52 height 17
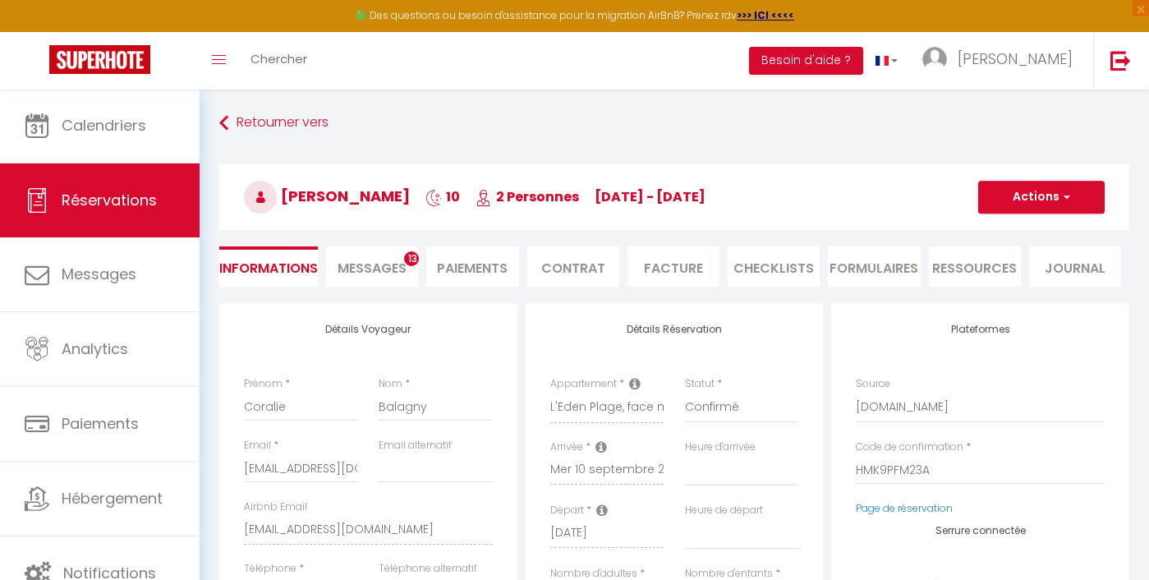
select select
checkbox input "false"
select index
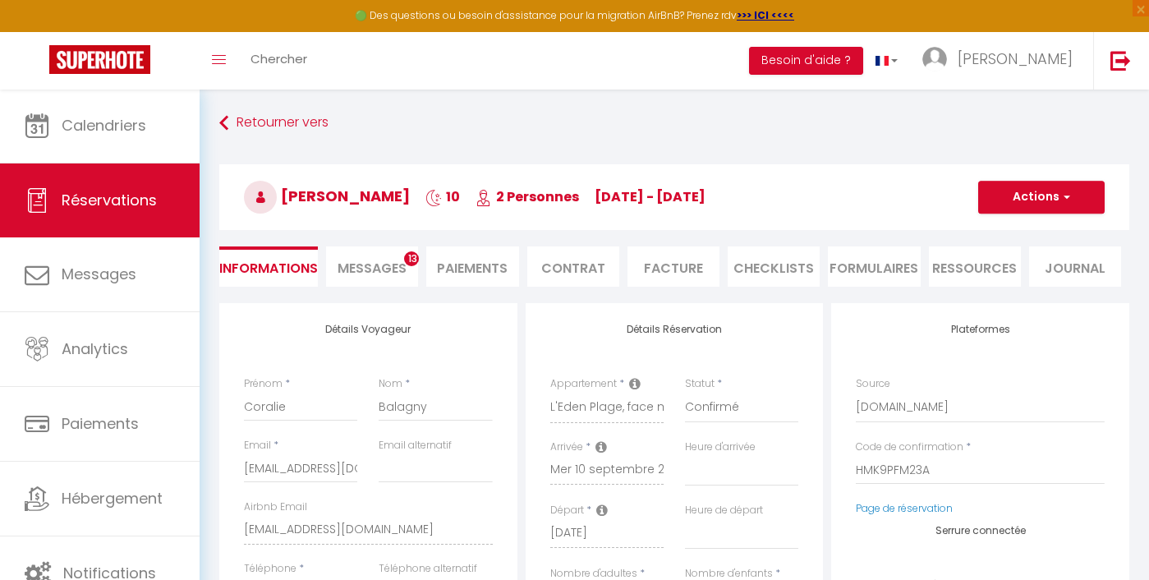
select index
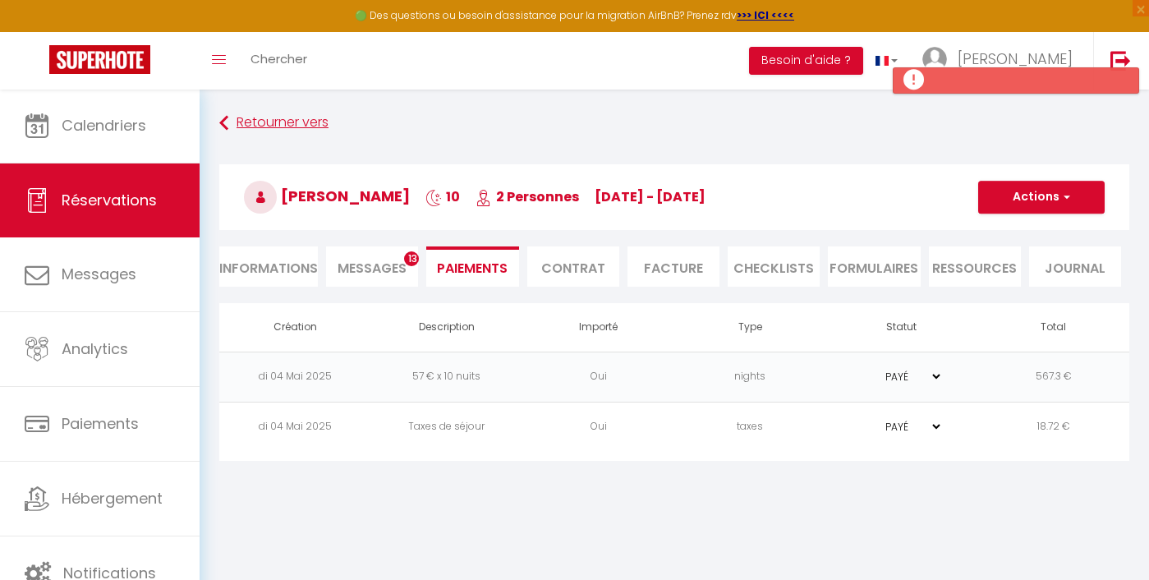
click at [272, 110] on link "Retourner vers" at bounding box center [674, 123] width 910 height 30
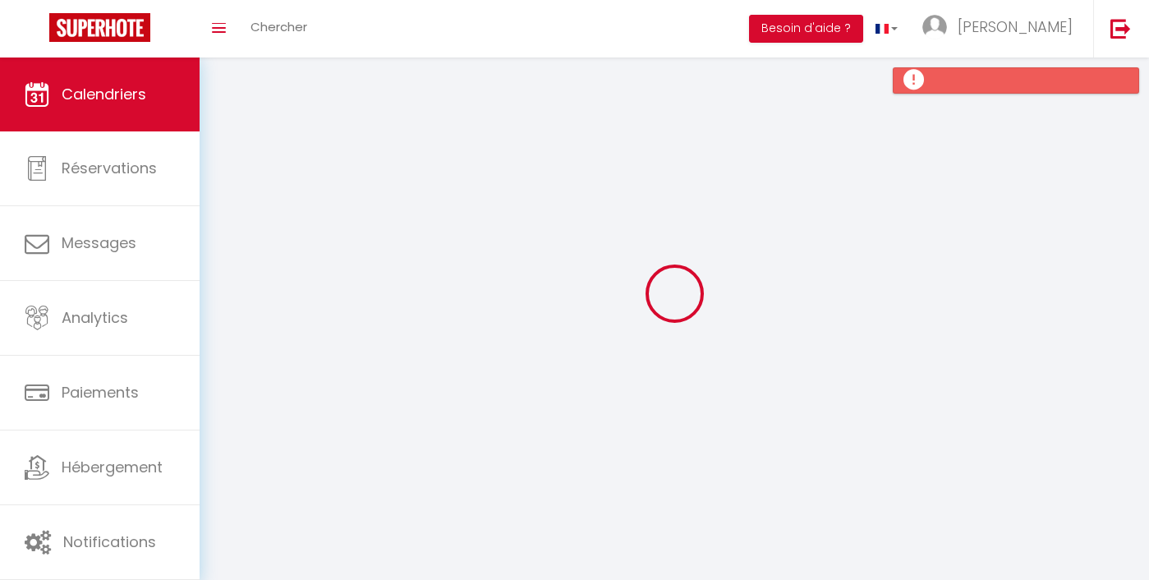
scroll to position [57, 0]
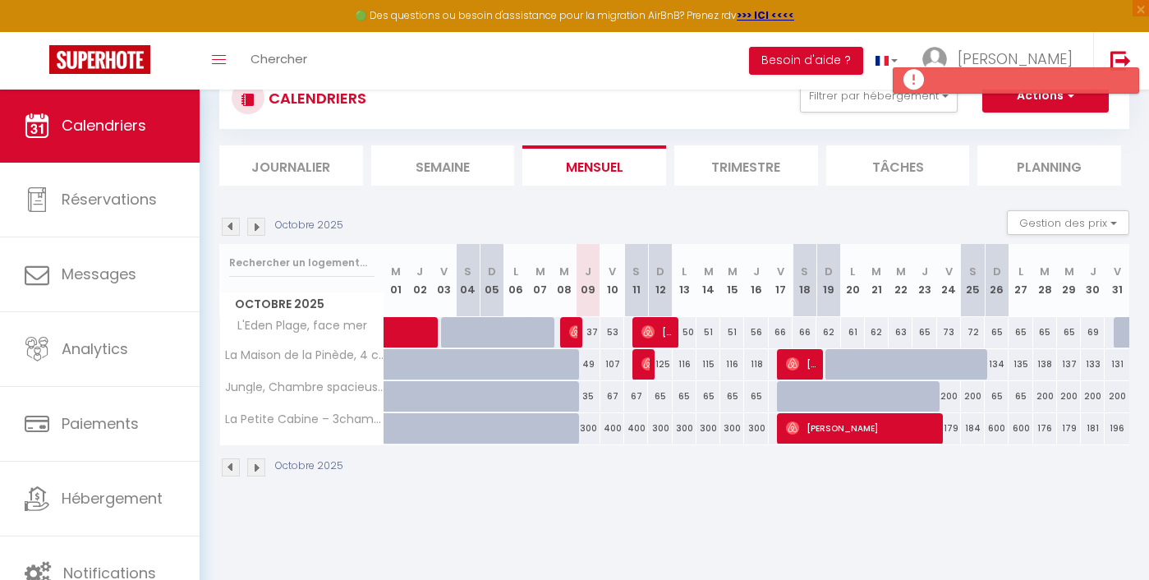
click at [232, 225] on img at bounding box center [231, 227] width 18 height 18
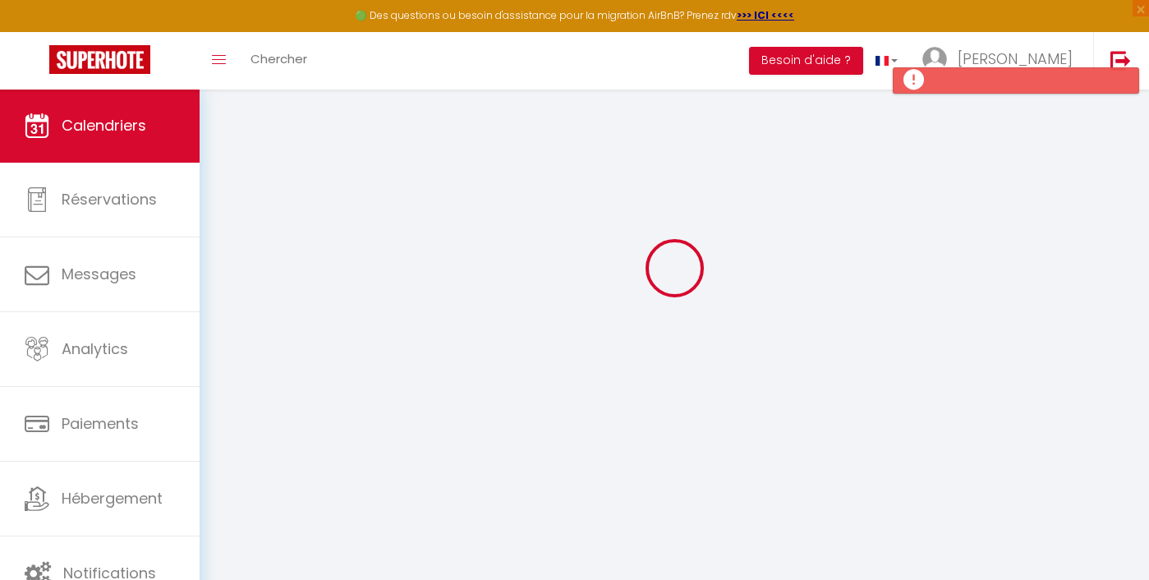
select select
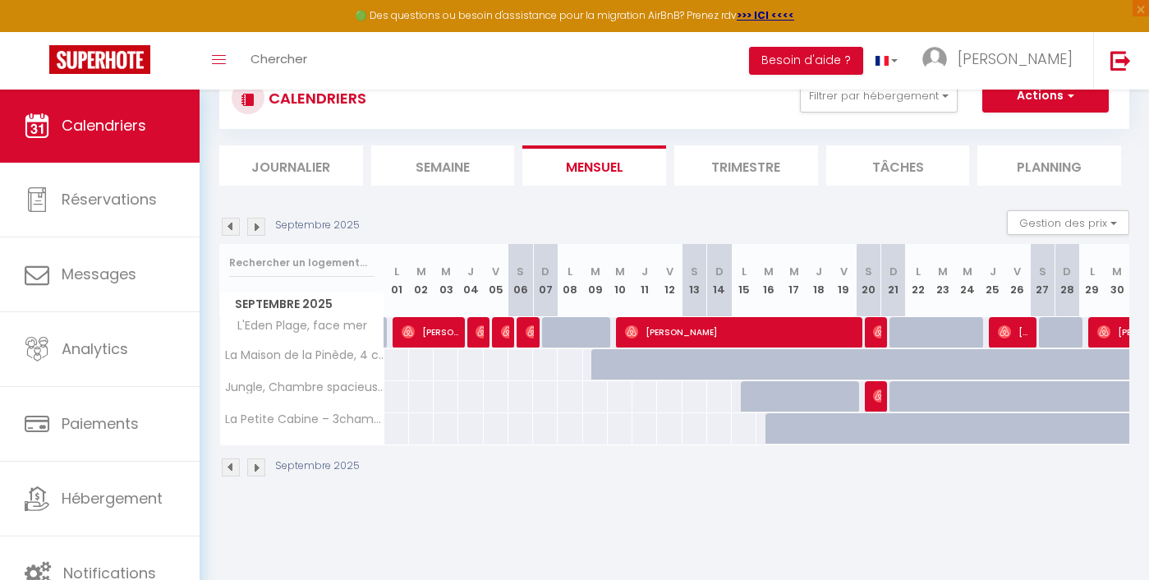
click at [528, 336] on img at bounding box center [532, 331] width 13 height 13
select select "OK"
select select "1"
select select "0"
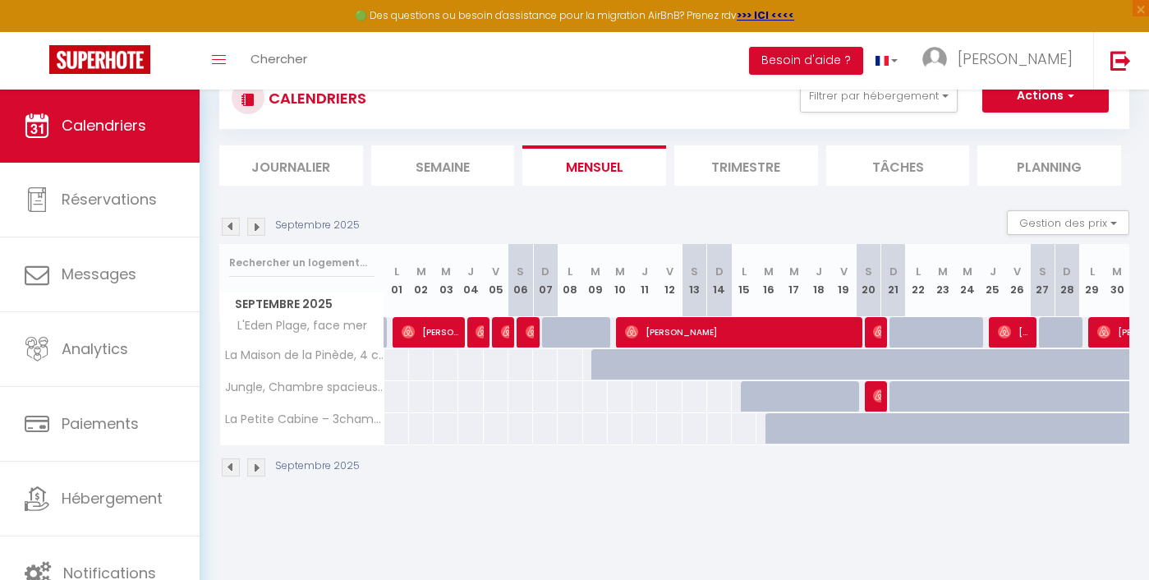
select select "1"
select select
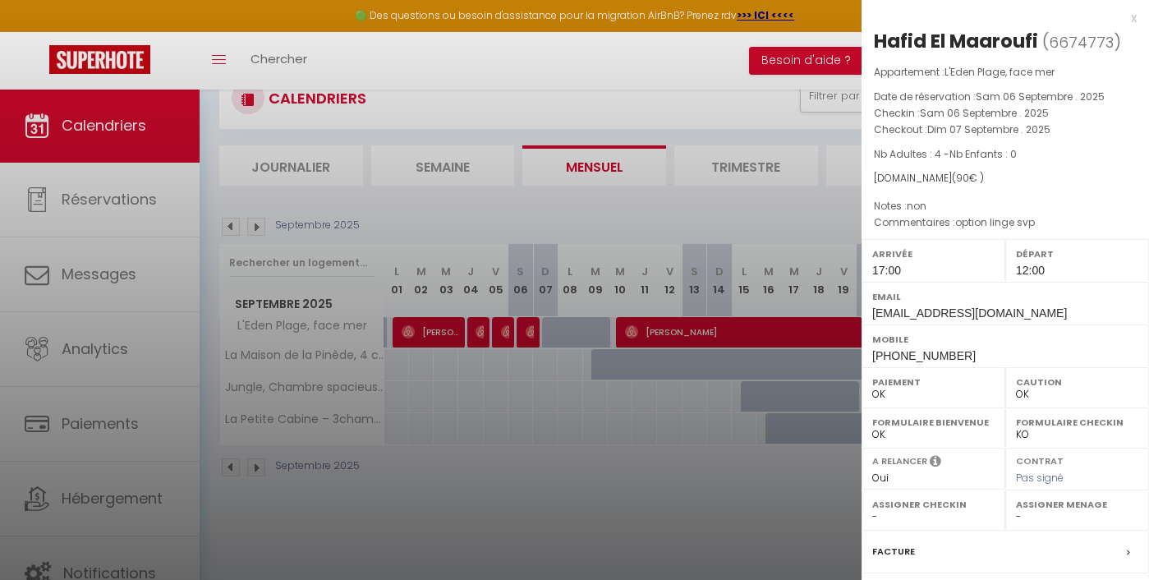
select select "47723"
select select "49674"
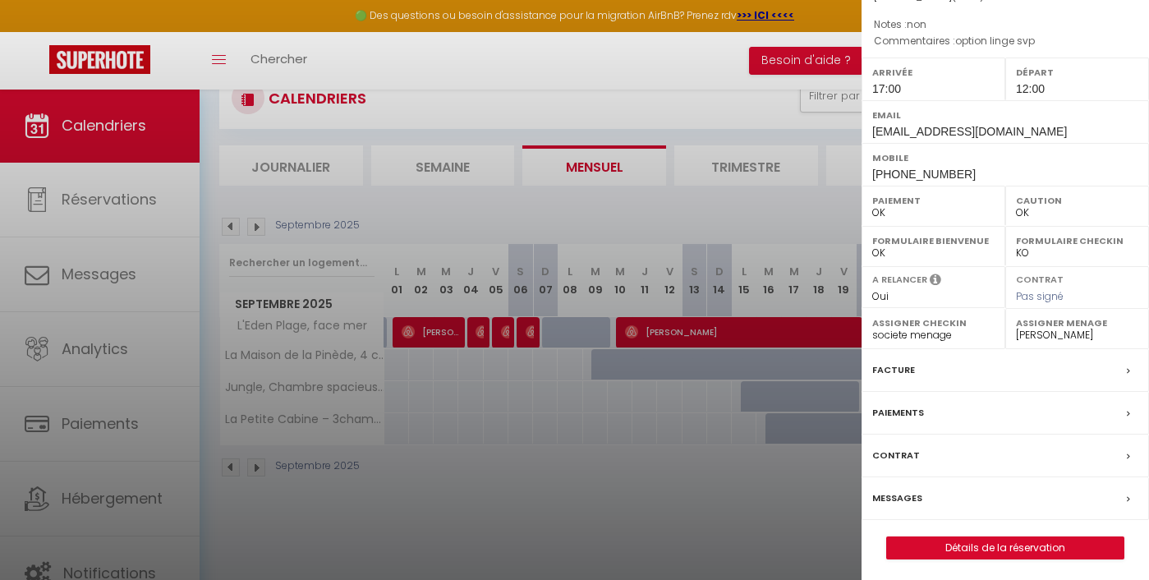
scroll to position [181, 0]
click at [906, 400] on div "Paiements" at bounding box center [1006, 414] width 288 height 43
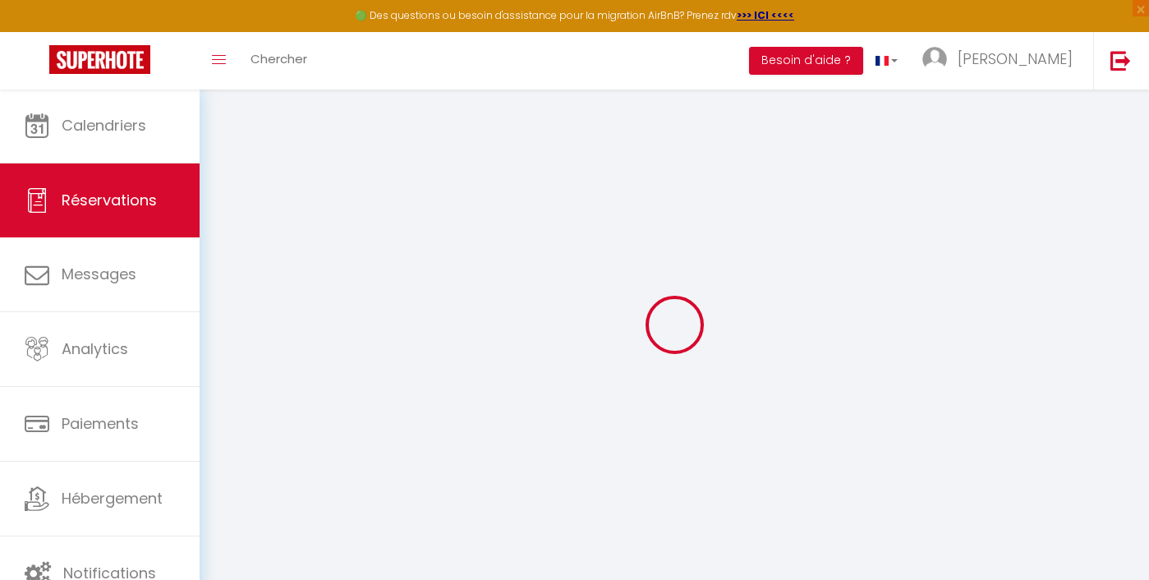
select select
checkbox input "false"
select index
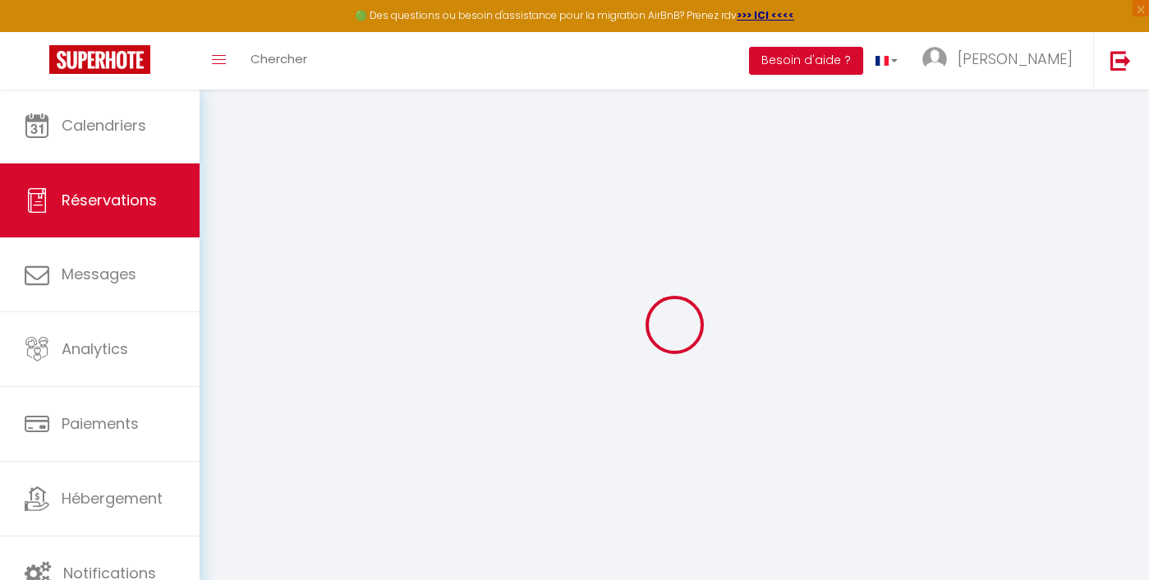
select index
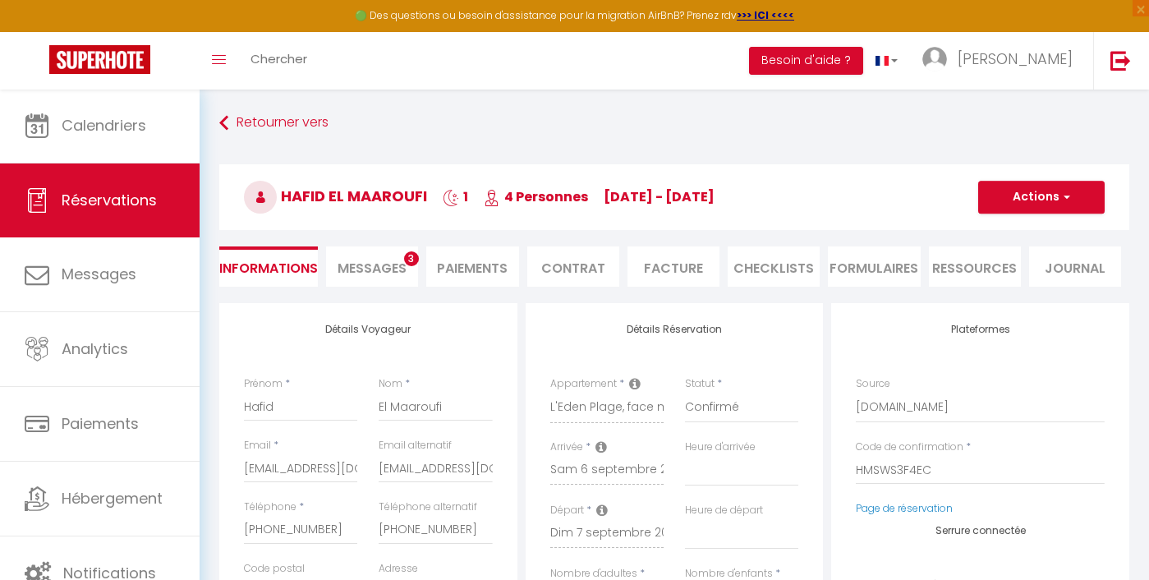
select select
checkbox input "false"
select index "non"
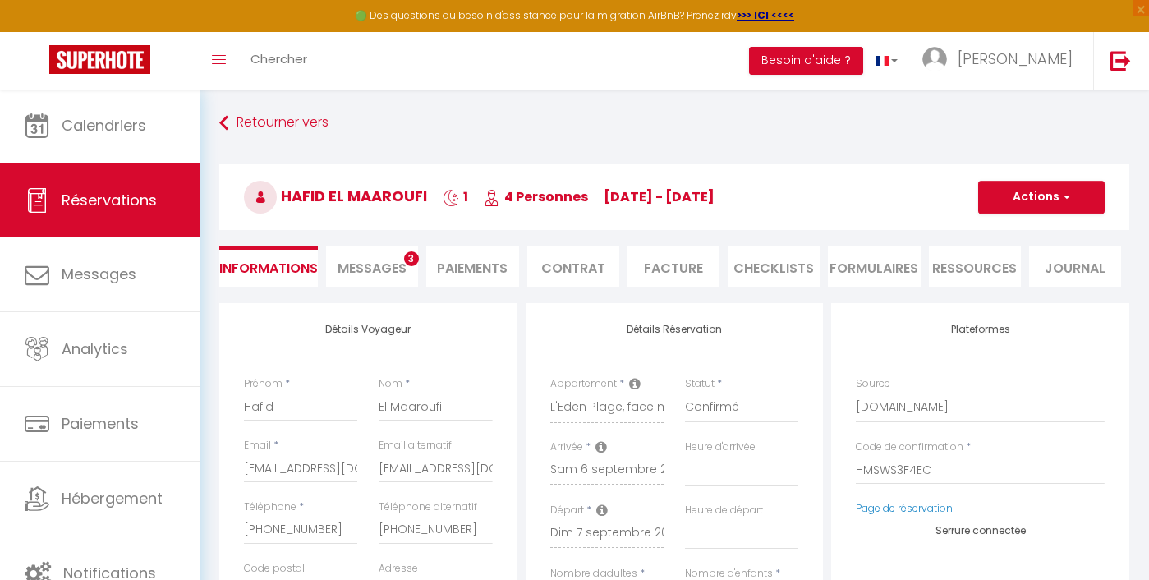
select index "option linge svp"
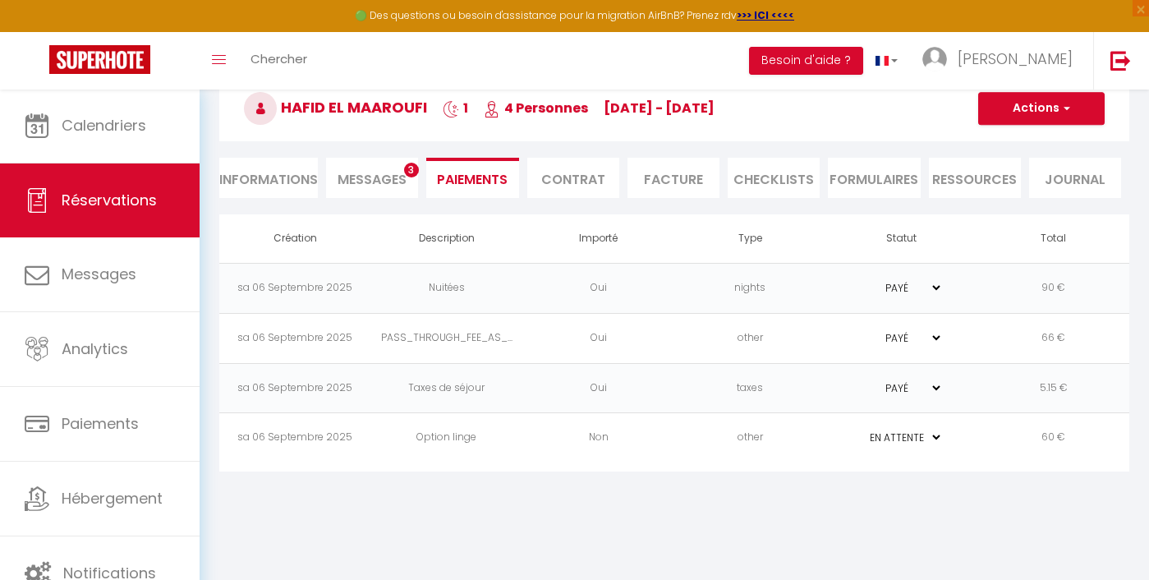
scroll to position [81, 0]
